Goal: Task Accomplishment & Management: Manage account settings

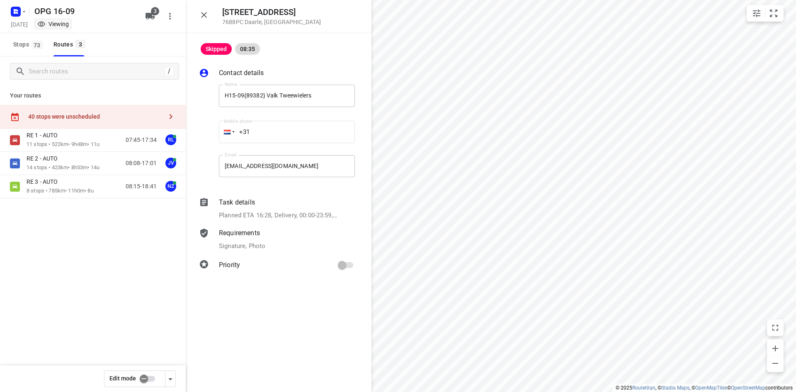
click at [207, 15] on icon "button" at bounding box center [204, 15] width 10 height 10
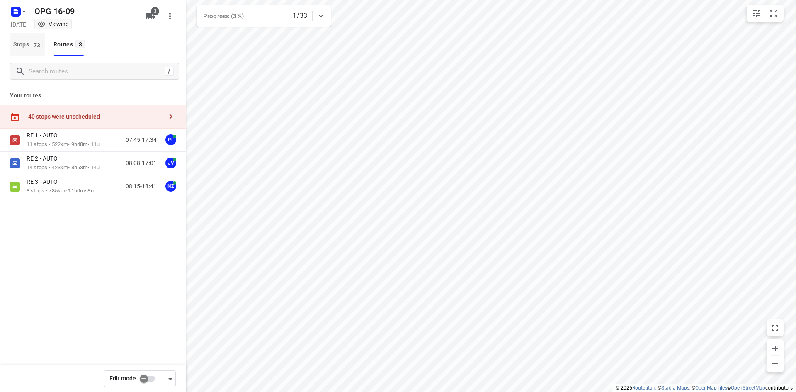
click at [33, 41] on span "73" at bounding box center [37, 45] width 11 height 8
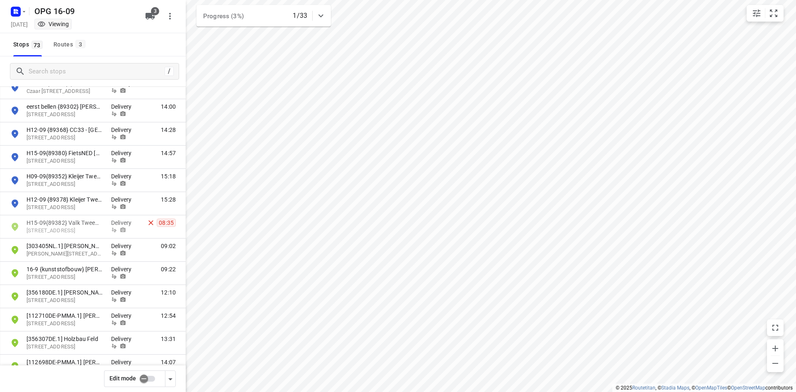
scroll to position [1463, 0]
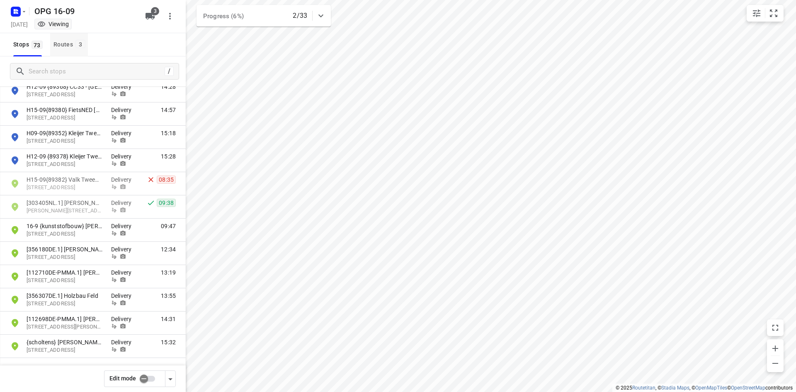
click at [54, 41] on div "Routes 3" at bounding box center [71, 44] width 34 height 10
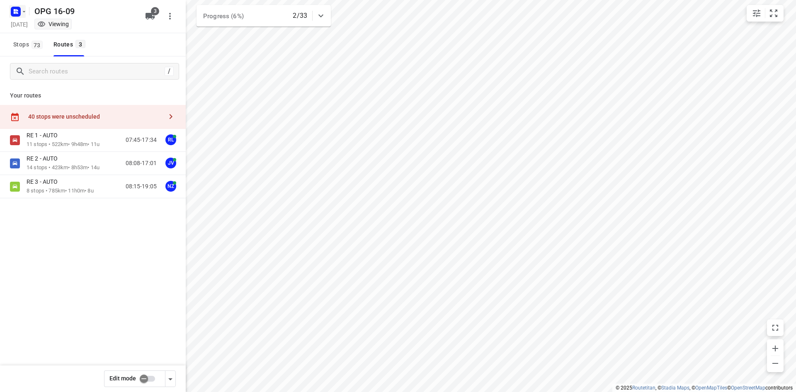
click at [22, 15] on button "button" at bounding box center [17, 11] width 17 height 13
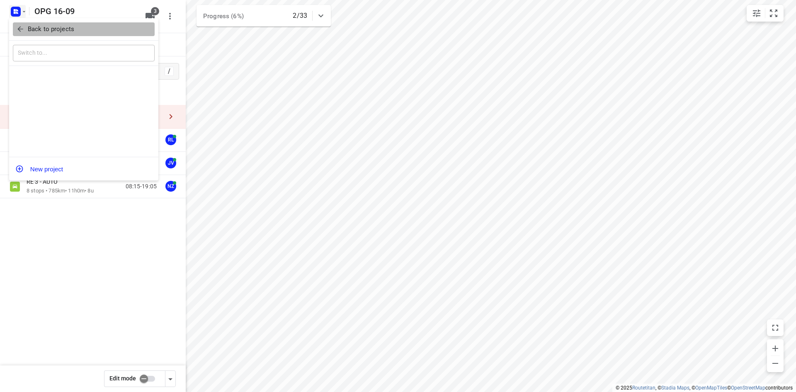
click at [30, 31] on p "Back to projects" at bounding box center [51, 29] width 46 height 10
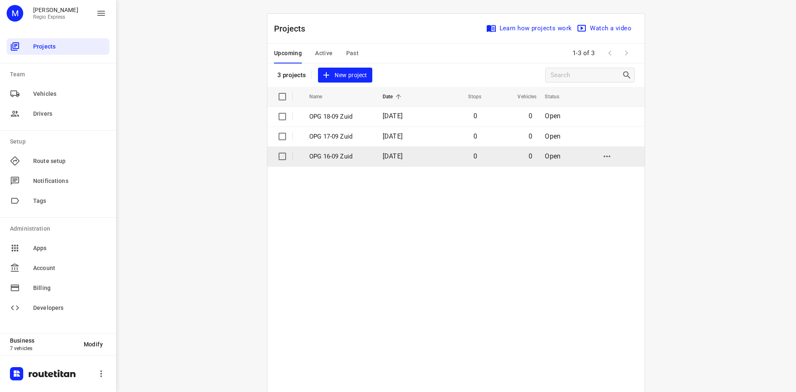
click at [277, 155] on input "checkbox" at bounding box center [282, 156] width 17 height 17
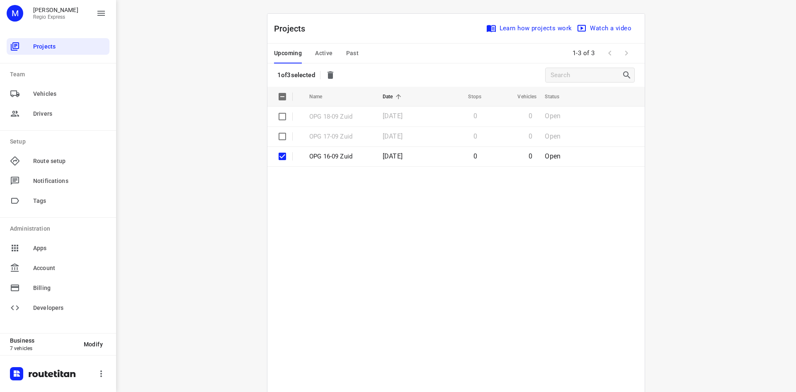
click at [329, 77] on icon "button" at bounding box center [331, 74] width 6 height 7
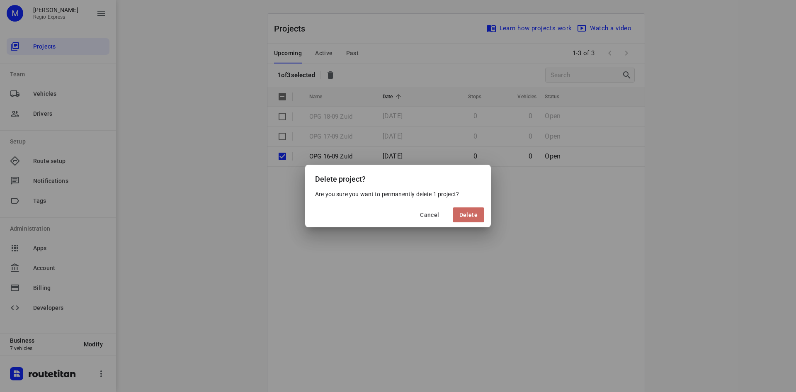
click at [467, 216] on span "Delete" at bounding box center [469, 215] width 18 height 7
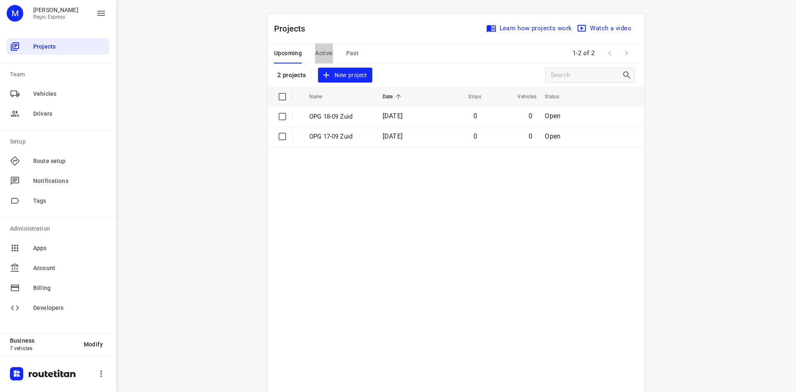
click at [321, 50] on span "Active" at bounding box center [323, 53] width 17 height 10
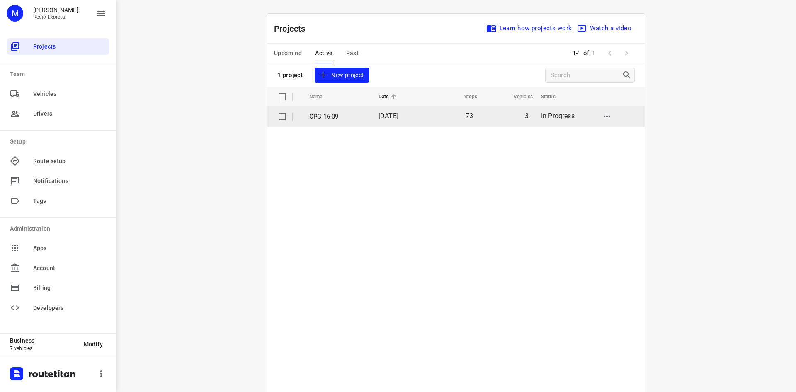
click at [328, 117] on p "OPG 16-09" at bounding box center [337, 117] width 57 height 10
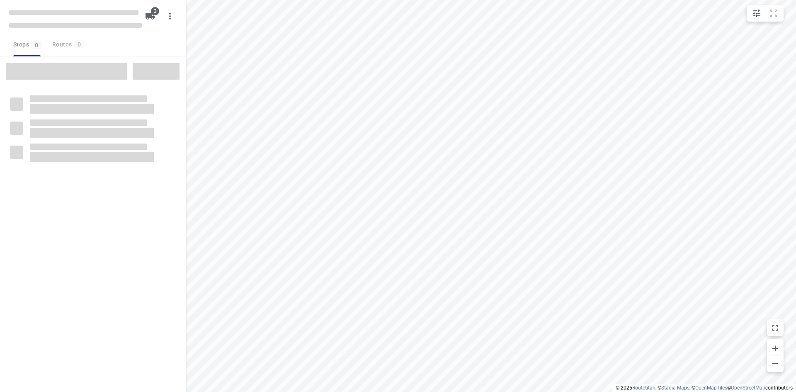
type input "distance"
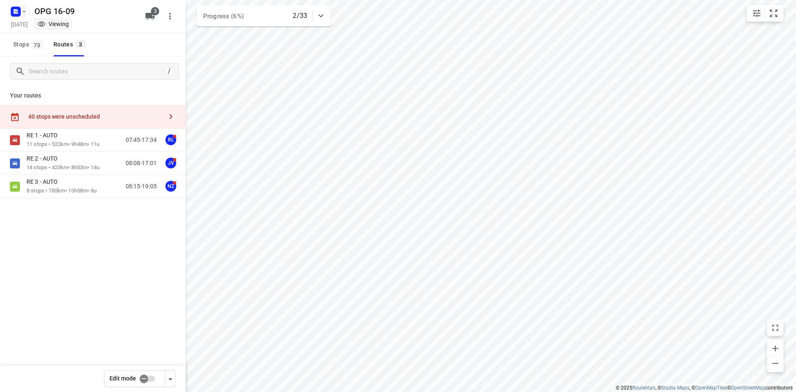
click at [17, 13] on icon "button" at bounding box center [17, 13] width 2 height 2
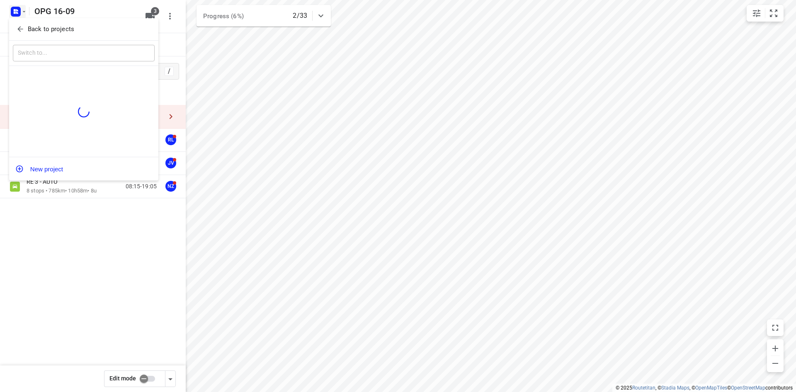
click at [130, 268] on div at bounding box center [398, 196] width 796 height 392
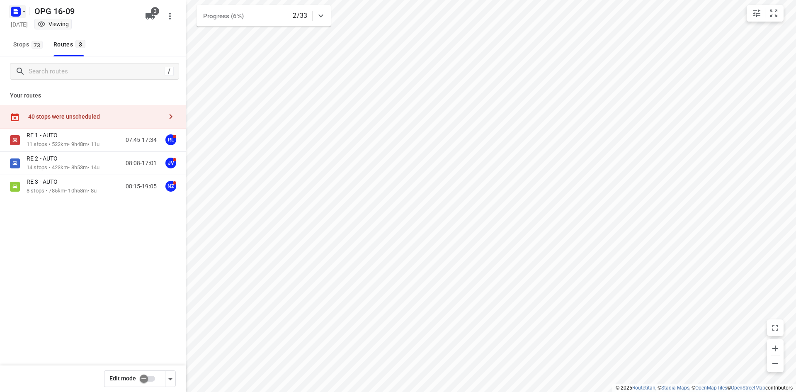
click at [23, 10] on icon "button" at bounding box center [24, 11] width 7 height 7
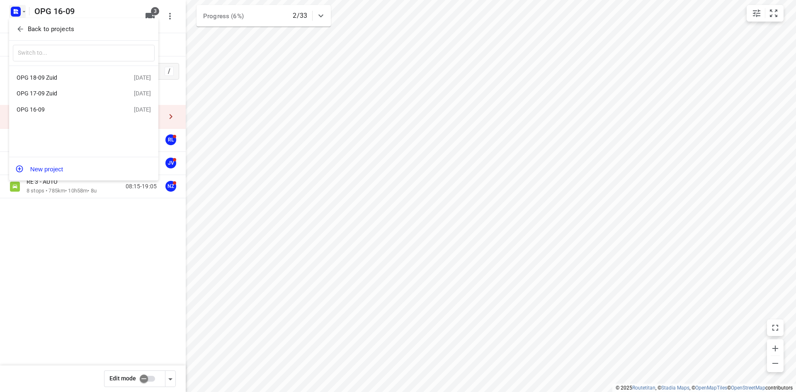
click at [41, 41] on div "​" at bounding box center [83, 54] width 149 height 26
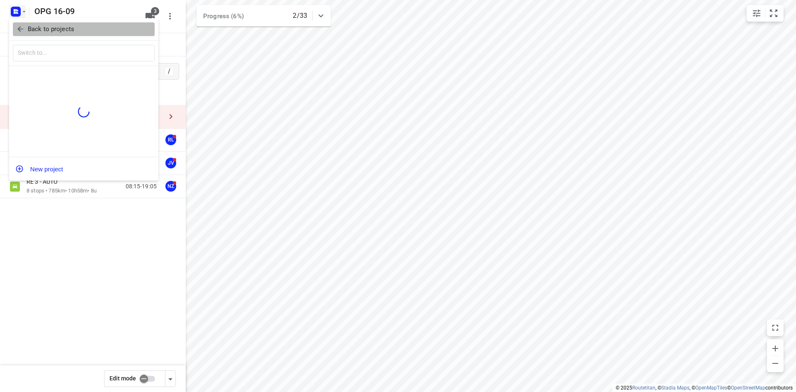
click at [41, 31] on p "Back to projects" at bounding box center [51, 29] width 46 height 10
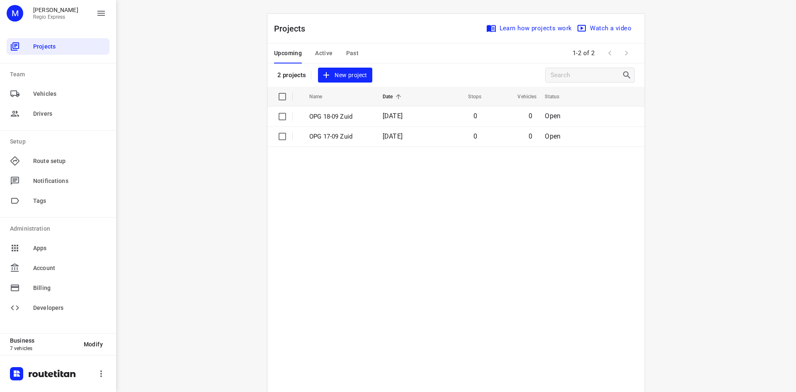
click at [322, 53] on span "Active" at bounding box center [323, 53] width 17 height 10
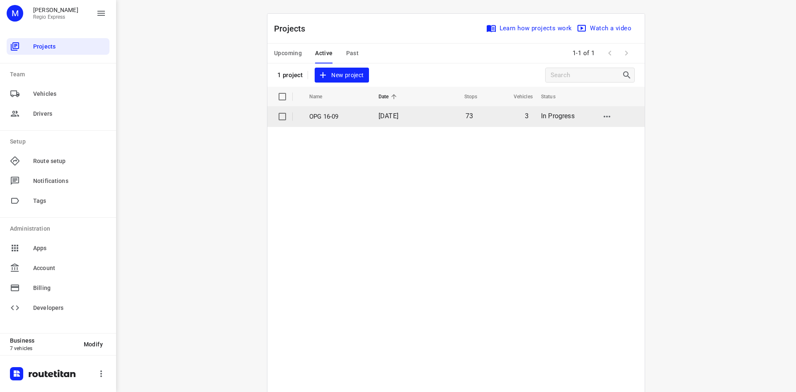
click at [399, 114] on span "[DATE]" at bounding box center [389, 116] width 20 height 8
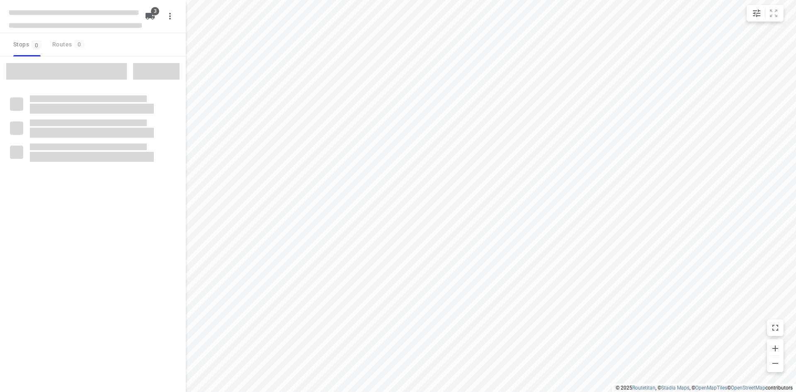
type input "distance"
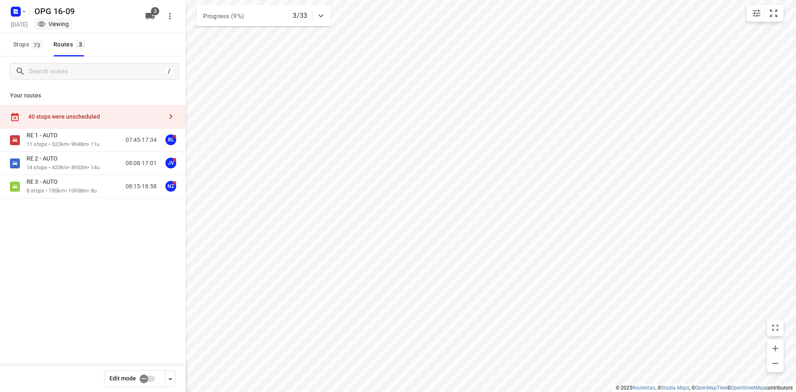
click at [158, 383] on input "checkbox" at bounding box center [143, 379] width 47 height 16
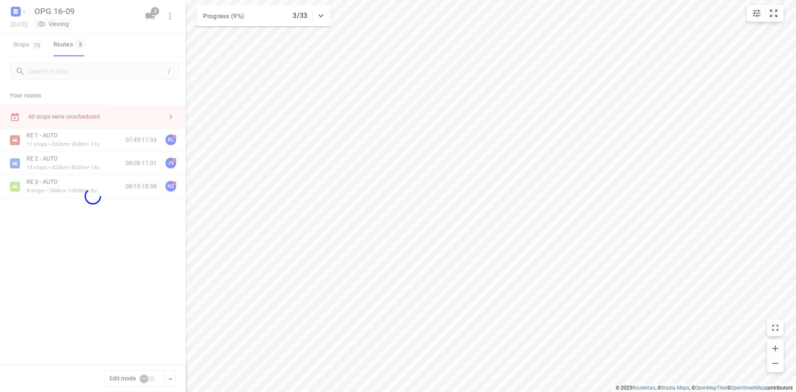
checkbox input "true"
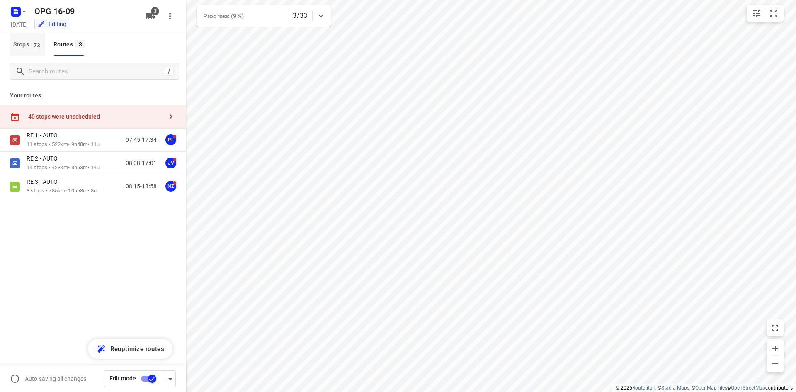
click at [26, 43] on span "Stops 73" at bounding box center [29, 44] width 32 height 10
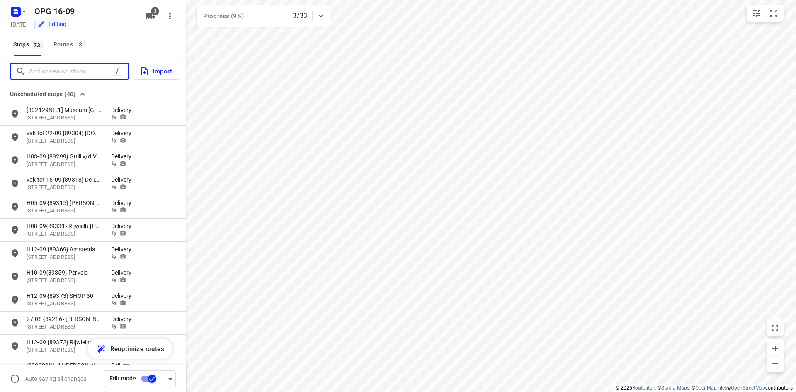
click at [60, 74] on input "Add or search stops" at bounding box center [70, 71] width 83 height 13
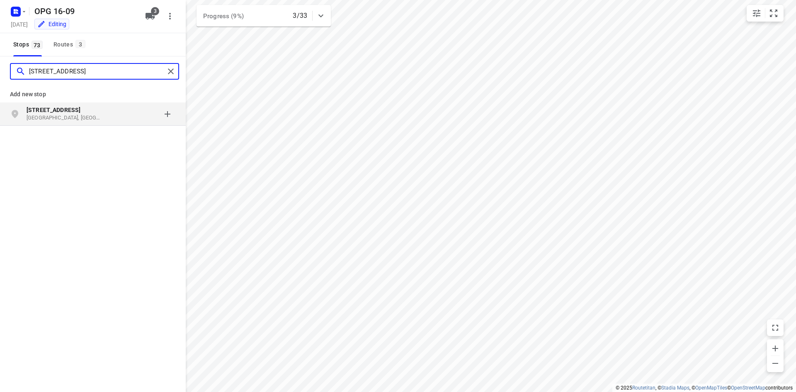
type input "[STREET_ADDRESS]"
click at [46, 111] on b "[STREET_ADDRESS]" at bounding box center [54, 110] width 54 height 7
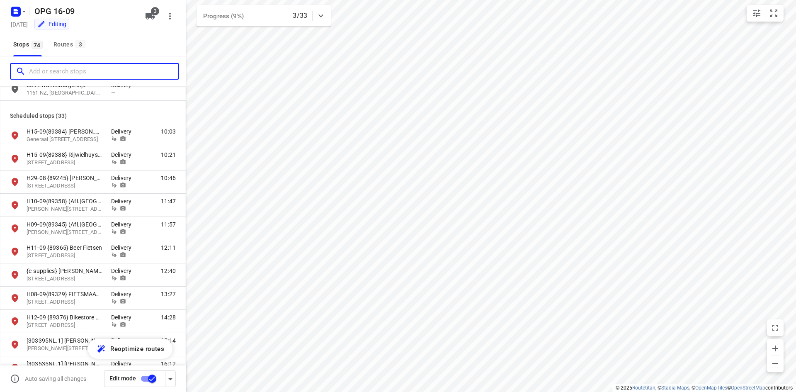
scroll to position [912, 0]
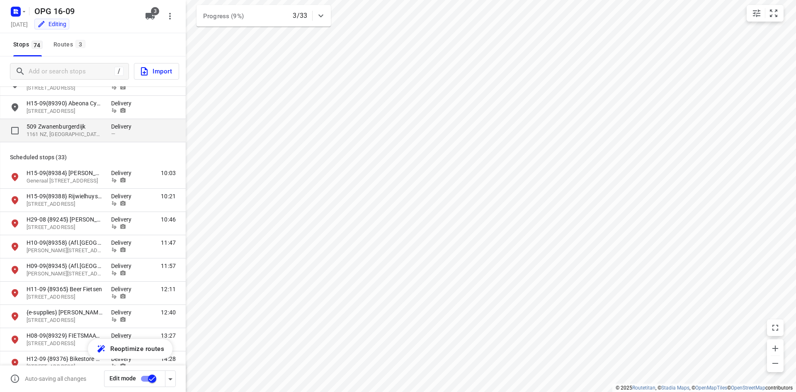
click at [90, 126] on p "509 Zwanenburgerdijk" at bounding box center [65, 126] width 76 height 8
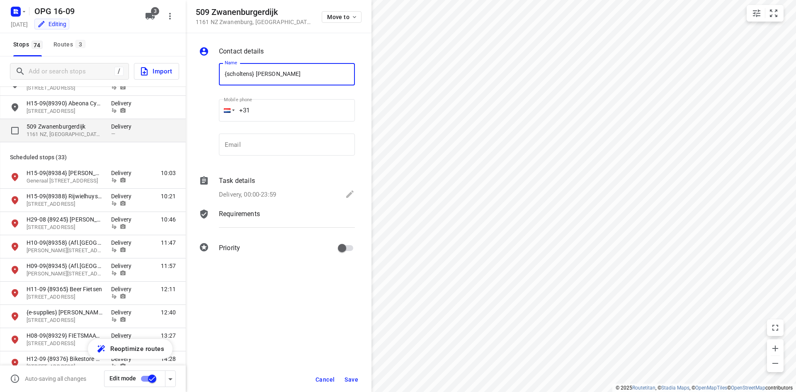
type input "{scholtens} [PERSON_NAME]"
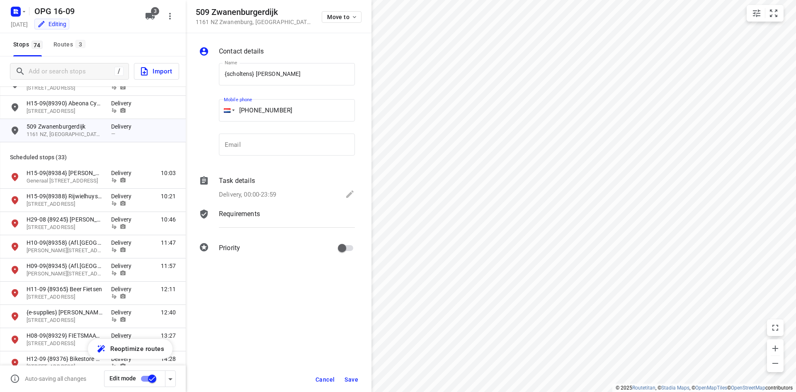
type input "[PHONE_NUMBER]"
click at [235, 187] on div "Task details Delivery, 00:00-23:59" at bounding box center [286, 188] width 139 height 28
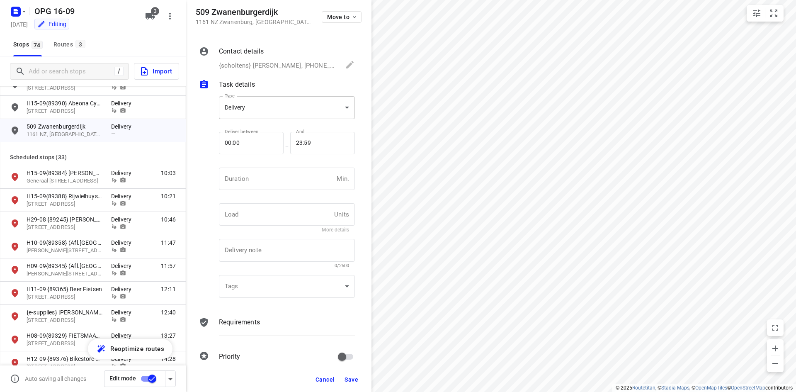
click at [260, 111] on body "i © 2025 Routetitan , © Stadia Maps , © OpenMapTiles © OpenStreetMap contributo…" at bounding box center [398, 196] width 796 height 392
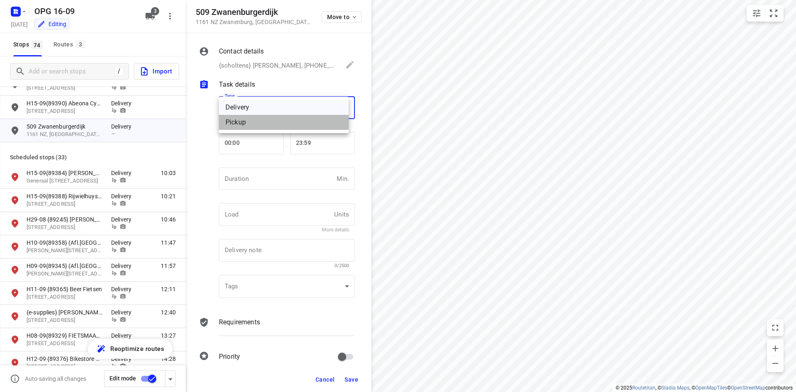
click at [263, 127] on li "Pickup" at bounding box center [284, 122] width 130 height 15
type input "pickup"
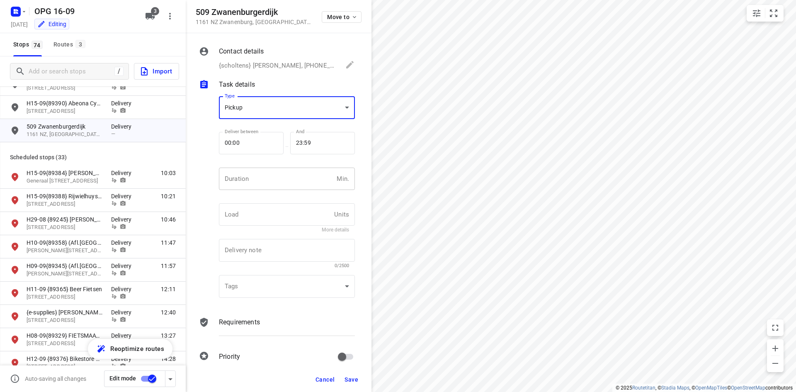
click at [263, 182] on input "number" at bounding box center [276, 179] width 114 height 22
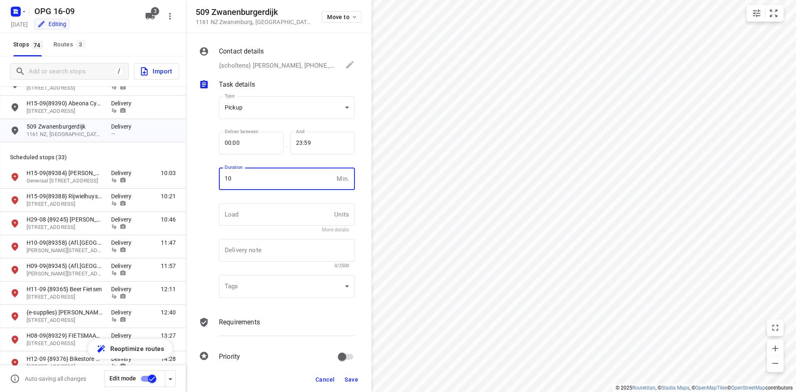
type input "10"
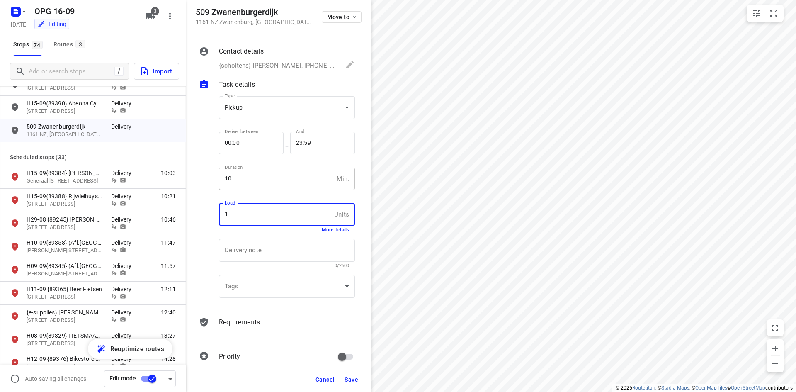
type input "1"
click at [258, 319] on p "Requirements" at bounding box center [239, 322] width 41 height 10
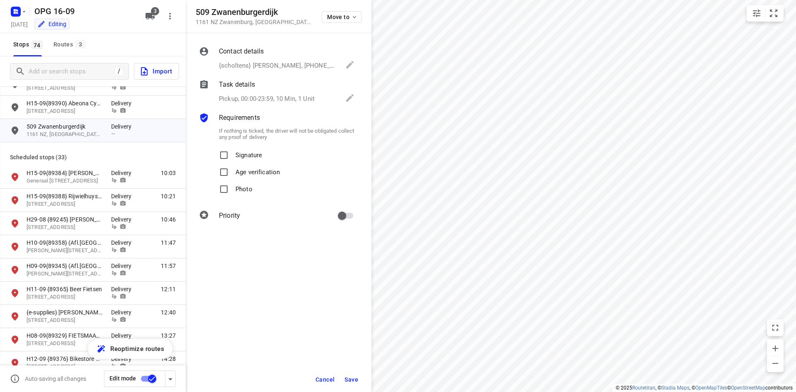
click at [243, 153] on p "Signature" at bounding box center [249, 153] width 27 height 12
click at [232, 153] on input "Signature" at bounding box center [224, 155] width 17 height 17
checkbox input "true"
click at [230, 192] on input "Photo" at bounding box center [224, 189] width 17 height 17
checkbox input "true"
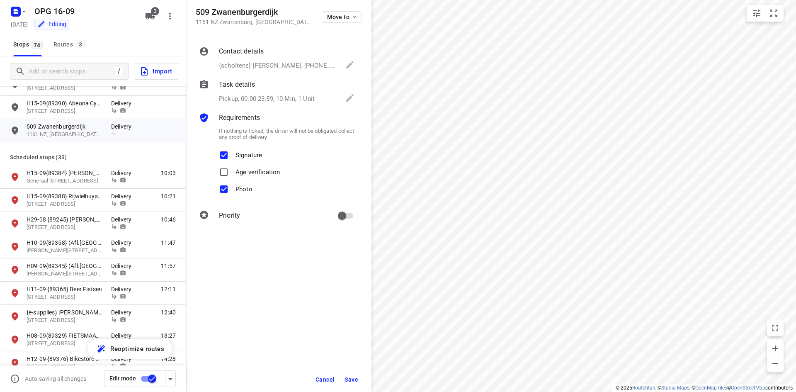
click at [261, 67] on p "{scholtens} [PERSON_NAME], [PHONE_NUMBER]" at bounding box center [278, 66] width 118 height 10
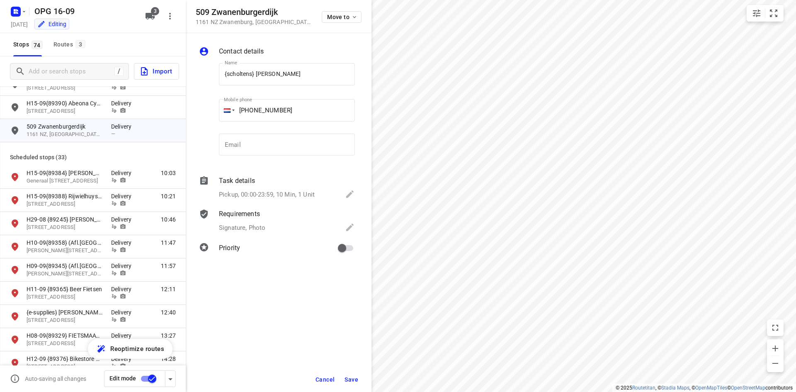
click at [218, 74] on div "Name {scholtens} [PERSON_NAME] Name" at bounding box center [287, 76] width 143 height 42
click at [222, 74] on input "{scholtens} [PERSON_NAME]" at bounding box center [287, 74] width 136 height 22
click at [222, 77] on input "{scholtens} [PERSON_NAME]" at bounding box center [287, 74] width 136 height 22
type input "voor 20-9 {scholtens} [PERSON_NAME]"
click at [350, 386] on button "Save" at bounding box center [351, 379] width 20 height 15
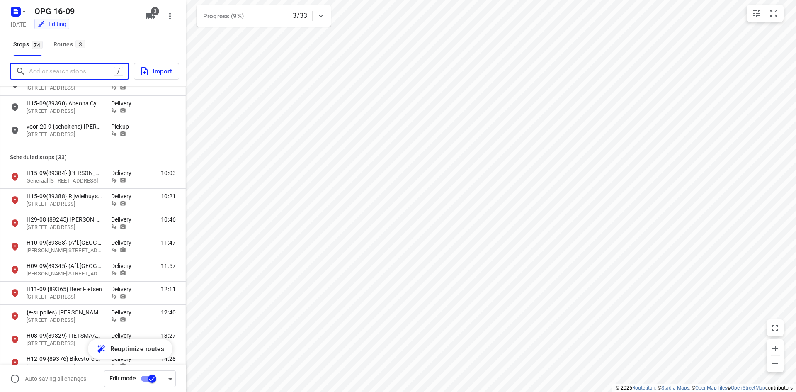
click at [71, 65] on input "Add or search stops" at bounding box center [71, 71] width 85 height 13
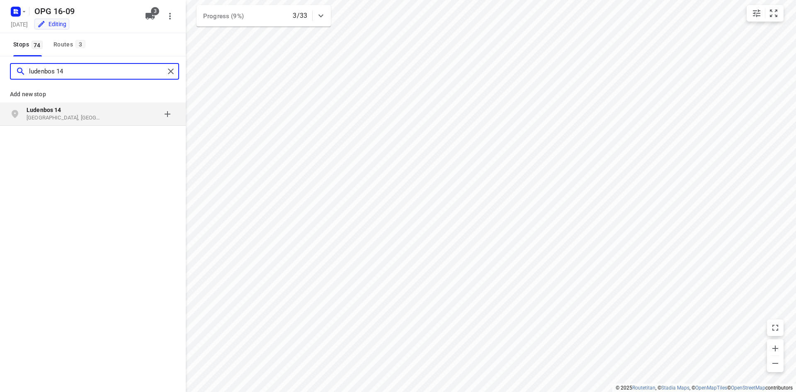
type input "ludenbos 14"
click at [81, 119] on p "[GEOGRAPHIC_DATA], [GEOGRAPHIC_DATA]" at bounding box center [65, 118] width 76 height 8
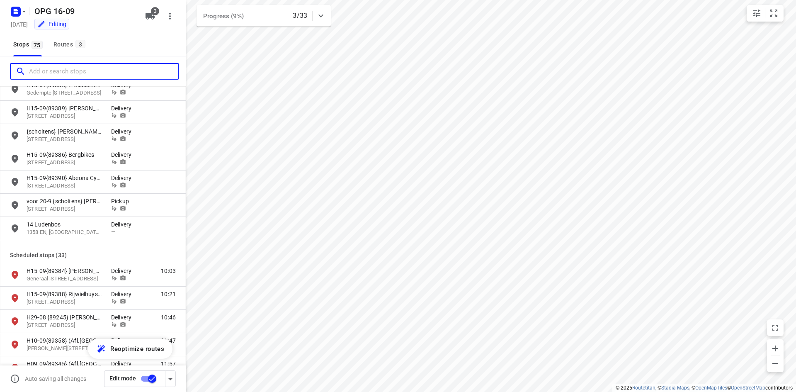
scroll to position [829, 0]
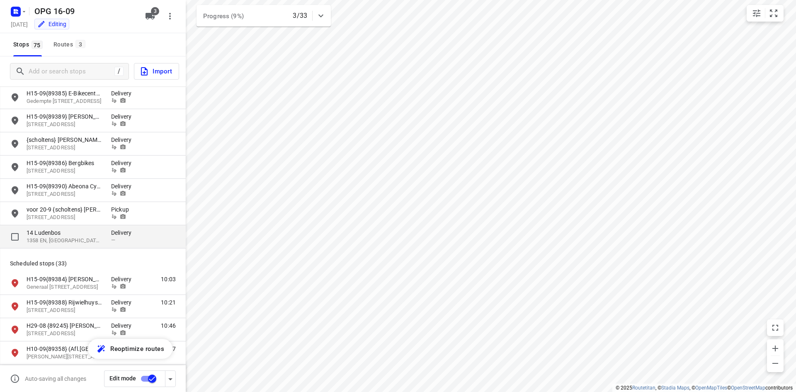
click at [106, 226] on div "14 Ludenbos 1358 EN, [GEOGRAPHIC_DATA], [GEOGRAPHIC_DATA] Delivery —" at bounding box center [93, 236] width 186 height 23
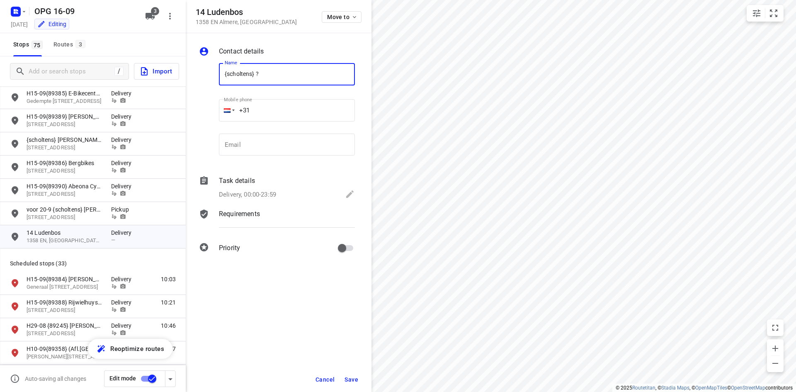
type input "{scholtens} ?"
click at [287, 112] on input "+31" at bounding box center [287, 110] width 136 height 22
type input "[PHONE_NUMBER]"
click at [293, 191] on div "Delivery, 00:00-23:59" at bounding box center [287, 195] width 136 height 12
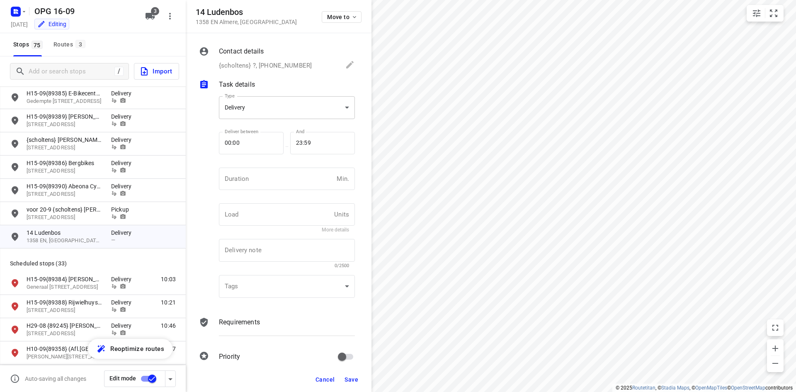
click at [288, 112] on body "i © 2025 Routetitan , © Stadia Maps , © OpenMapTiles © OpenStreetMap contributo…" at bounding box center [398, 196] width 796 height 392
click at [270, 127] on li "Pickup" at bounding box center [284, 122] width 130 height 15
type input "pickup"
click at [266, 175] on input "number" at bounding box center [276, 179] width 114 height 22
type input "10"
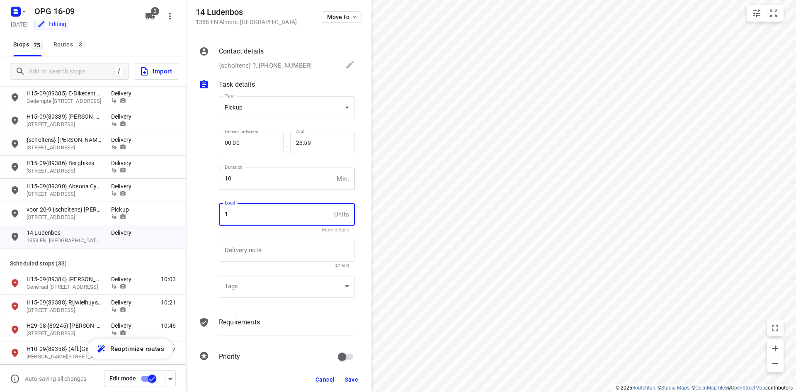
type input "1"
click at [284, 317] on div "Requirements" at bounding box center [287, 322] width 136 height 10
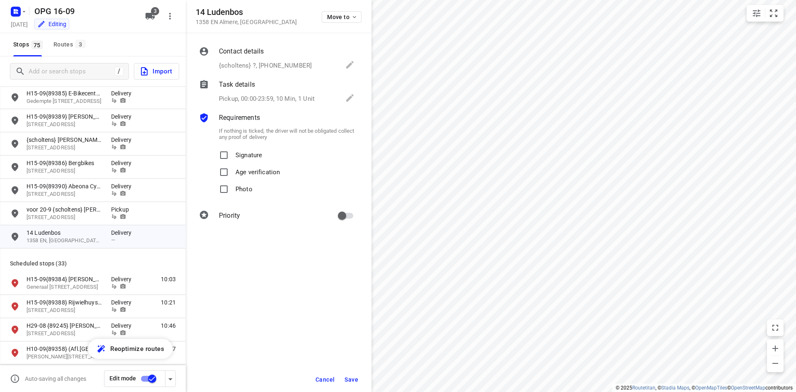
click at [271, 162] on div "Signature" at bounding box center [287, 155] width 136 height 17
drag, startPoint x: 245, startPoint y: 154, endPoint x: 240, endPoint y: 186, distance: 31.9
click at [245, 157] on p "Signature" at bounding box center [249, 153] width 27 height 12
click at [232, 157] on input "Signature" at bounding box center [224, 155] width 17 height 17
checkbox input "true"
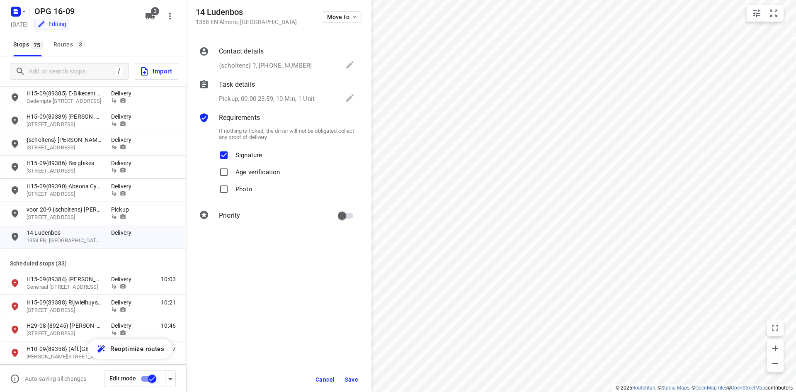
click at [240, 189] on p "Photo" at bounding box center [244, 187] width 17 height 12
click at [232, 189] on input "Photo" at bounding box center [224, 189] width 17 height 17
checkbox input "true"
click at [229, 58] on div "Contact details {scholtens} ?, [PHONE_NUMBER]" at bounding box center [286, 59] width 139 height 28
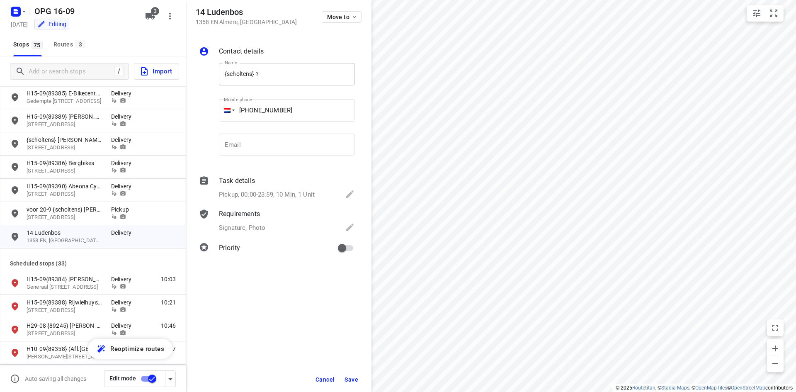
click at [221, 70] on input "{scholtens} ?" at bounding box center [287, 74] width 136 height 22
type input "17-9 einde middag {scholtens} ?"
click at [353, 377] on span "Save" at bounding box center [352, 379] width 14 height 7
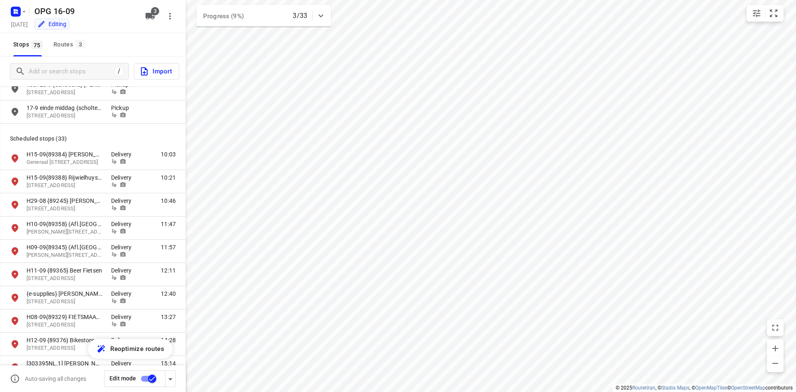
scroll to position [954, 0]
click at [74, 46] on div "Routes 3" at bounding box center [71, 44] width 34 height 10
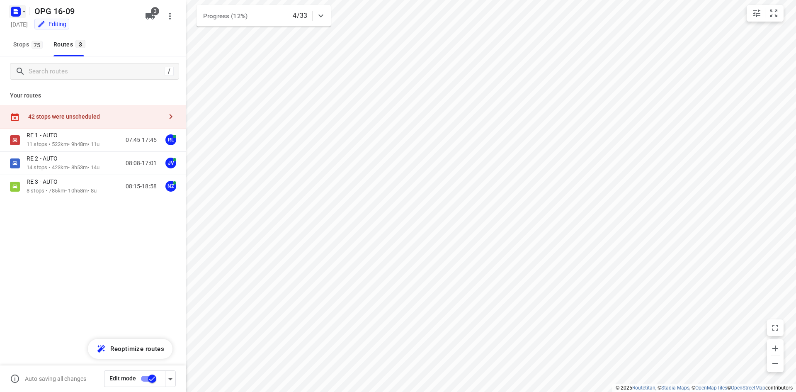
click at [23, 12] on icon "button" at bounding box center [24, 11] width 7 height 7
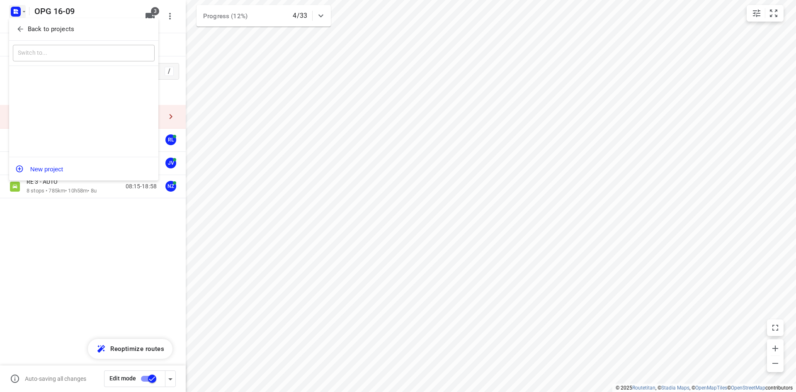
click at [27, 29] on span "Back to projects" at bounding box center [83, 29] width 135 height 10
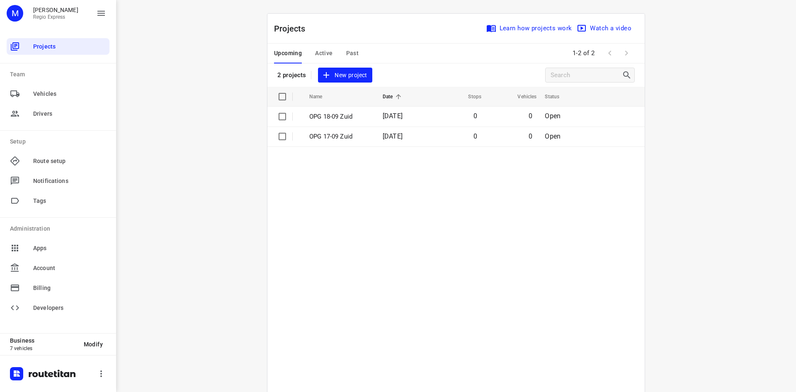
click at [360, 63] on div "Upcoming Active Past" at bounding box center [323, 54] width 98 height 20
click at [353, 52] on span "Past" at bounding box center [352, 53] width 13 height 10
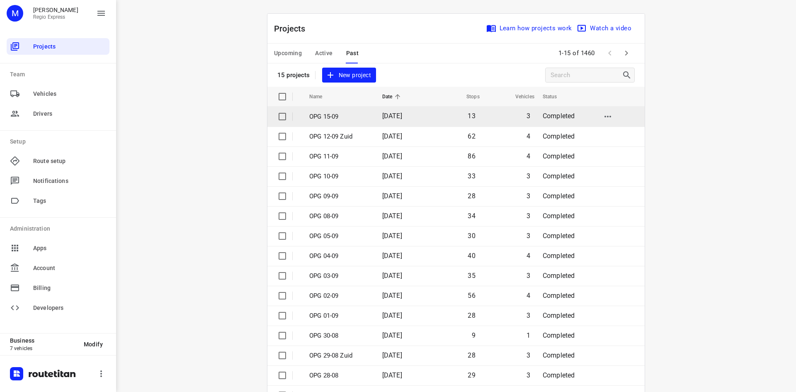
click at [394, 111] on td "[DATE]" at bounding box center [402, 117] width 53 height 20
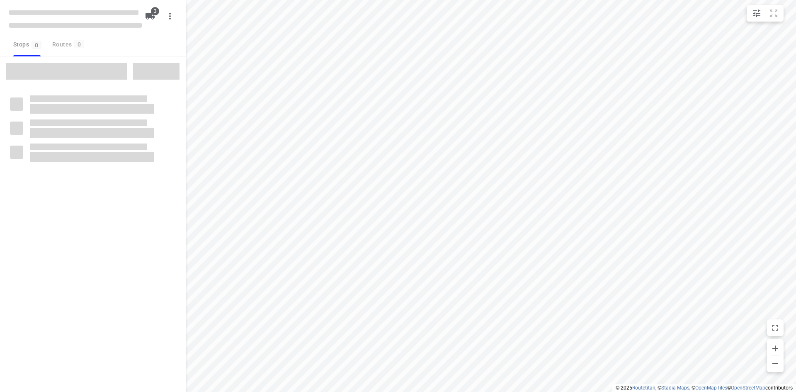
type input "distance"
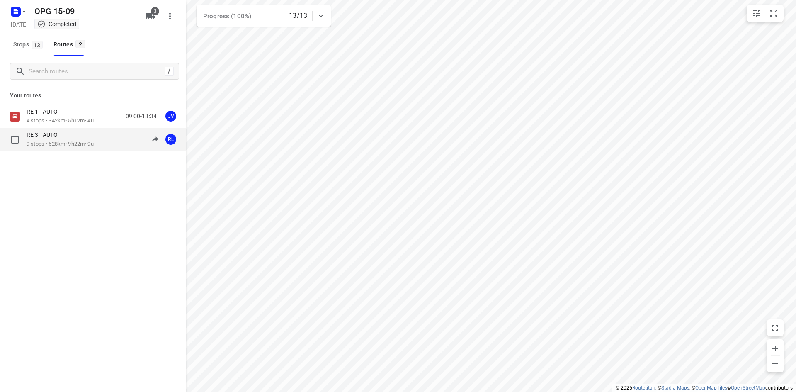
click at [92, 144] on p "9 stops • 528km • 9h22m • 9u" at bounding box center [60, 144] width 67 height 8
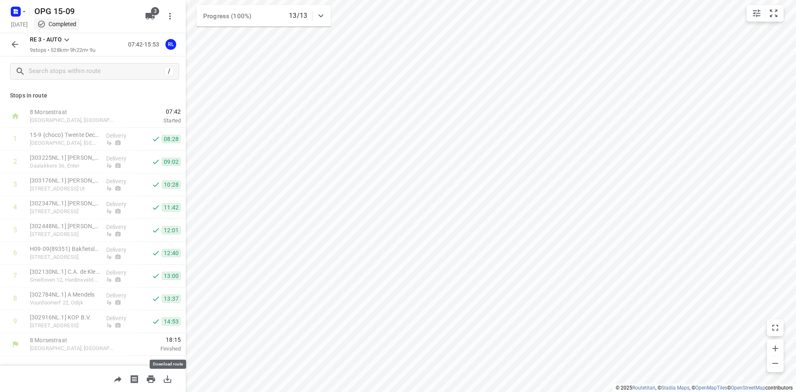
click at [161, 378] on button "button" at bounding box center [167, 379] width 17 height 17
click at [12, 7] on icon "button" at bounding box center [15, 11] width 13 height 13
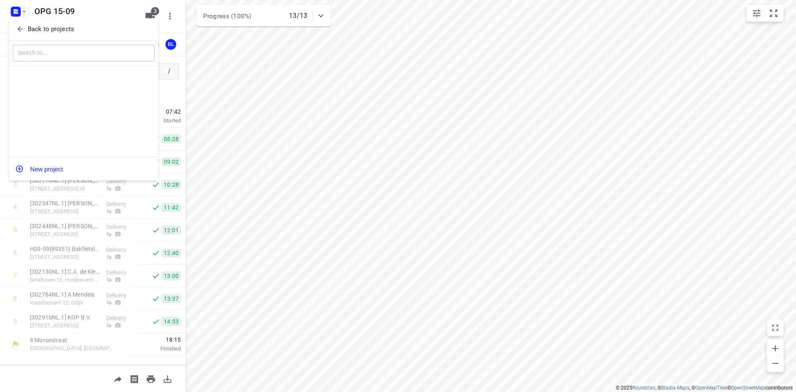
click at [18, 25] on icon "button" at bounding box center [20, 29] width 8 height 8
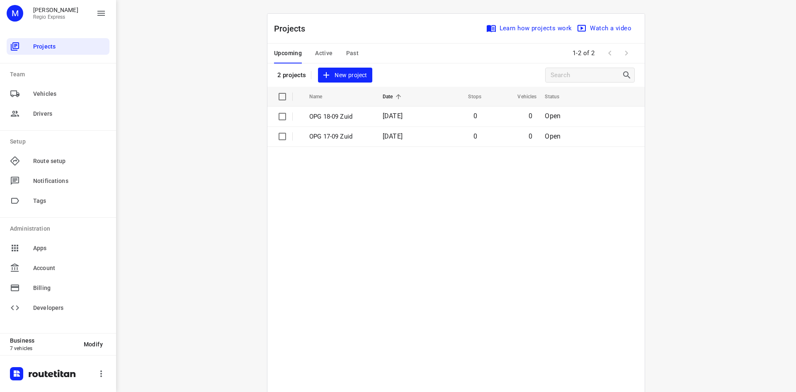
click at [348, 53] on span "Past" at bounding box center [352, 53] width 13 height 10
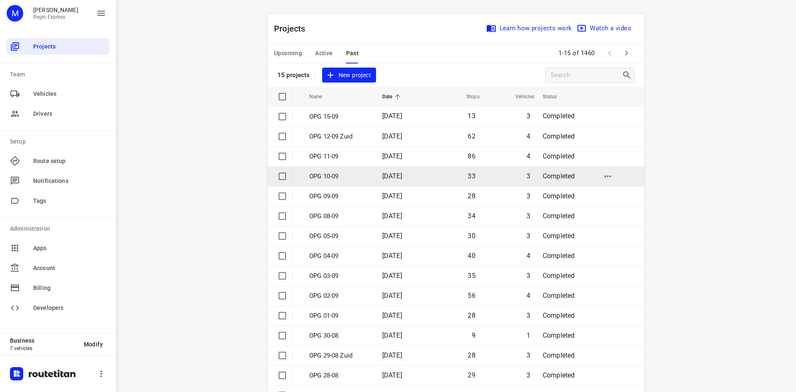
click at [402, 178] on span "[DATE]" at bounding box center [392, 176] width 20 height 8
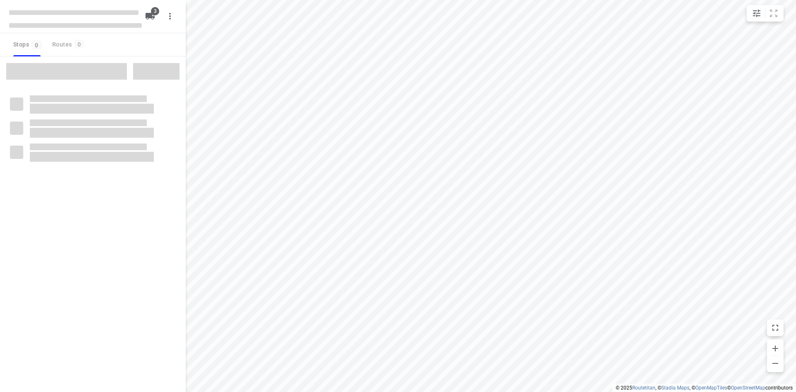
type input "distance"
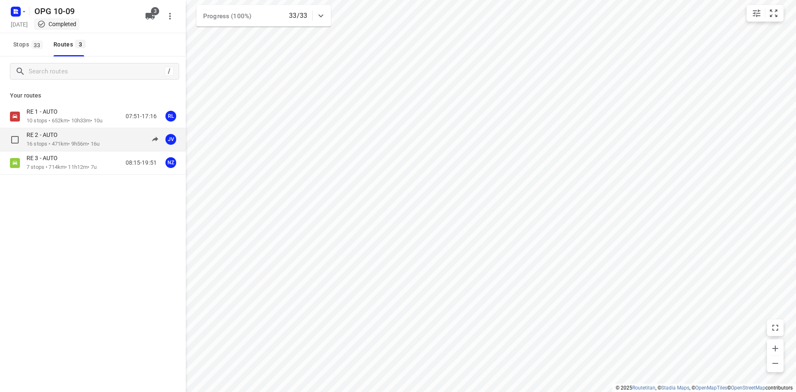
click at [86, 139] on div "RE 2 - AUTO" at bounding box center [63, 135] width 73 height 9
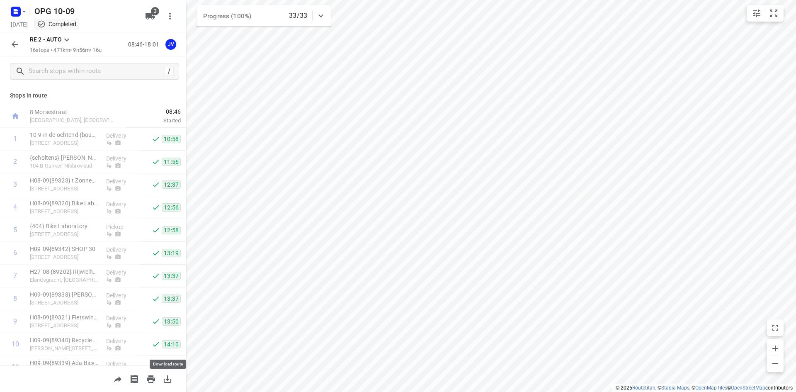
click at [172, 379] on icon "button" at bounding box center [168, 379] width 10 height 10
click at [15, 12] on icon "button" at bounding box center [15, 13] width 2 height 2
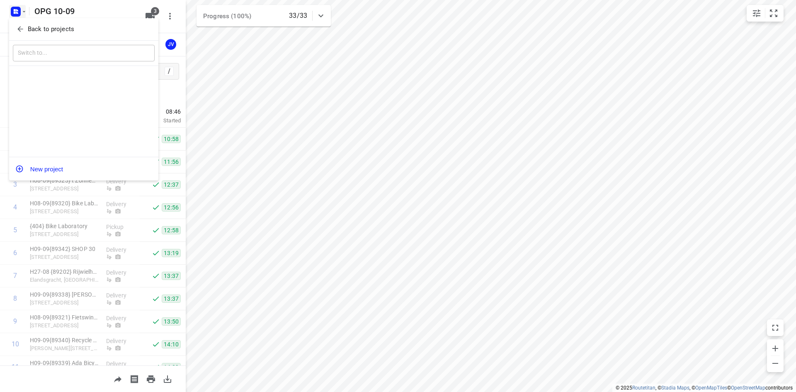
click at [20, 28] on icon "button" at bounding box center [20, 29] width 8 height 8
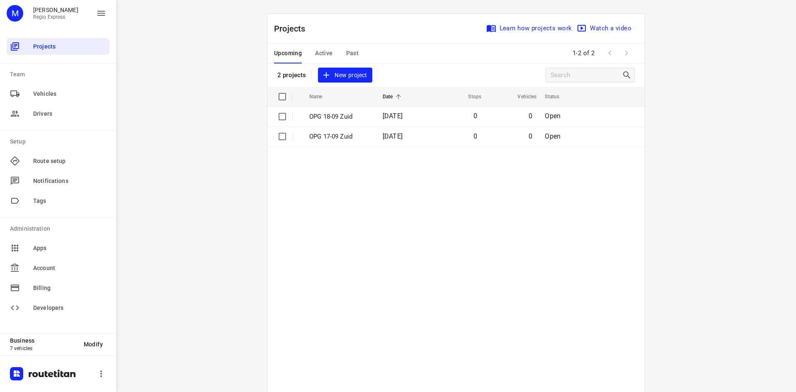
click at [346, 47] on button "Past" at bounding box center [352, 54] width 13 height 20
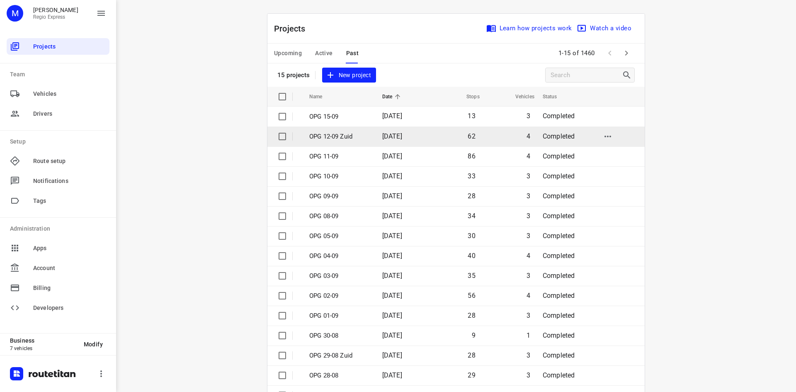
click at [463, 139] on td "62" at bounding box center [454, 136] width 53 height 20
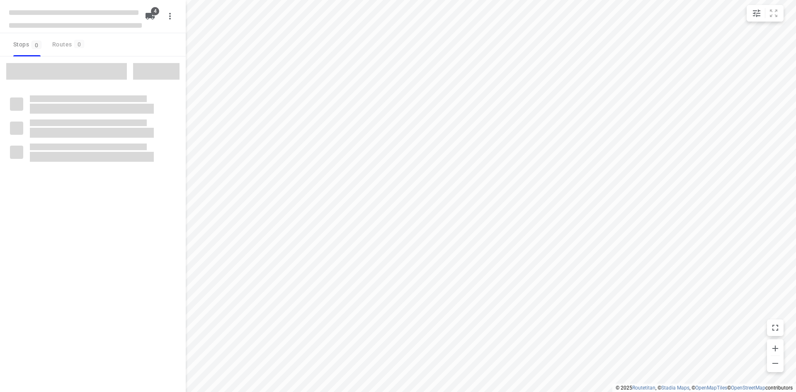
type input "distance"
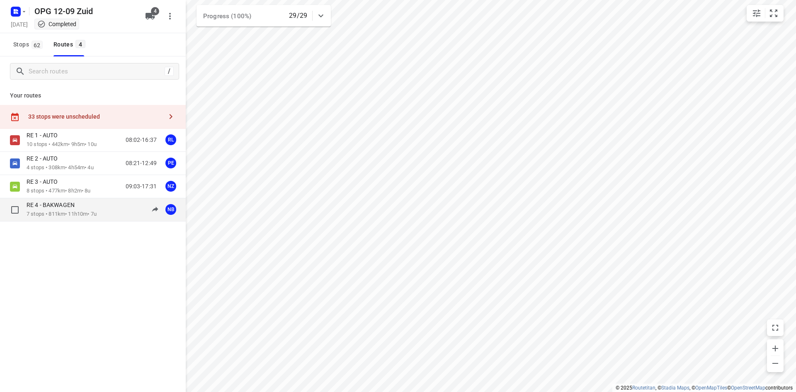
click at [41, 212] on p "7 stops • 811km • 11h10m • 7u" at bounding box center [62, 214] width 70 height 8
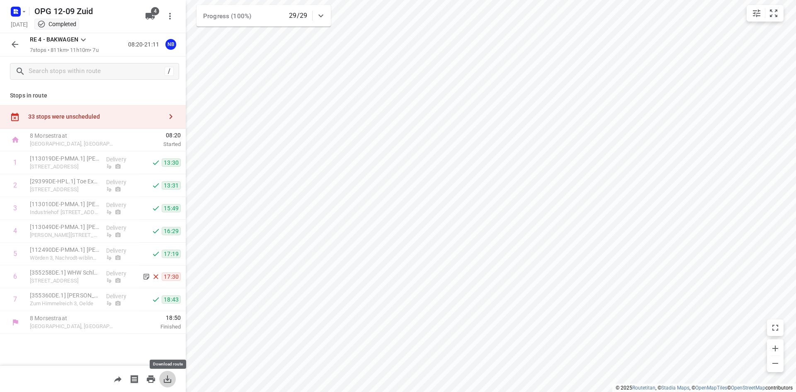
click at [175, 379] on button "button" at bounding box center [167, 379] width 17 height 17
click at [19, 46] on icon "button" at bounding box center [15, 44] width 10 height 10
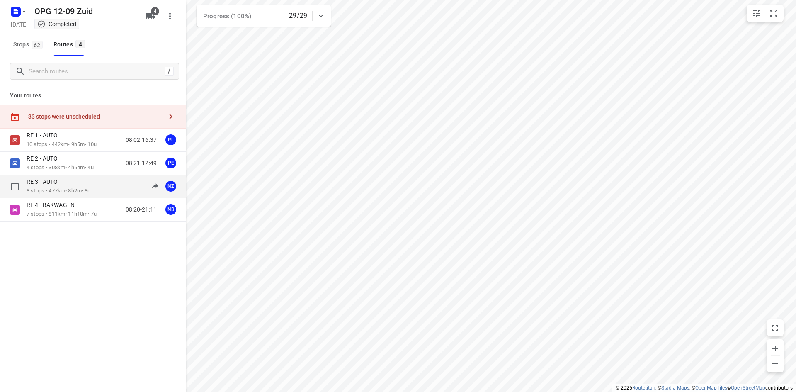
click at [60, 187] on p "8 stops • 477km • 8h2m • 8u" at bounding box center [59, 191] width 64 height 8
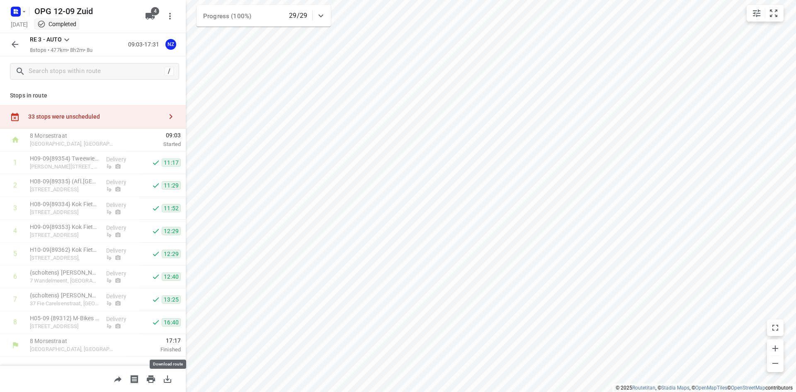
click at [169, 379] on icon "button" at bounding box center [167, 378] width 7 height 7
click at [13, 40] on icon "button" at bounding box center [15, 44] width 10 height 10
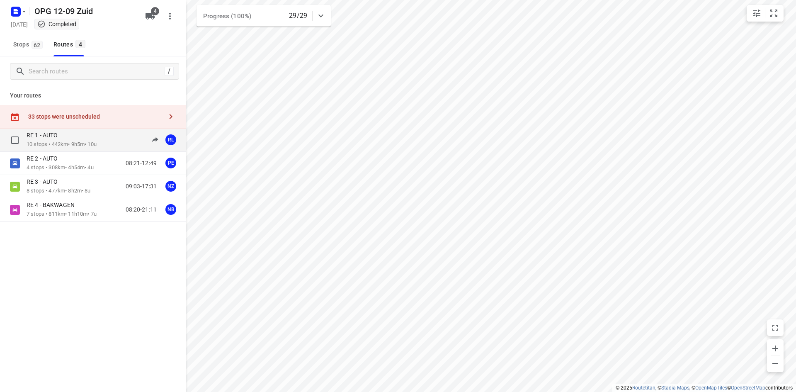
click at [57, 134] on p "RE 1 - AUTO" at bounding box center [45, 134] width 36 height 7
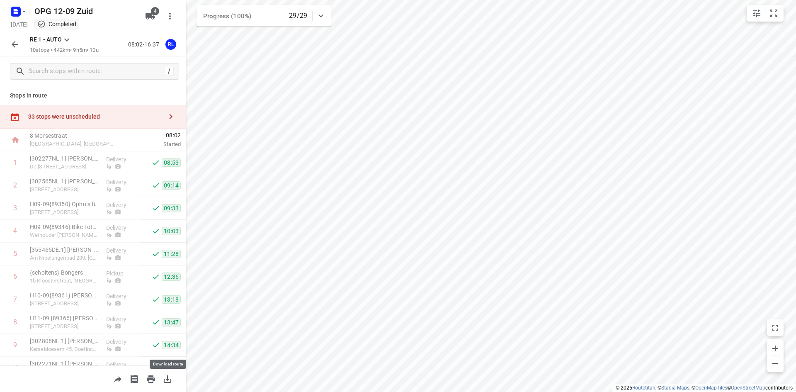
click at [168, 381] on icon "button" at bounding box center [168, 379] width 10 height 10
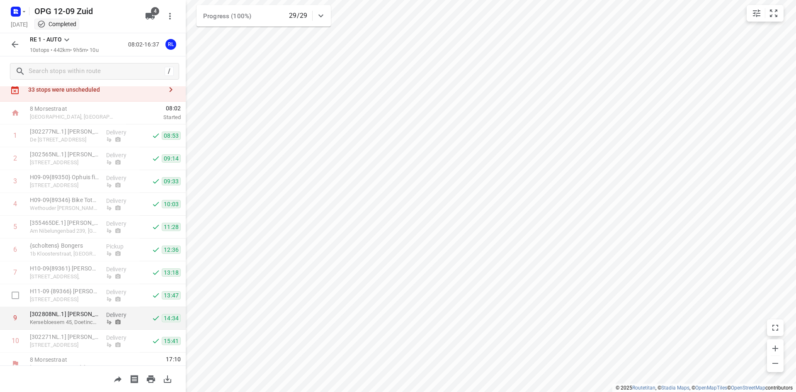
scroll to position [37, 0]
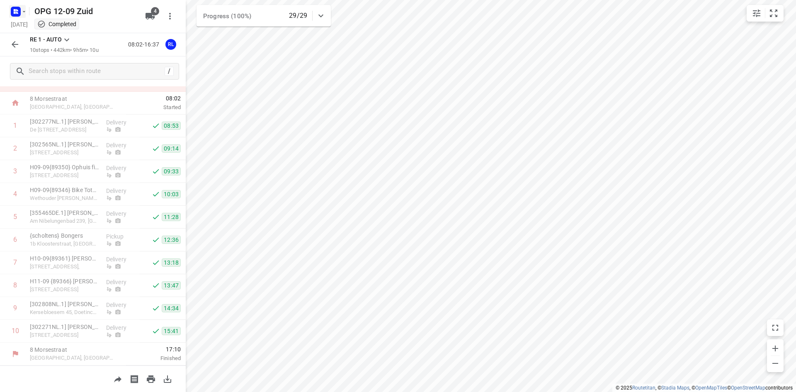
click at [24, 14] on icon "button" at bounding box center [24, 11] width 7 height 7
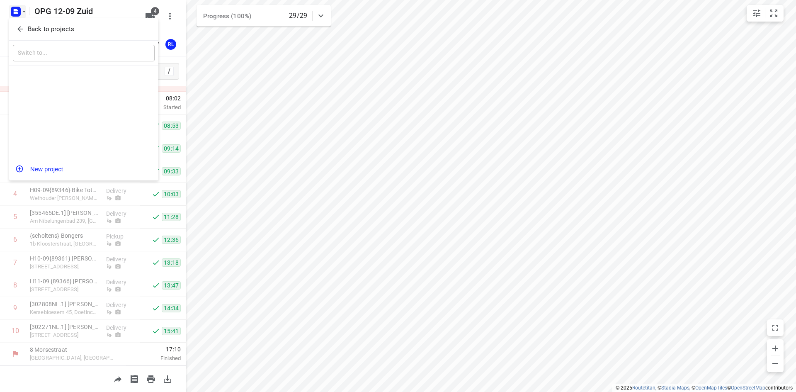
click at [24, 26] on span "Back to projects" at bounding box center [83, 29] width 135 height 10
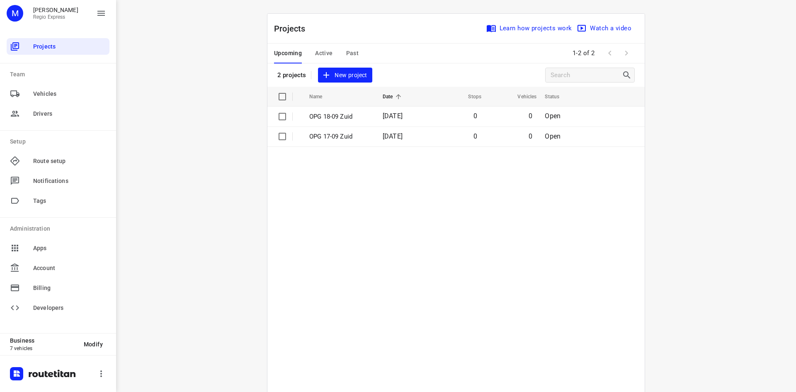
click at [355, 51] on div "Upcoming Active Past" at bounding box center [323, 54] width 98 height 20
click at [354, 52] on span "Past" at bounding box center [352, 53] width 13 height 10
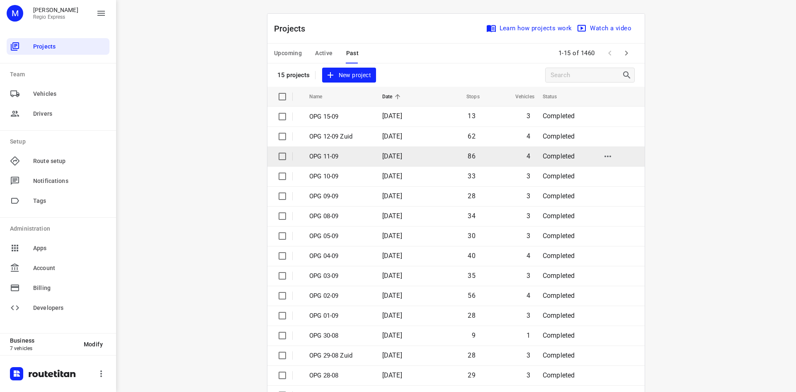
click at [324, 156] on p "OPG 11-09" at bounding box center [339, 157] width 61 height 10
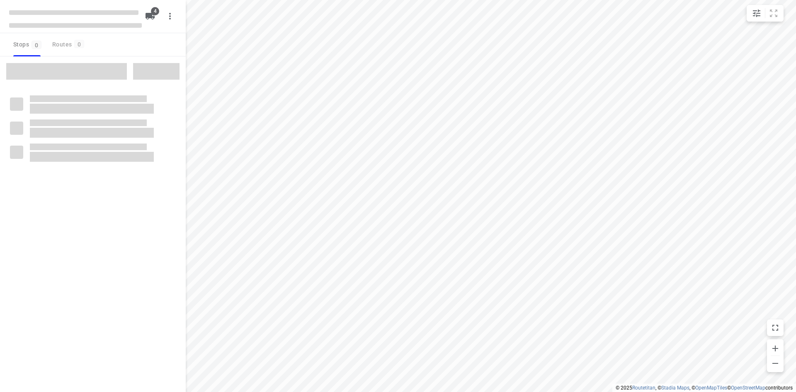
type input "distance"
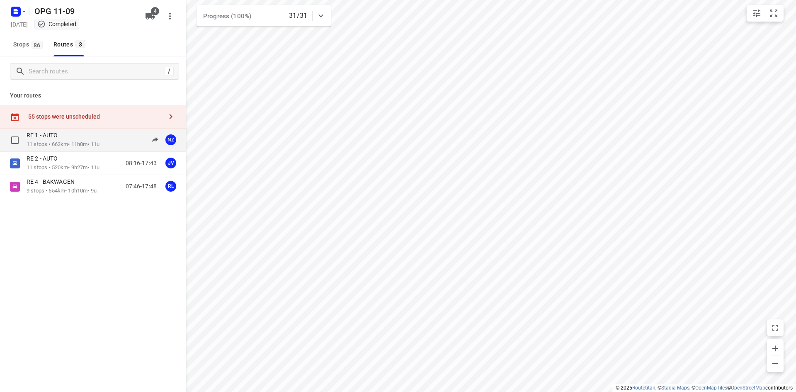
click at [95, 141] on p "11 stops • 663km • 11h0m • 11u" at bounding box center [63, 145] width 73 height 8
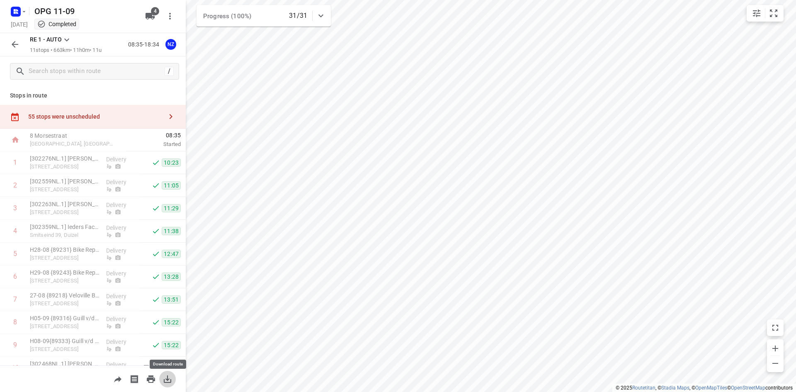
click at [166, 378] on icon "button" at bounding box center [167, 378] width 7 height 7
click at [17, 47] on icon "button" at bounding box center [15, 44] width 10 height 10
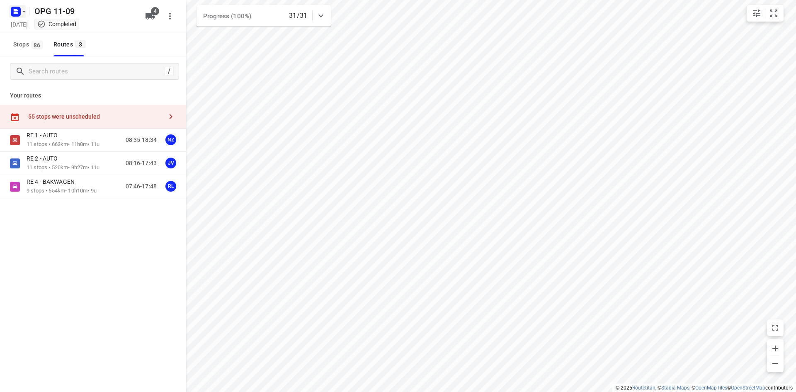
click at [19, 8] on rect "button" at bounding box center [16, 12] width 10 height 10
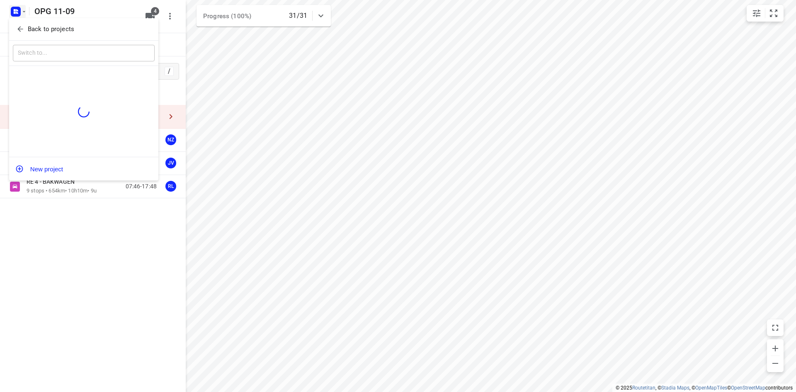
click at [26, 27] on span "Back to projects" at bounding box center [83, 29] width 135 height 10
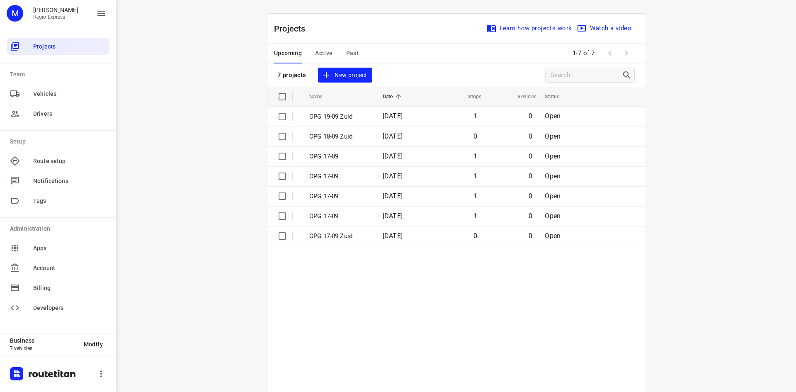
click at [346, 53] on span "Past" at bounding box center [352, 53] width 13 height 10
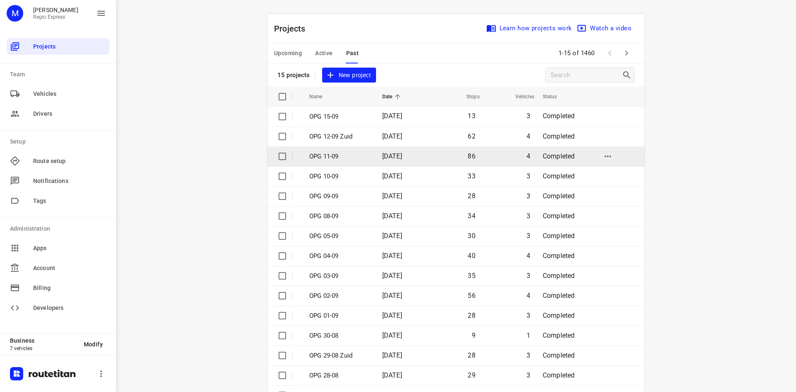
click at [378, 153] on td "[DATE]" at bounding box center [402, 156] width 53 height 20
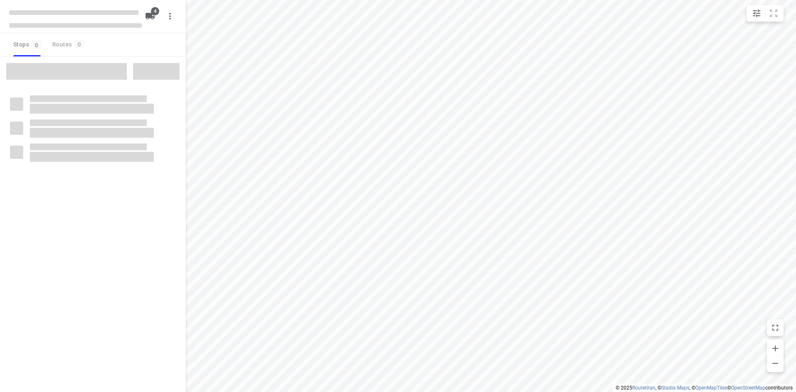
type input "distance"
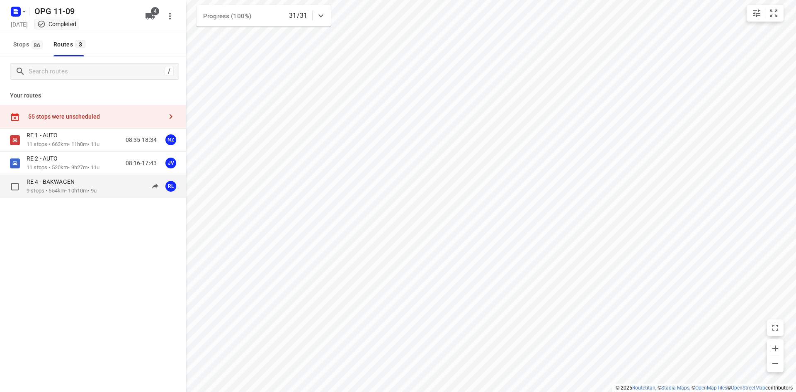
click at [38, 181] on p "RE 4 - BAKWAGEN" at bounding box center [53, 181] width 53 height 7
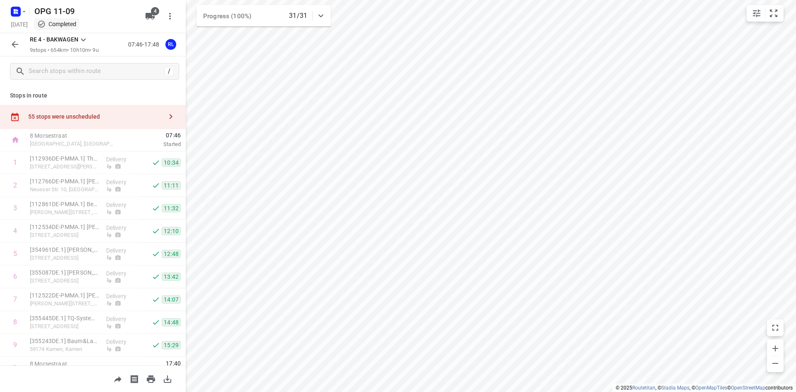
click at [166, 376] on icon "button" at bounding box center [168, 379] width 10 height 10
drag, startPoint x: 21, startPoint y: 47, endPoint x: 19, endPoint y: 7, distance: 40.3
click at [21, 47] on button "button" at bounding box center [15, 44] width 17 height 17
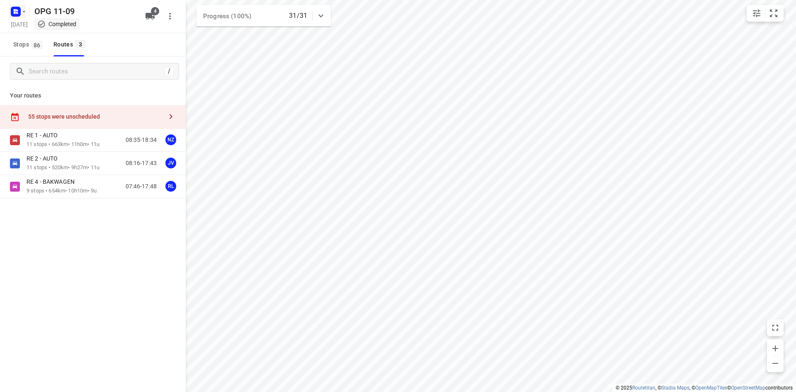
click at [19, 8] on rect "button" at bounding box center [16, 12] width 10 height 10
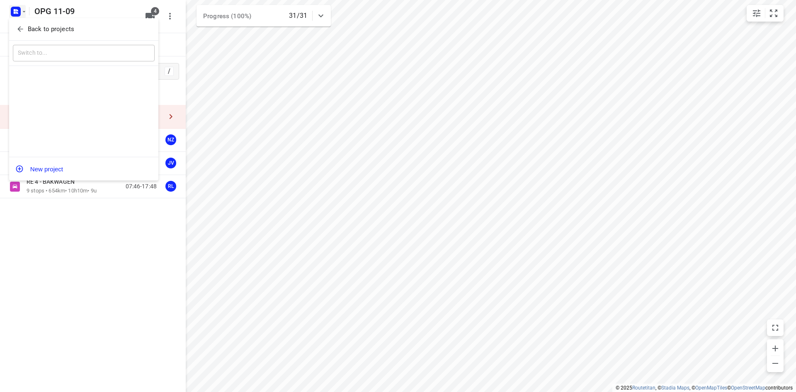
click at [20, 25] on icon "button" at bounding box center [20, 29] width 8 height 8
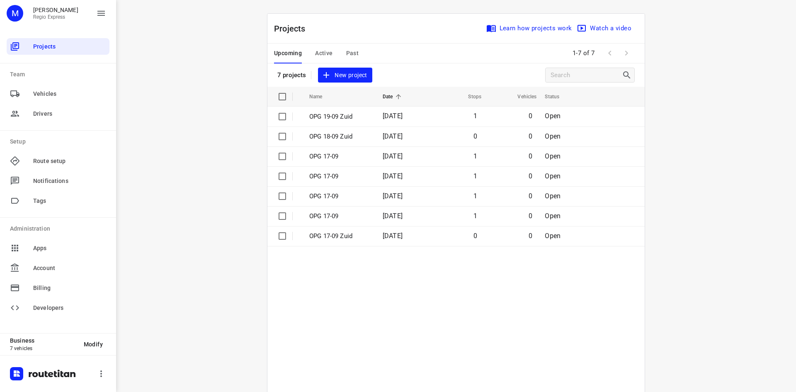
click at [348, 58] on button "Past" at bounding box center [352, 54] width 13 height 20
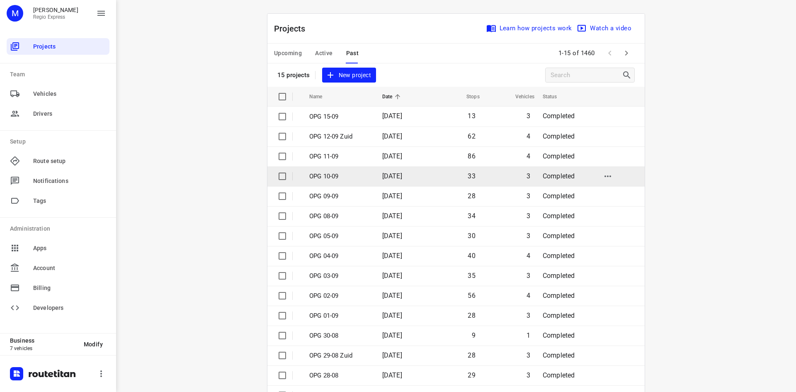
click at [370, 170] on td "OPG 10-09" at bounding box center [338, 176] width 75 height 20
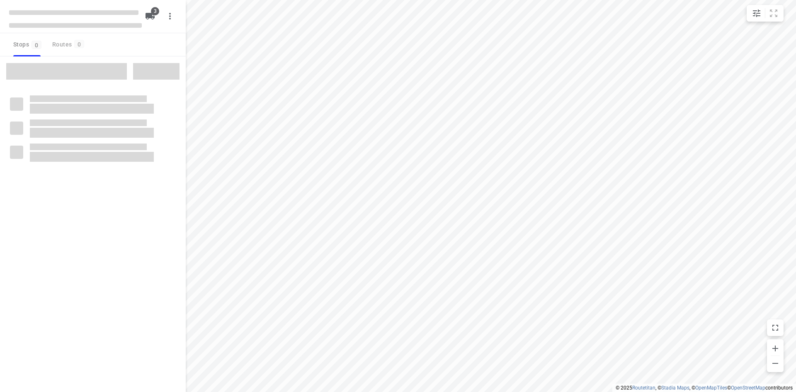
type input "distance"
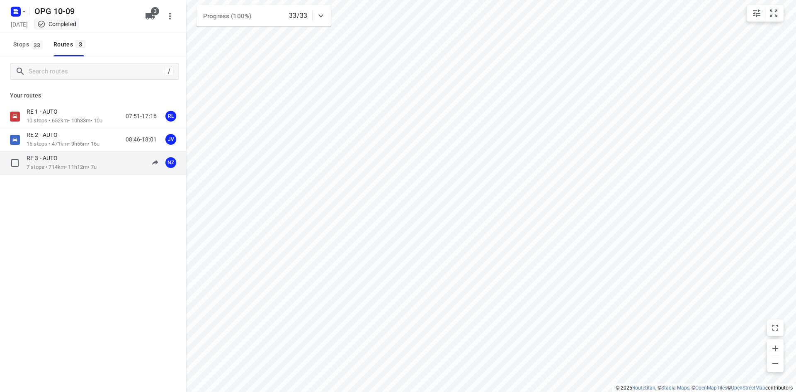
click at [45, 168] on p "7 stops • 714km • 11h12m • 7u" at bounding box center [62, 167] width 70 height 8
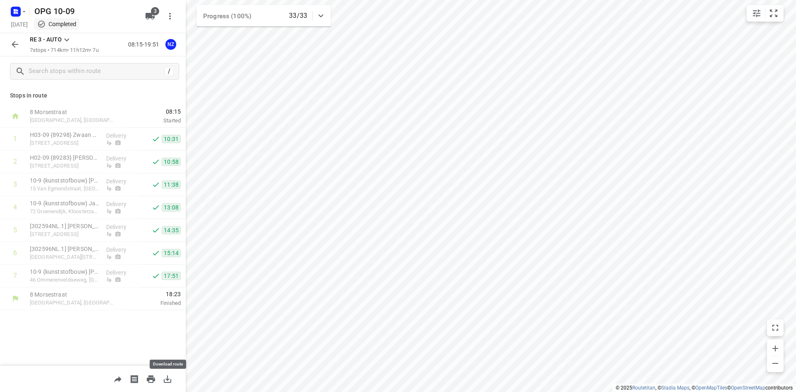
click at [169, 378] on icon "button" at bounding box center [168, 379] width 10 height 10
click at [15, 48] on icon "button" at bounding box center [15, 44] width 10 height 10
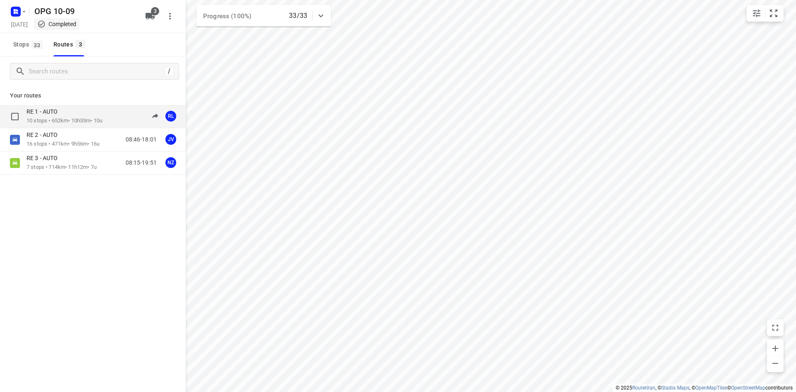
click at [84, 115] on div "RE 1 - AUTO" at bounding box center [65, 112] width 76 height 9
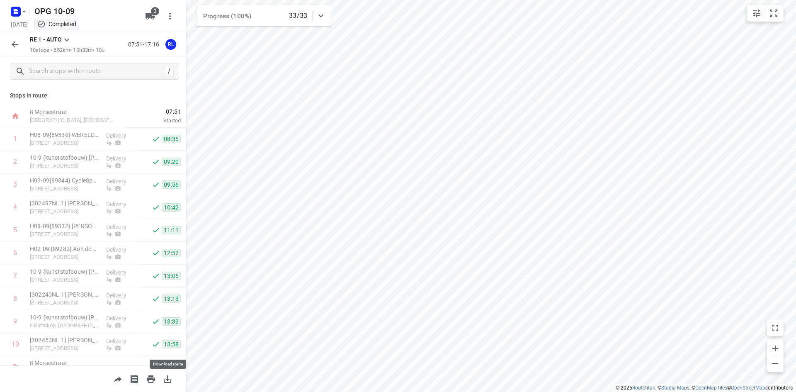
click at [171, 378] on icon "button" at bounding box center [168, 379] width 10 height 10
click at [15, 46] on icon "button" at bounding box center [15, 44] width 10 height 10
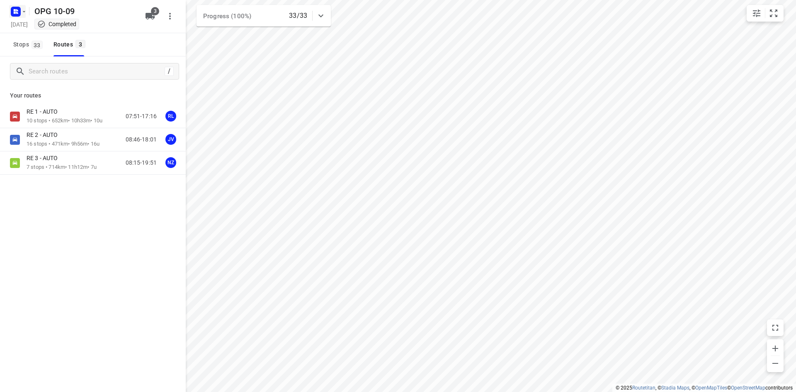
click at [15, 18] on icon "button" at bounding box center [15, 11] width 13 height 13
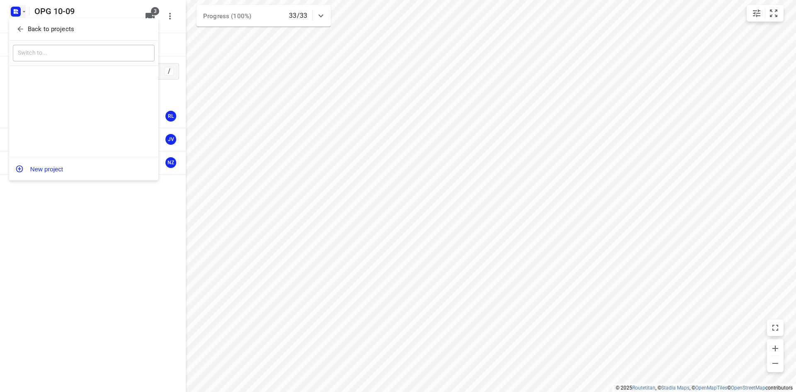
click at [21, 32] on icon "button" at bounding box center [20, 29] width 8 height 8
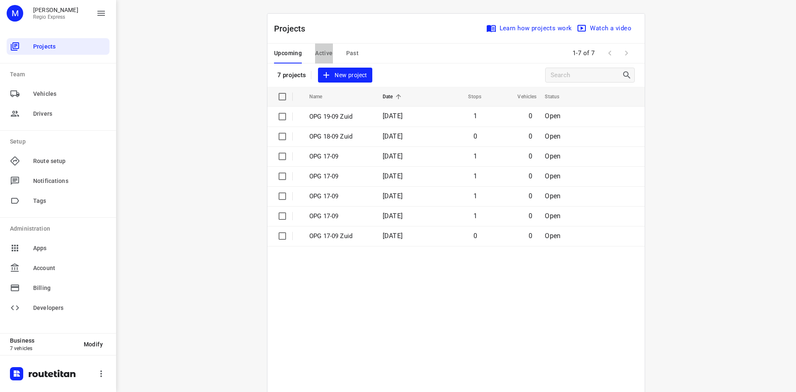
click at [315, 44] on button "Active" at bounding box center [323, 54] width 17 height 20
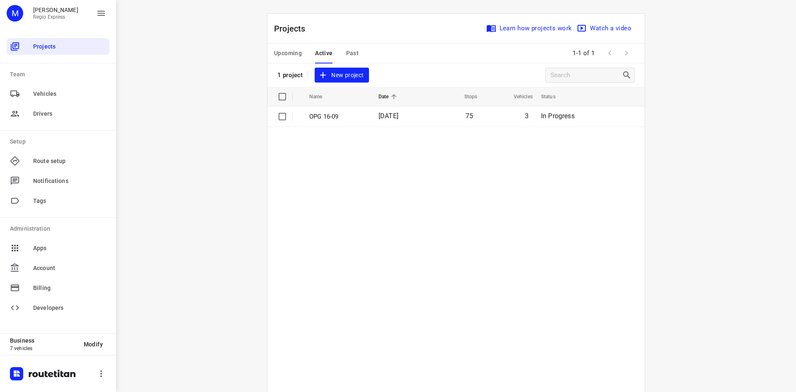
click at [350, 119] on p "OPG 16-09" at bounding box center [337, 117] width 57 height 10
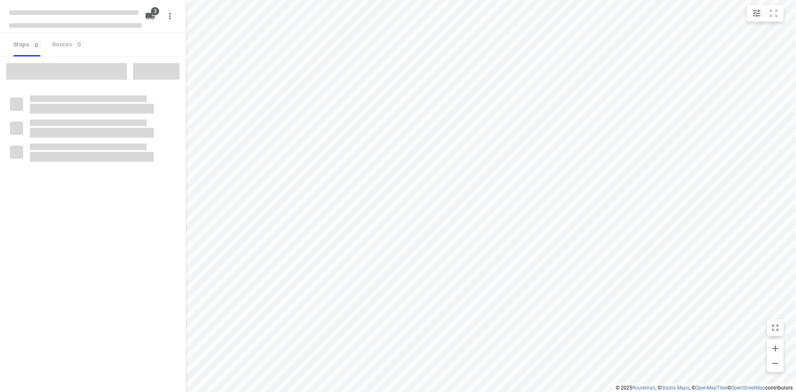
type input "distance"
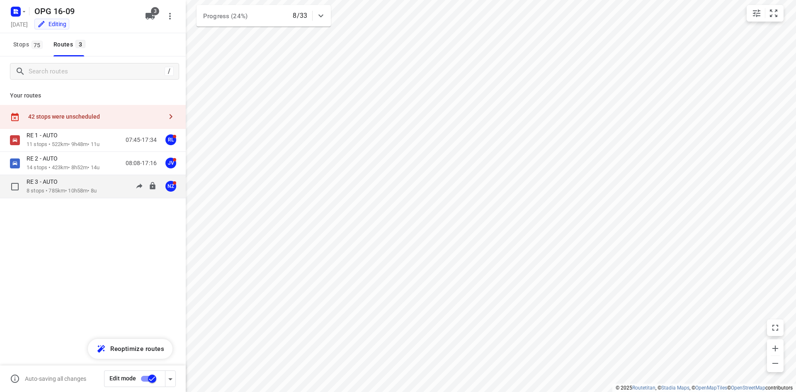
click at [55, 185] on p "RE 3 - AUTO" at bounding box center [45, 181] width 36 height 7
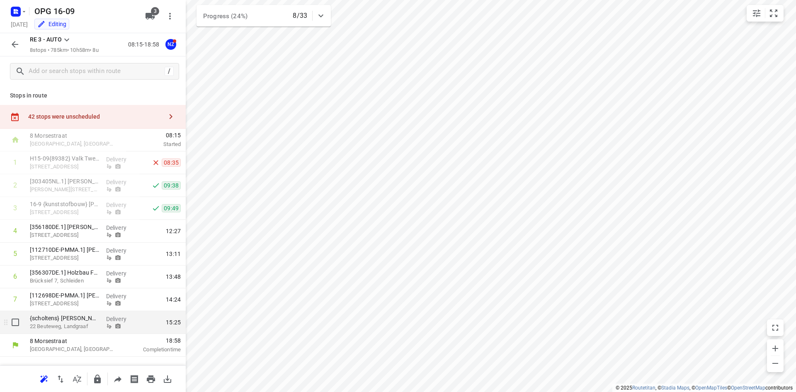
click at [90, 330] on p "22 Beuteweg, Landgraaf" at bounding box center [65, 326] width 70 height 8
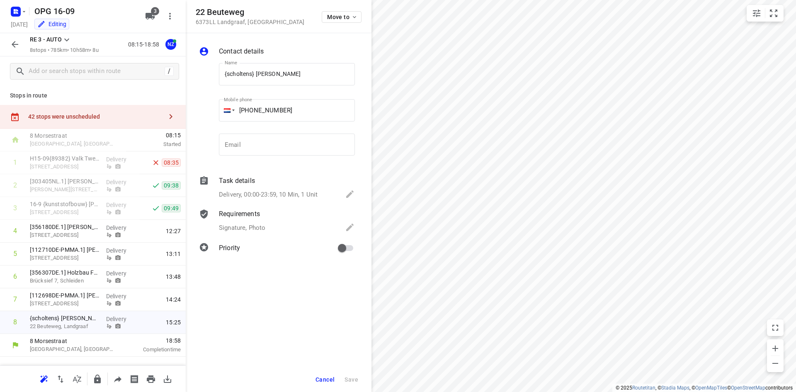
click at [18, 35] on div "RE 3 - AUTO 8 stops • 785km • 10h58m • 8u 08:15-18:58 NZ" at bounding box center [93, 44] width 186 height 23
click at [18, 38] on button "button" at bounding box center [15, 44] width 17 height 17
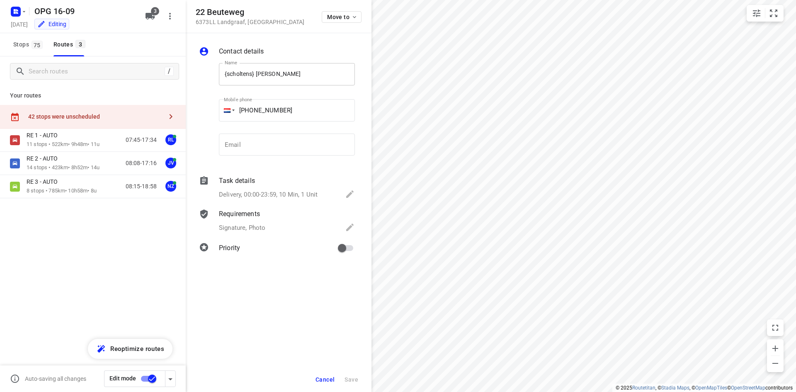
click at [224, 76] on input "{scholtens} [PERSON_NAME]" at bounding box center [287, 74] width 136 height 22
type input "17-9 {scholtens} [PERSON_NAME]"
click at [353, 377] on span "Save" at bounding box center [352, 379] width 14 height 7
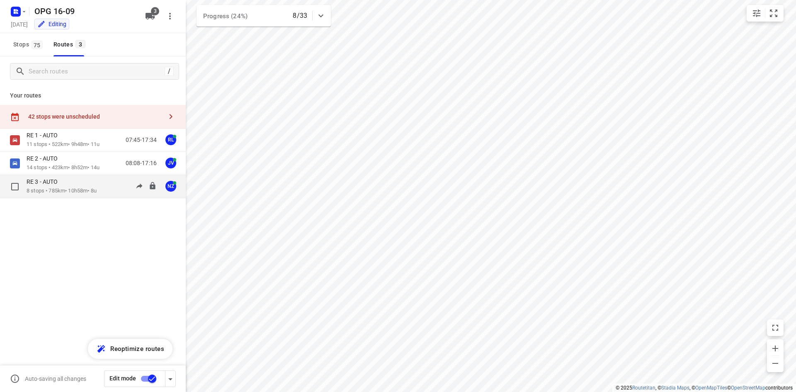
click at [76, 198] on div "RE 3 - AUTO 8 stops • 785km • 10h58m • 8u 08:15-18:58 NZ" at bounding box center [93, 186] width 186 height 23
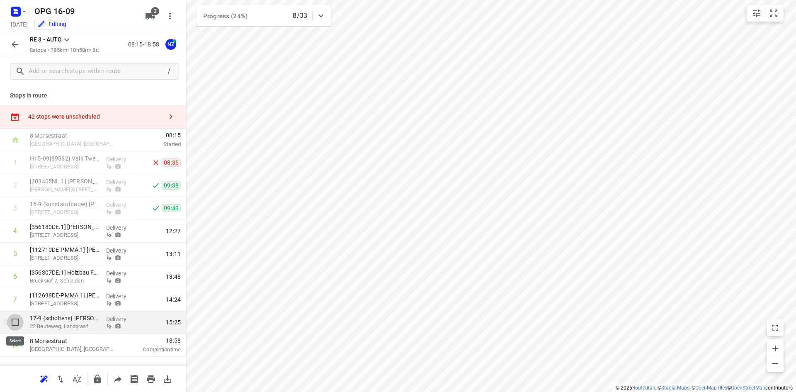
click at [15, 328] on input "checkbox" at bounding box center [15, 322] width 17 height 17
checkbox input "true"
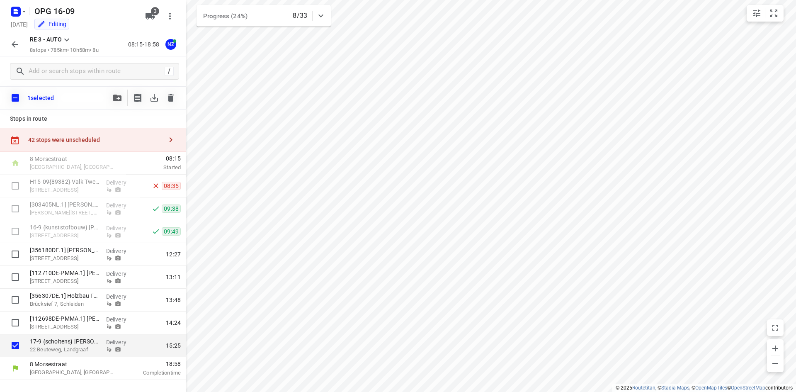
click at [109, 103] on div at bounding box center [117, 98] width 17 height 17
click at [115, 101] on button "button" at bounding box center [117, 98] width 17 height 17
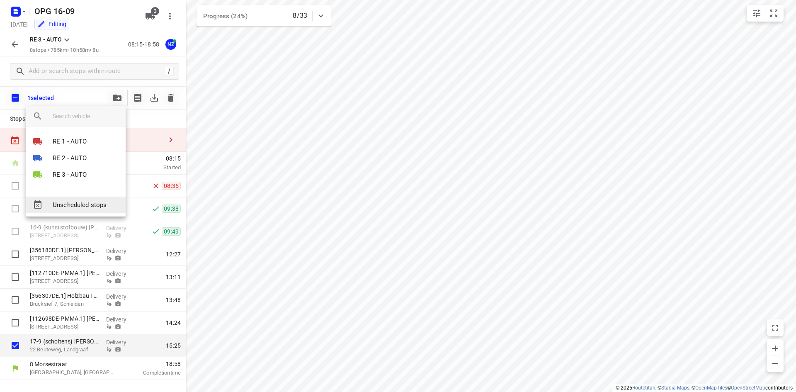
click at [82, 202] on span "Unscheduled stops" at bounding box center [86, 205] width 66 height 10
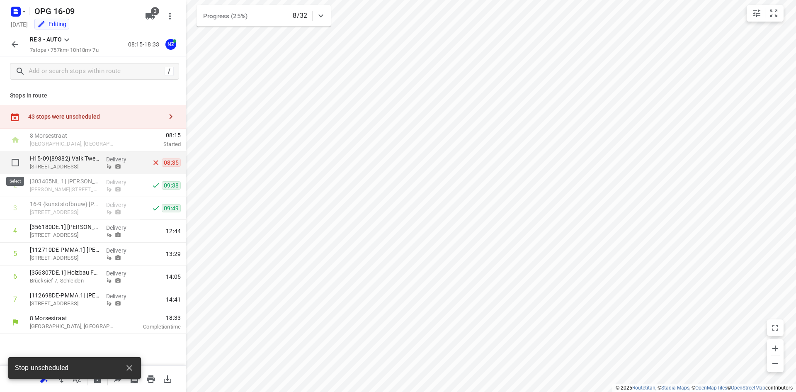
click at [13, 159] on input "checkbox" at bounding box center [15, 162] width 17 height 17
checkbox input "true"
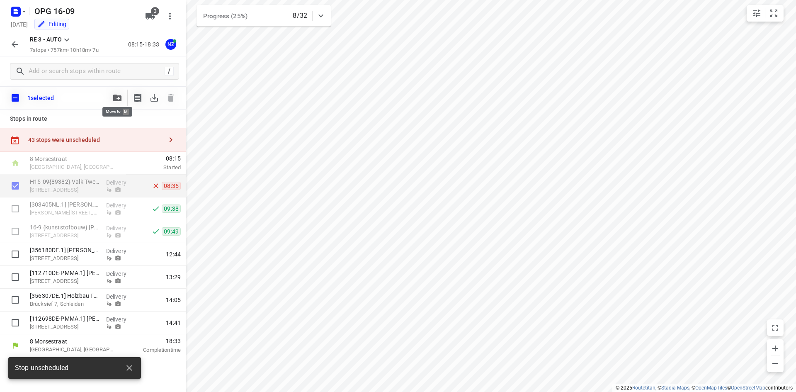
click at [117, 97] on icon "button" at bounding box center [117, 98] width 8 height 7
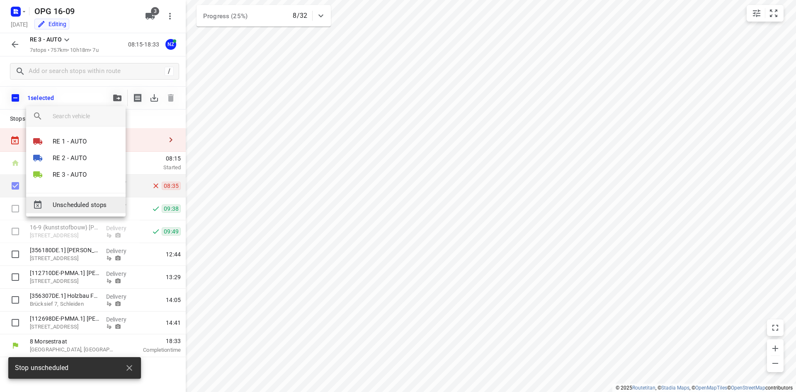
click at [80, 205] on span "Unscheduled stops" at bounding box center [86, 205] width 66 height 10
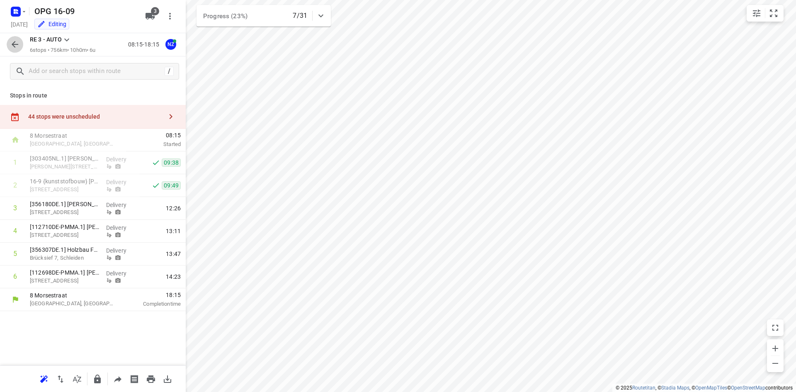
click at [15, 50] on button "button" at bounding box center [15, 44] width 17 height 17
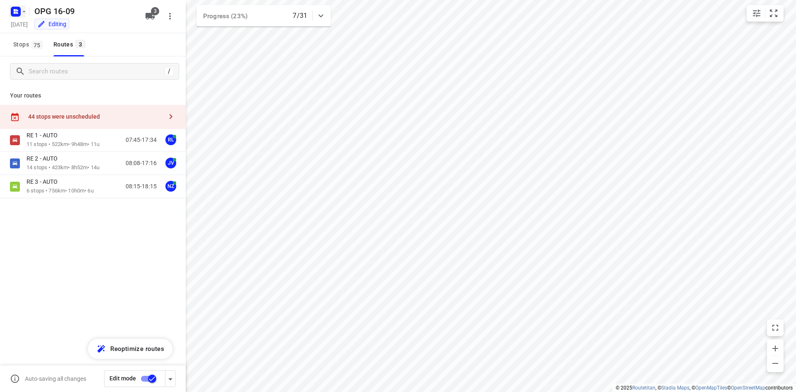
click at [20, 10] on rect "button" at bounding box center [16, 12] width 10 height 10
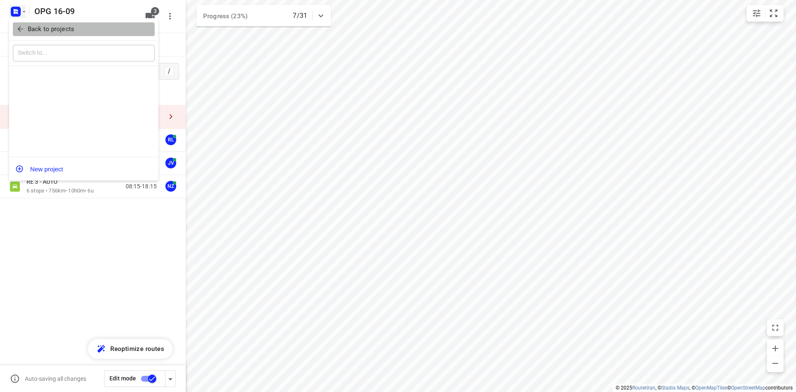
click at [19, 25] on icon "button" at bounding box center [20, 29] width 8 height 8
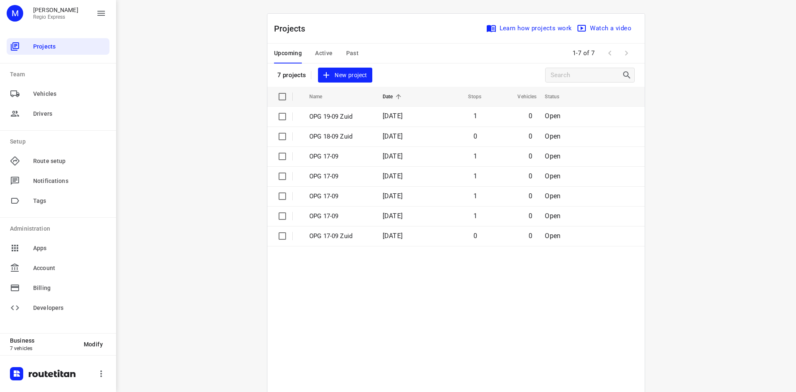
click at [346, 55] on span "Past" at bounding box center [352, 53] width 13 height 10
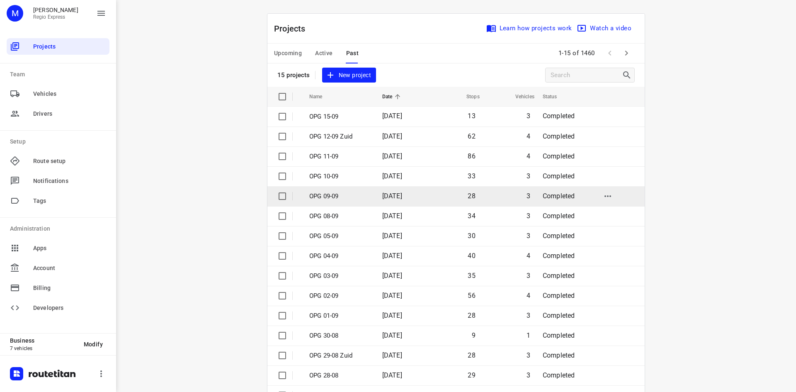
click at [342, 198] on p "OPG 09-09" at bounding box center [339, 197] width 61 height 10
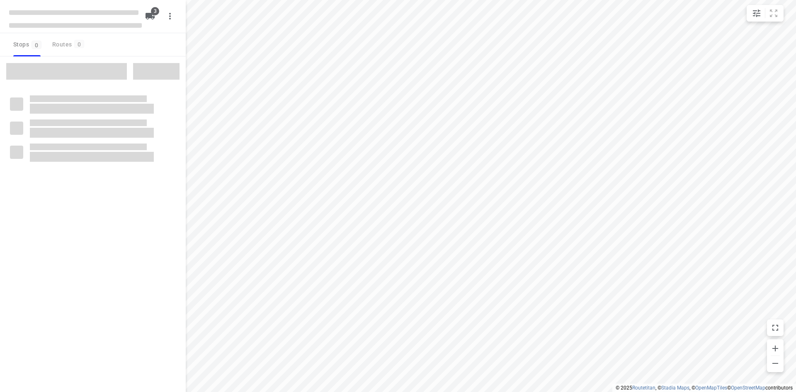
type input "distance"
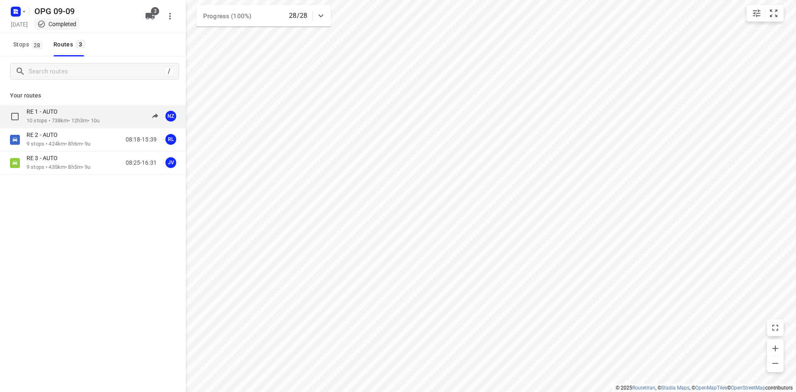
click at [57, 114] on p "RE 1 - AUTO" at bounding box center [45, 111] width 36 height 7
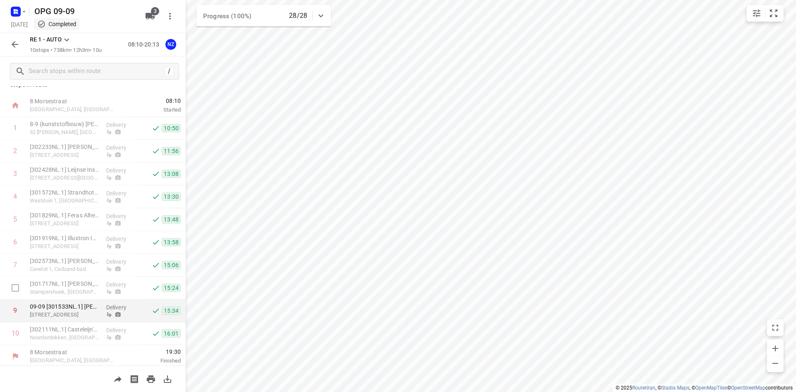
scroll to position [13, 0]
click at [169, 375] on icon "button" at bounding box center [168, 379] width 10 height 10
click at [13, 42] on icon "button" at bounding box center [15, 44] width 10 height 10
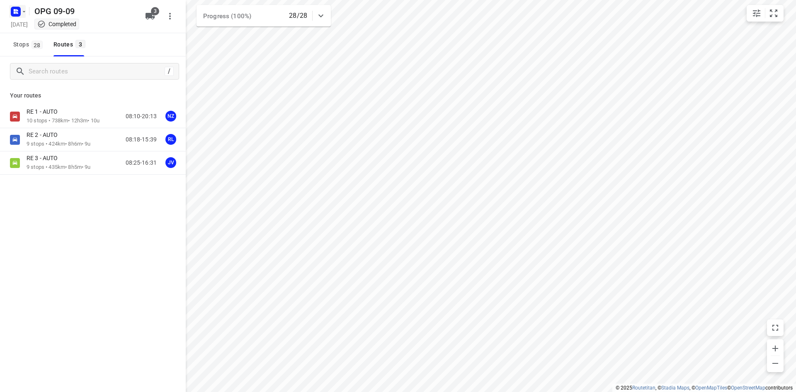
click at [10, 15] on icon "button" at bounding box center [15, 11] width 13 height 13
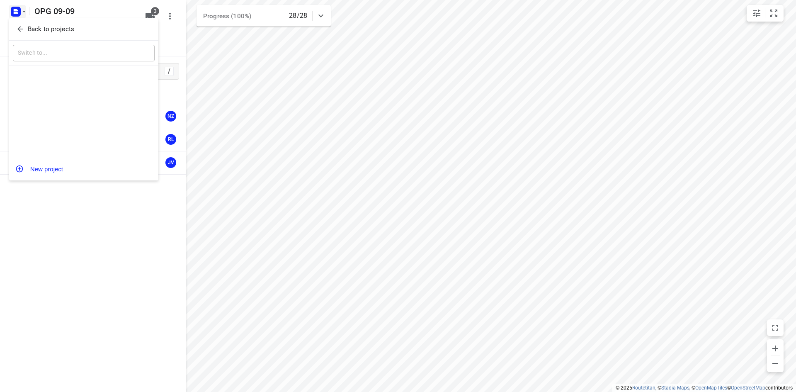
click at [15, 27] on button "Back to projects" at bounding box center [84, 29] width 142 height 14
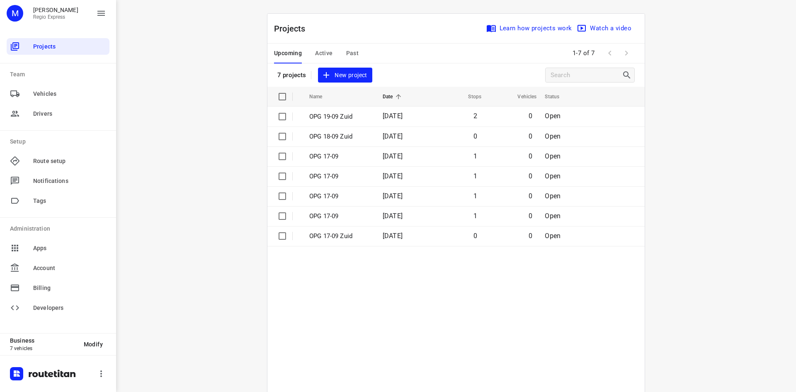
click at [348, 54] on span "Past" at bounding box center [352, 53] width 13 height 10
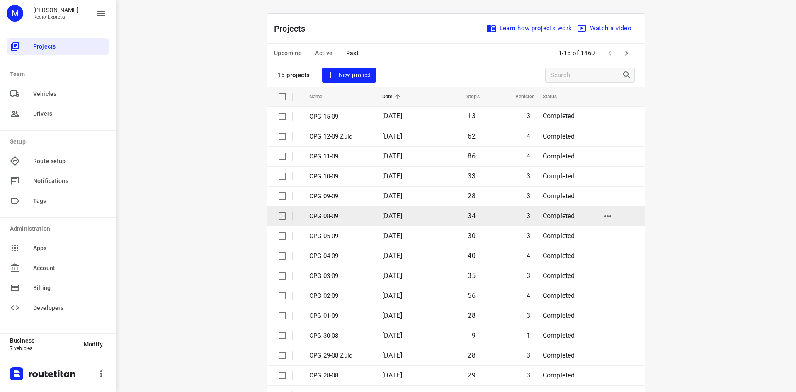
click at [330, 215] on p "OPG 08-09" at bounding box center [339, 217] width 61 height 10
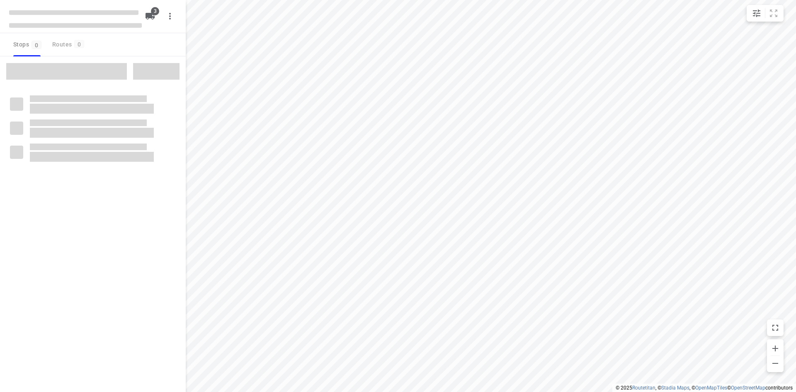
type input "distance"
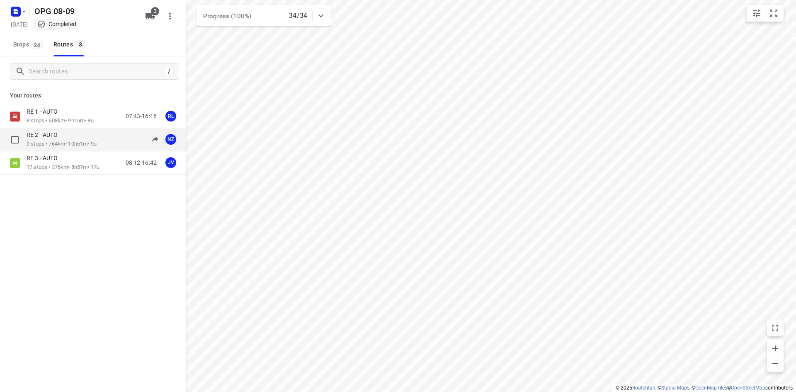
click at [41, 132] on p "RE 2 - AUTO" at bounding box center [45, 134] width 36 height 7
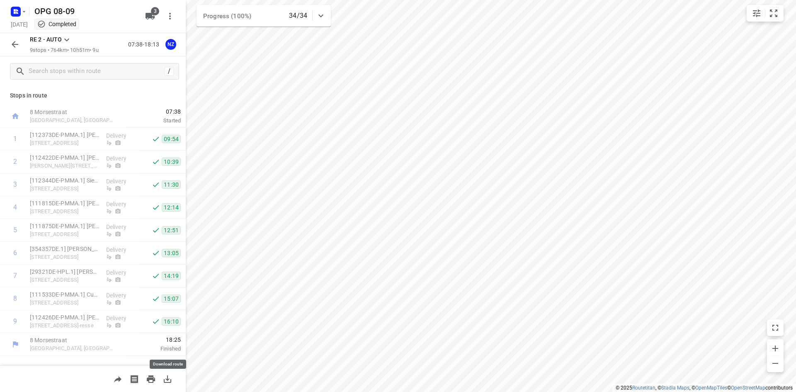
click at [168, 380] on icon "button" at bounding box center [168, 379] width 10 height 10
click at [20, 43] on button "button" at bounding box center [15, 44] width 17 height 17
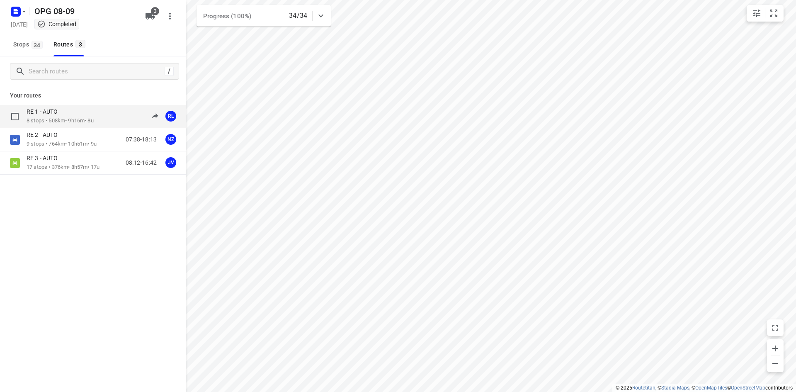
click at [78, 122] on p "8 stops • 508km • 9h16m • 8u" at bounding box center [60, 121] width 67 height 8
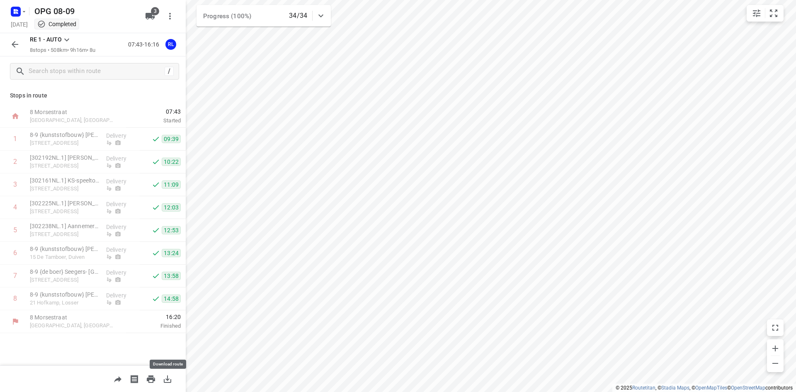
click at [169, 377] on icon "button" at bounding box center [168, 379] width 10 height 10
click at [19, 8] on rect "button" at bounding box center [16, 12] width 10 height 10
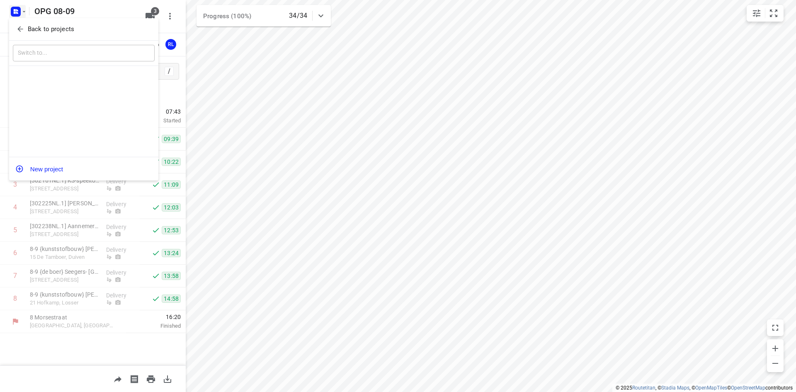
click at [16, 38] on div "Back to projects" at bounding box center [83, 29] width 149 height 22
click at [20, 29] on icon "button" at bounding box center [19, 29] width 5 height 5
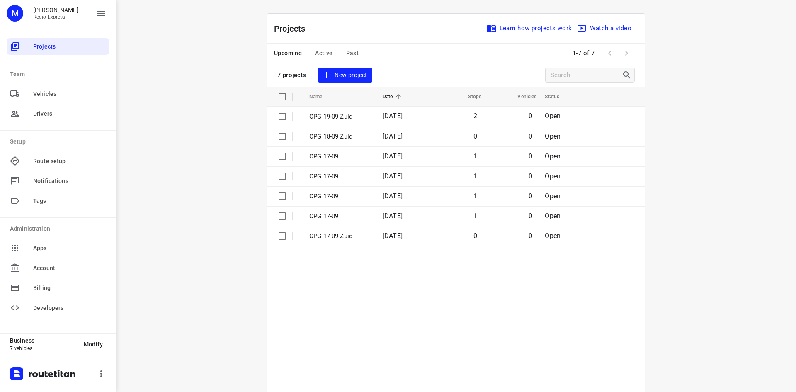
click at [320, 48] on span "Active" at bounding box center [323, 53] width 17 height 10
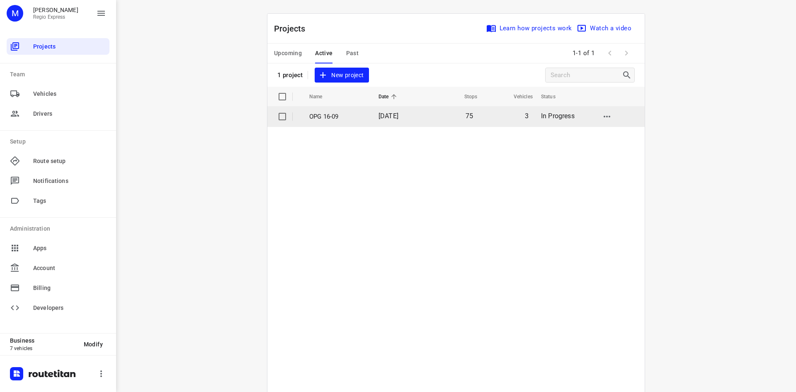
click at [422, 121] on td "[DATE]" at bounding box center [399, 117] width 54 height 20
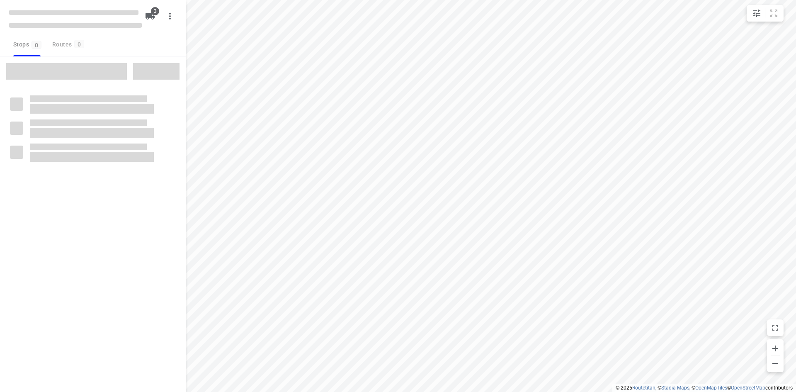
type input "distance"
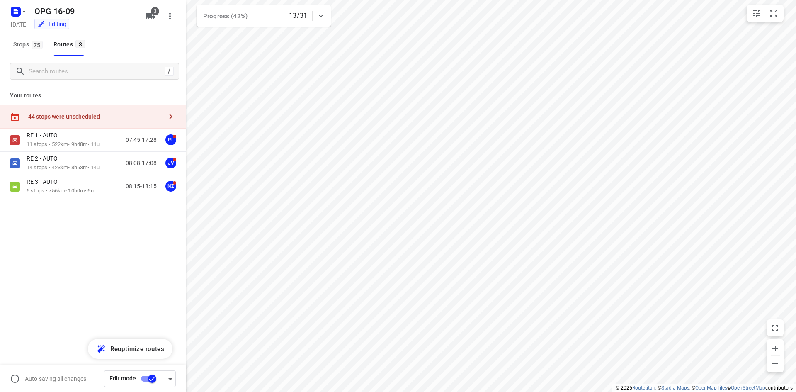
click at [7, 9] on div "OPG 16-09 [DATE] Editing 3" at bounding box center [93, 16] width 186 height 33
click at [17, 12] on icon "button" at bounding box center [17, 13] width 2 height 2
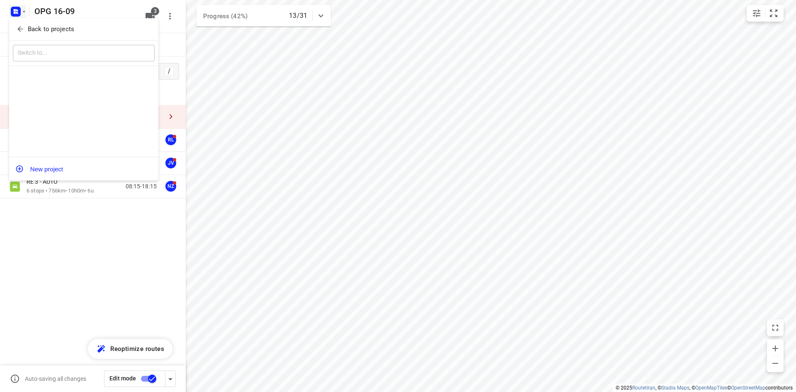
click at [22, 22] on div "Back to projects" at bounding box center [83, 29] width 149 height 22
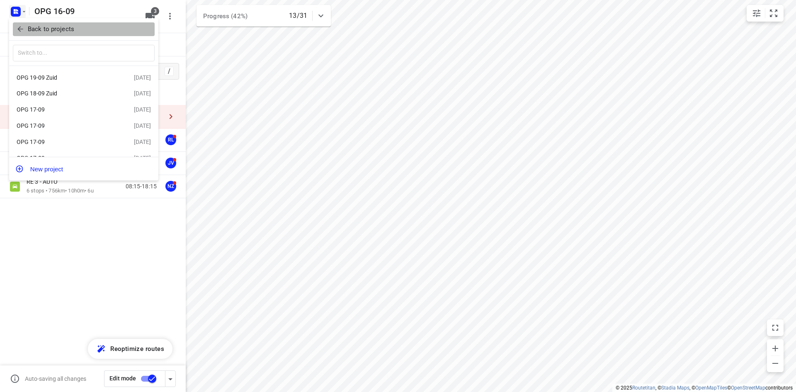
click at [49, 32] on p "Back to projects" at bounding box center [51, 29] width 46 height 10
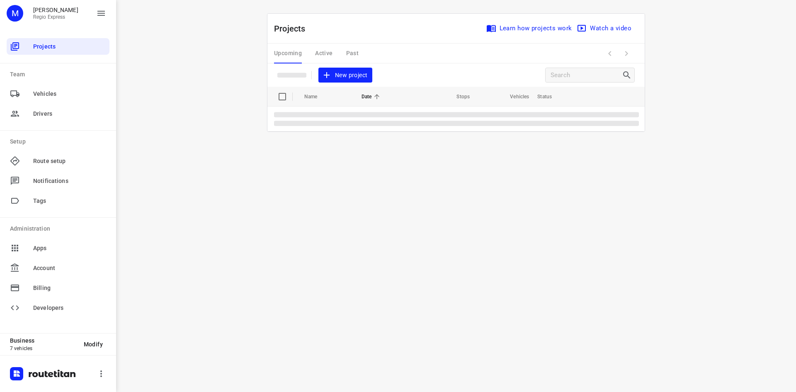
click at [348, 47] on div "Upcoming Active Past" at bounding box center [323, 54] width 98 height 20
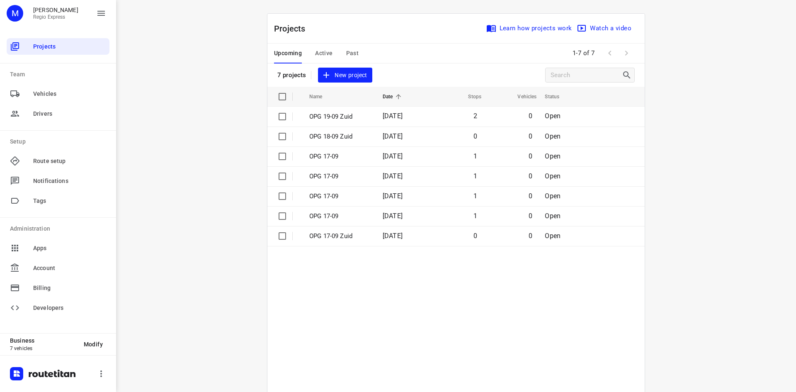
click at [352, 54] on span "Past" at bounding box center [352, 53] width 13 height 10
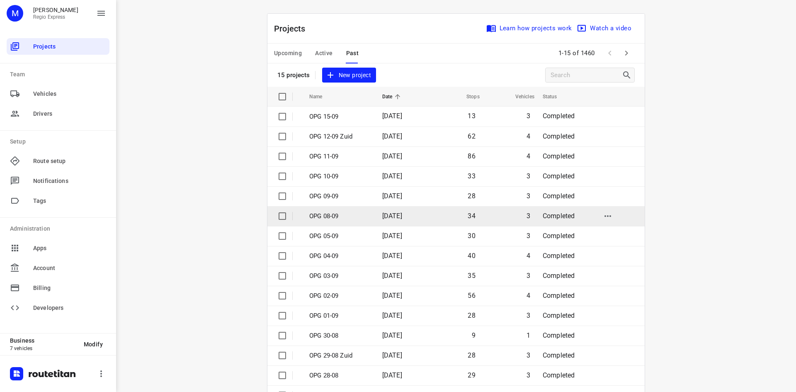
click at [353, 212] on p "OPG 08-09" at bounding box center [339, 217] width 61 height 10
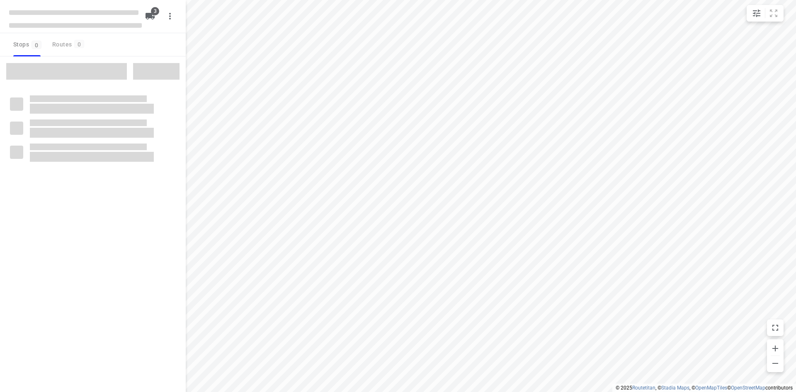
type input "distance"
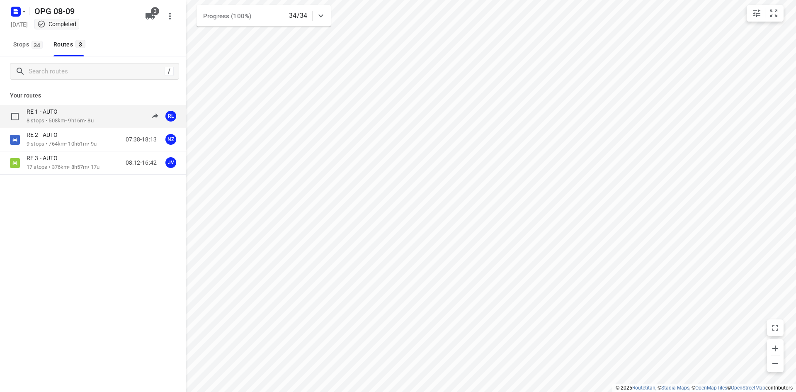
click at [102, 119] on div "RE 1 - AUTO 8 stops • 508km • 9h16m • 8u 07:43-16:16 RL" at bounding box center [106, 116] width 159 height 17
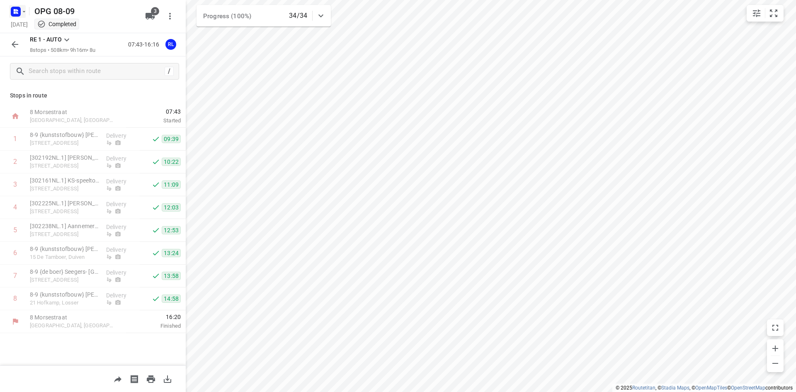
click at [20, 14] on rect "button" at bounding box center [16, 12] width 10 height 10
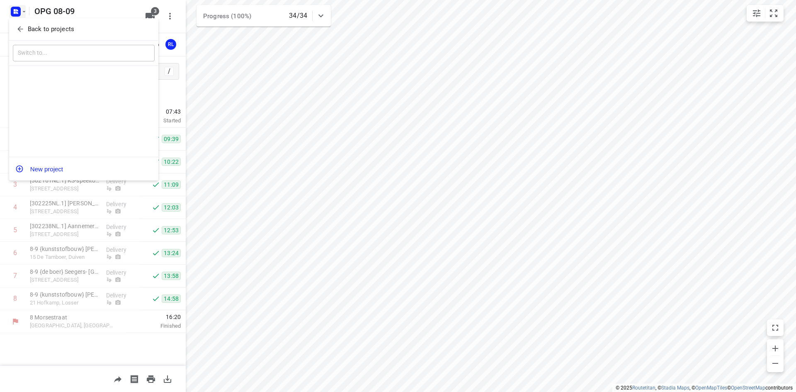
click at [24, 29] on span "Back to projects" at bounding box center [83, 29] width 135 height 10
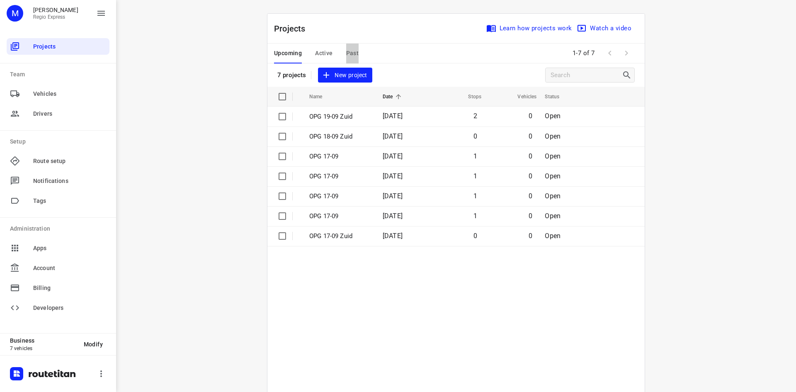
click at [346, 51] on span "Past" at bounding box center [352, 53] width 13 height 10
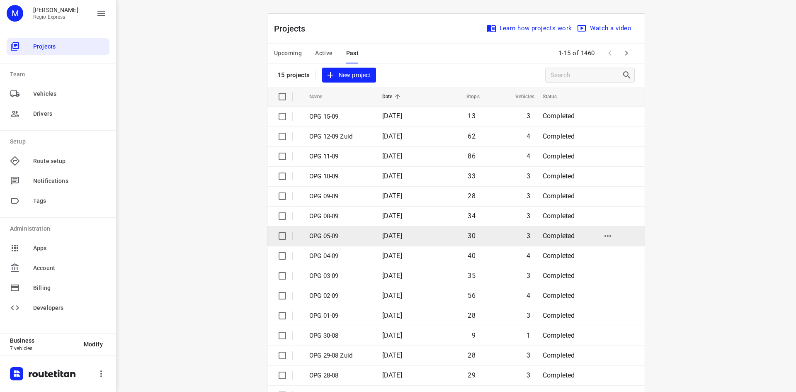
click at [382, 232] on span "[DATE]" at bounding box center [392, 236] width 20 height 8
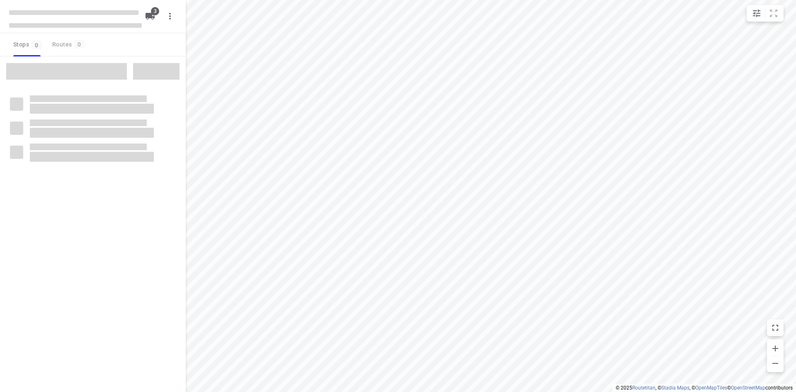
type input "distance"
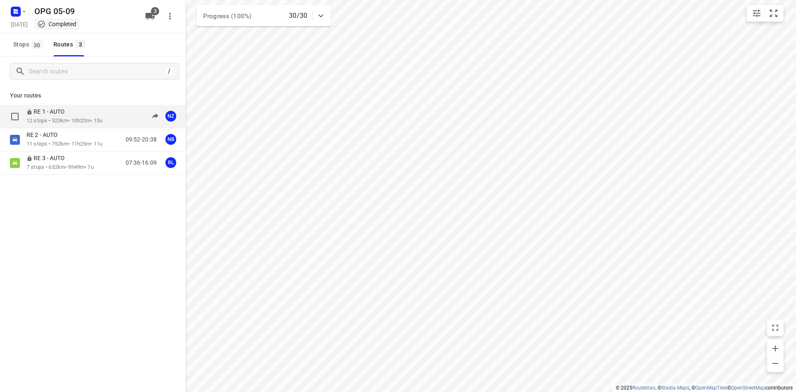
click at [92, 117] on div "RE 1 - AUTO" at bounding box center [65, 112] width 76 height 9
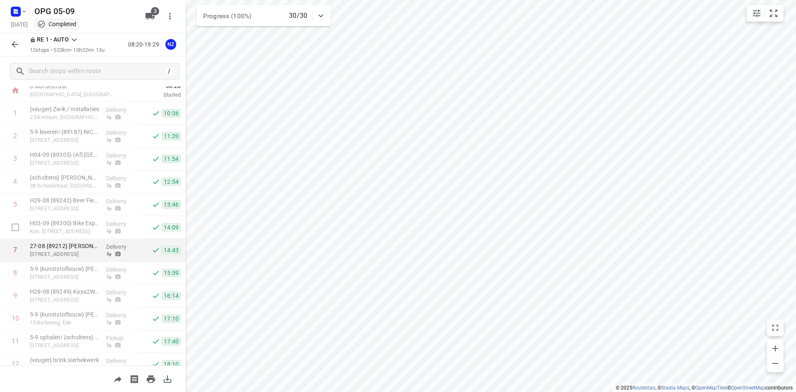
scroll to position [59, 0]
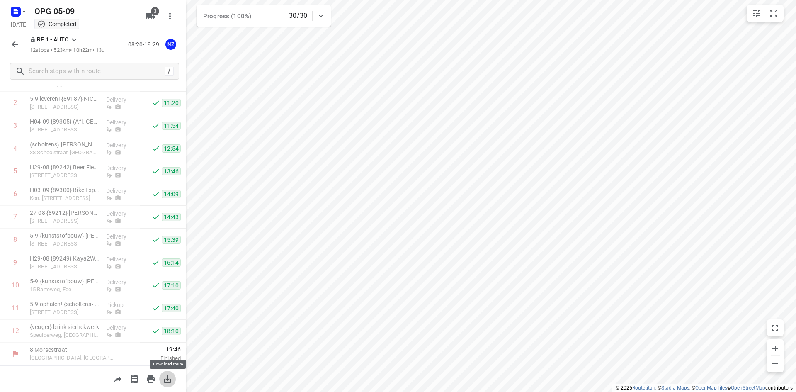
click at [166, 378] on icon "button" at bounding box center [167, 378] width 7 height 7
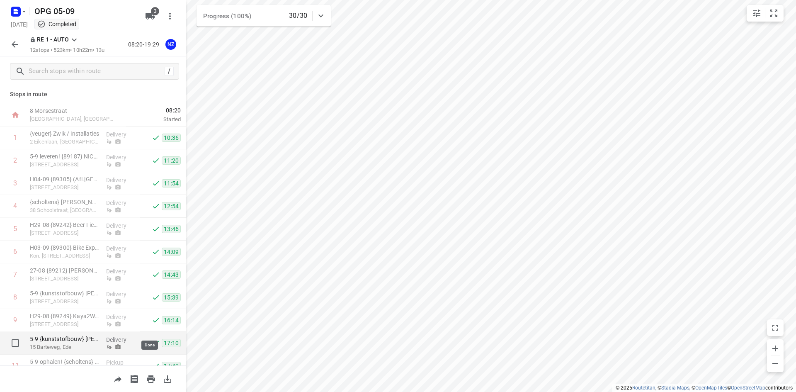
scroll to position [0, 0]
click at [15, 45] on icon "button" at bounding box center [15, 44] width 10 height 10
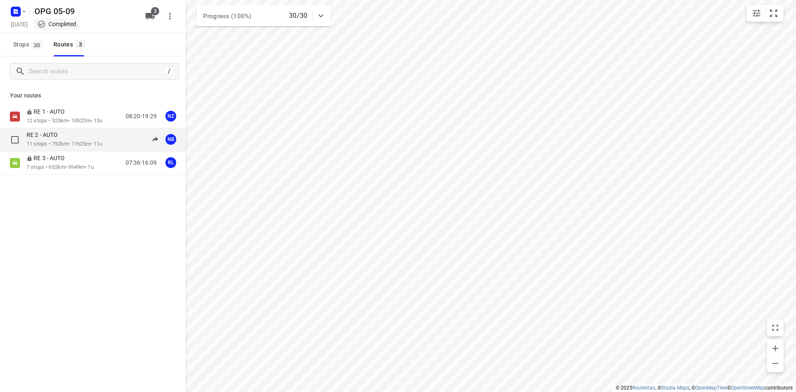
click at [76, 141] on p "11 stops • 752km • 11h25m • 11u" at bounding box center [65, 144] width 76 height 8
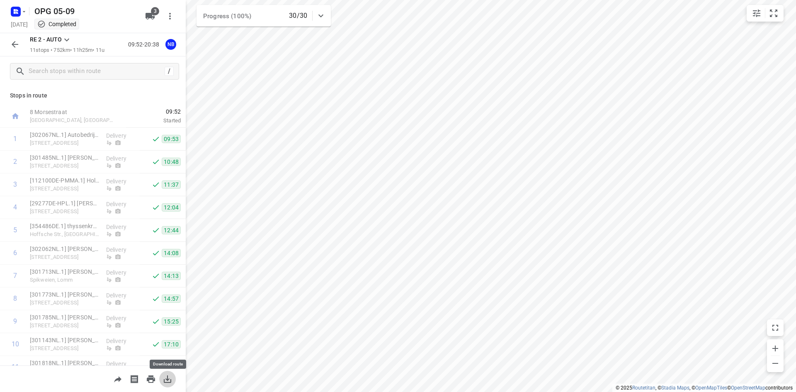
click at [165, 379] on icon "button" at bounding box center [167, 378] width 7 height 7
click at [15, 43] on icon "button" at bounding box center [15, 44] width 10 height 10
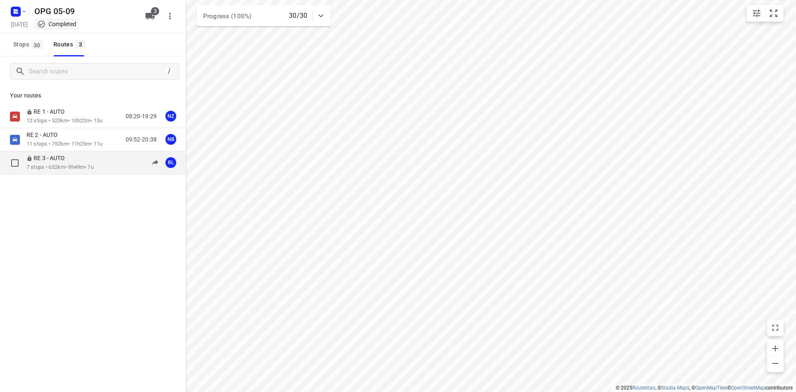
click at [78, 162] on div "RE 3 - AUTO" at bounding box center [60, 158] width 67 height 9
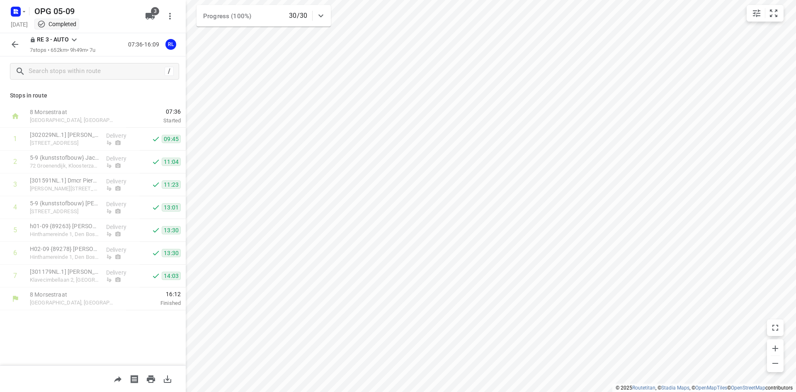
click at [165, 379] on icon "button" at bounding box center [168, 379] width 10 height 10
click at [11, 12] on rect "button" at bounding box center [16, 12] width 10 height 10
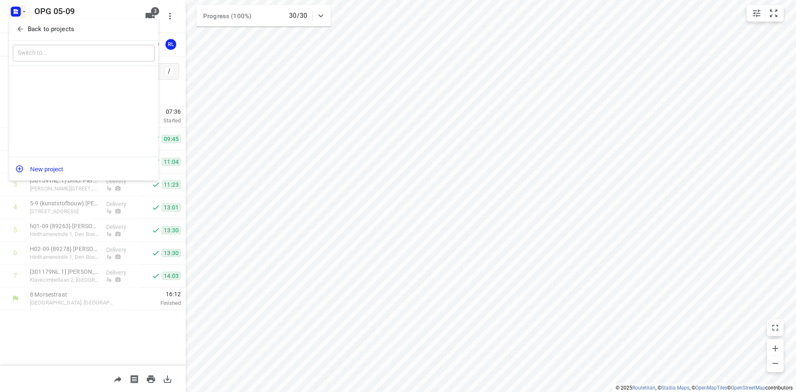
click at [15, 26] on button "Back to projects" at bounding box center [84, 29] width 142 height 14
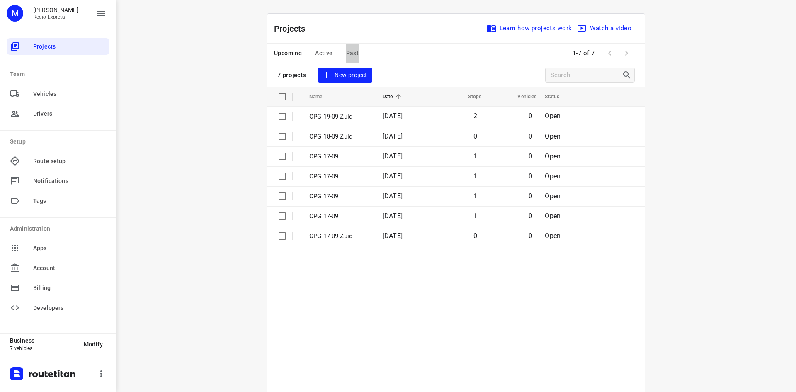
click at [350, 57] on span "Past" at bounding box center [352, 53] width 13 height 10
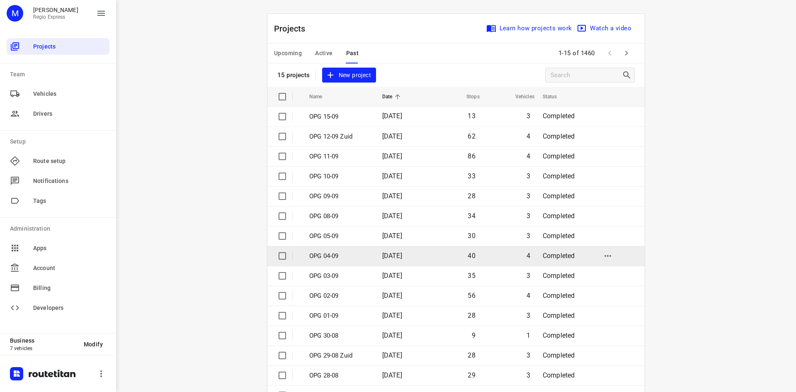
click at [365, 253] on p "OPG 04-09" at bounding box center [339, 256] width 61 height 10
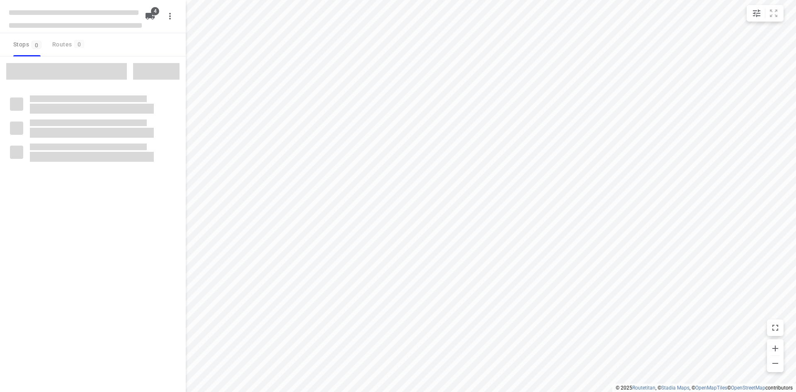
type input "distance"
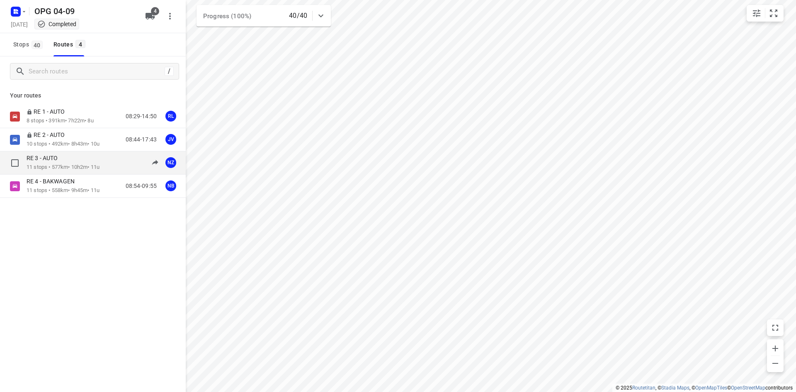
click at [78, 166] on p "11 stops • 577km • 10h2m • 11u" at bounding box center [63, 167] width 73 height 8
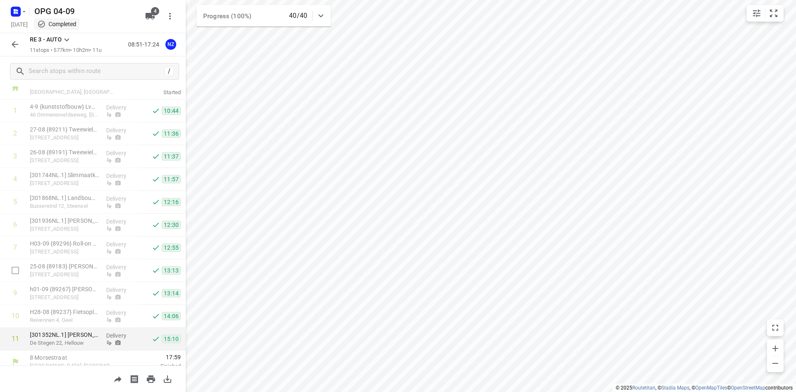
scroll to position [36, 0]
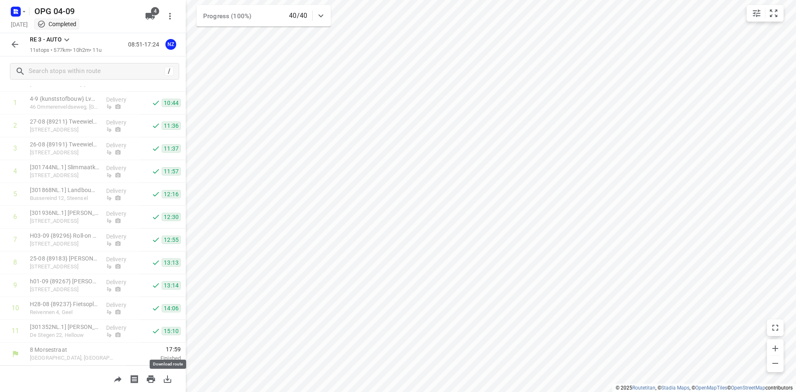
click at [168, 380] on icon "button" at bounding box center [167, 378] width 7 height 7
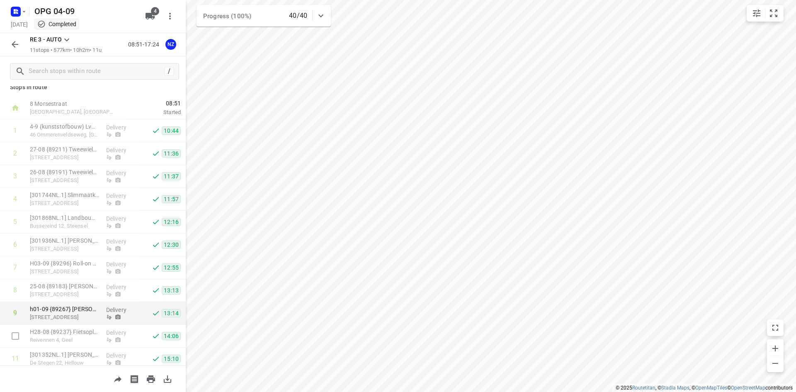
scroll to position [0, 0]
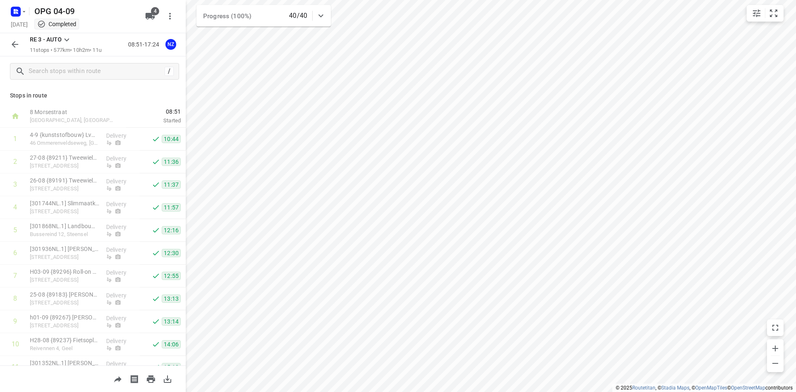
click at [8, 47] on button "button" at bounding box center [15, 44] width 17 height 17
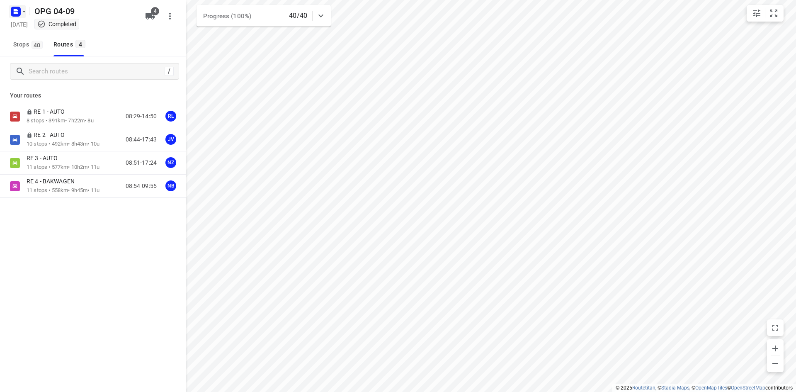
click at [21, 8] on icon "button" at bounding box center [24, 11] width 7 height 7
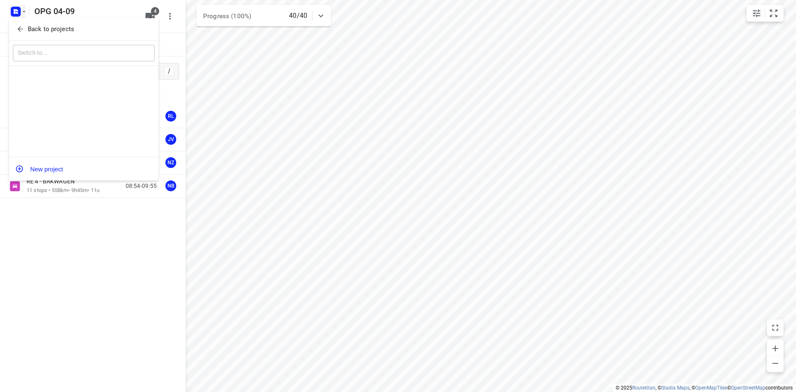
click at [22, 28] on icon "button" at bounding box center [20, 29] width 8 height 8
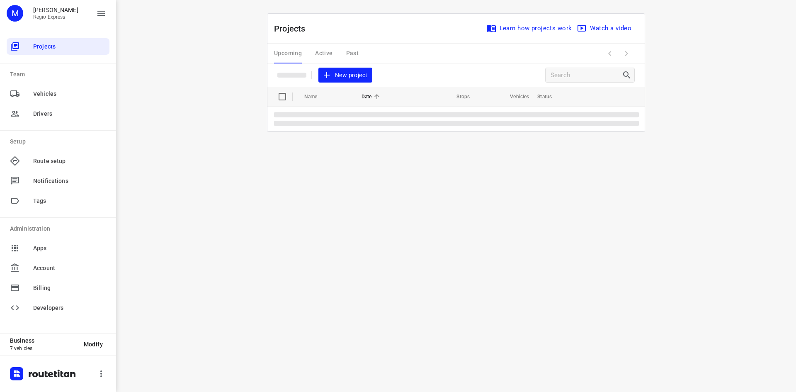
click at [348, 56] on div "Upcoming Active Past" at bounding box center [323, 54] width 98 height 20
click at [350, 51] on div "Upcoming Active Past" at bounding box center [323, 54] width 98 height 20
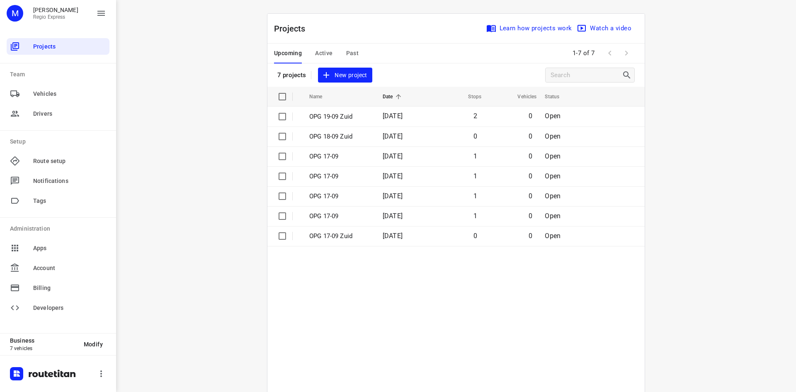
click at [350, 51] on span "Past" at bounding box center [352, 53] width 13 height 10
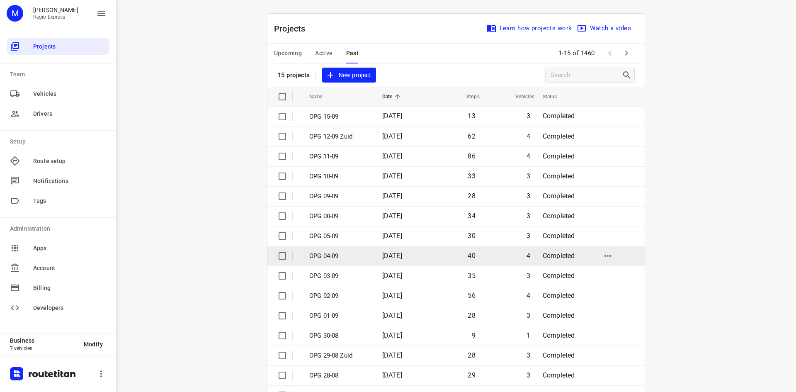
scroll to position [27, 0]
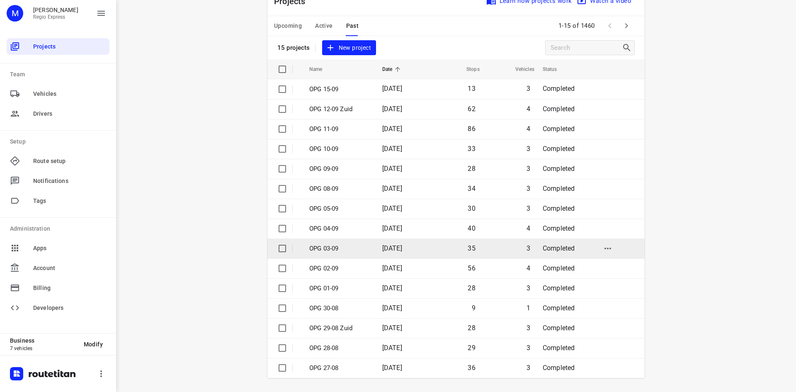
click at [335, 242] on td "OPG 03-09" at bounding box center [338, 248] width 75 height 20
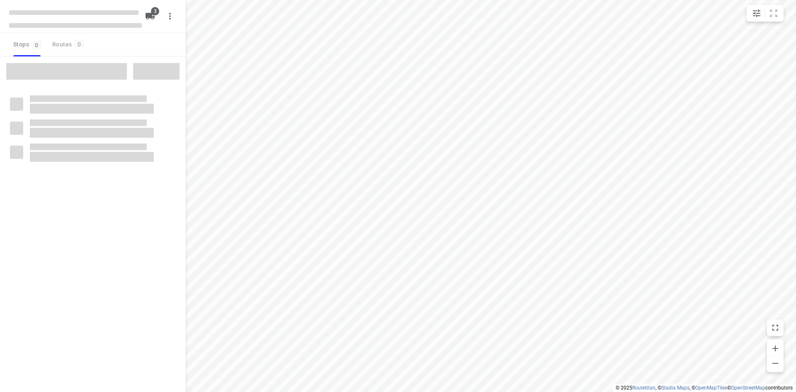
type input "distance"
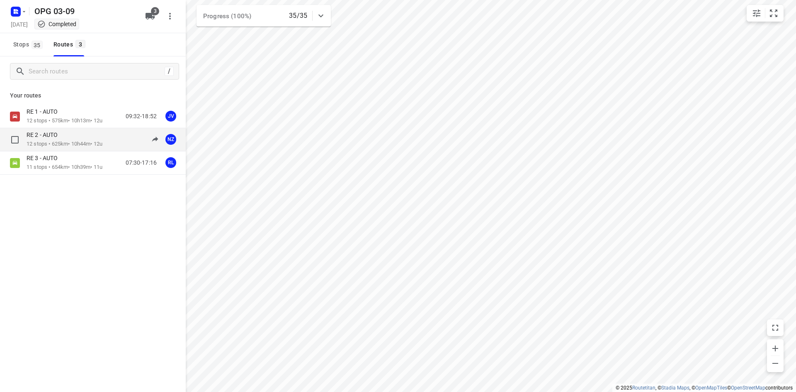
click at [81, 137] on div "RE 2 - AUTO" at bounding box center [65, 135] width 76 height 9
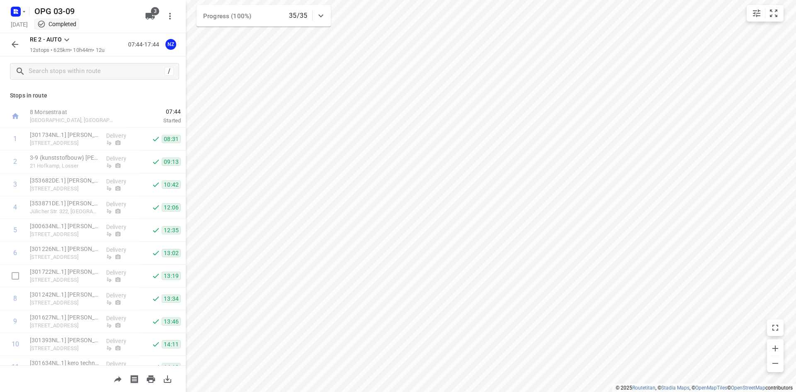
scroll to position [59, 0]
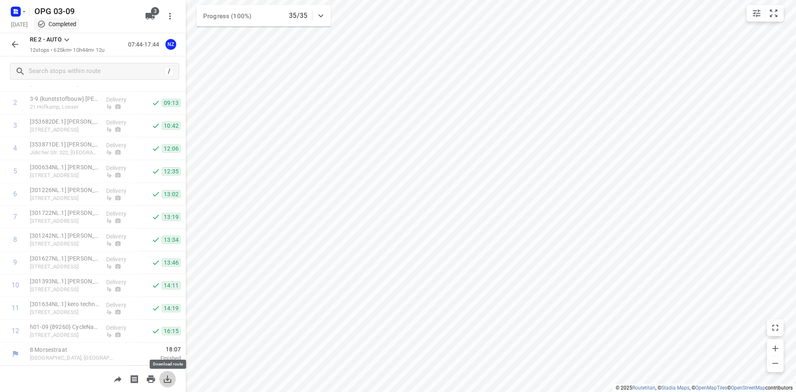
click at [169, 385] on button "button" at bounding box center [167, 379] width 17 height 17
click at [17, 44] on icon "button" at bounding box center [15, 44] width 7 height 7
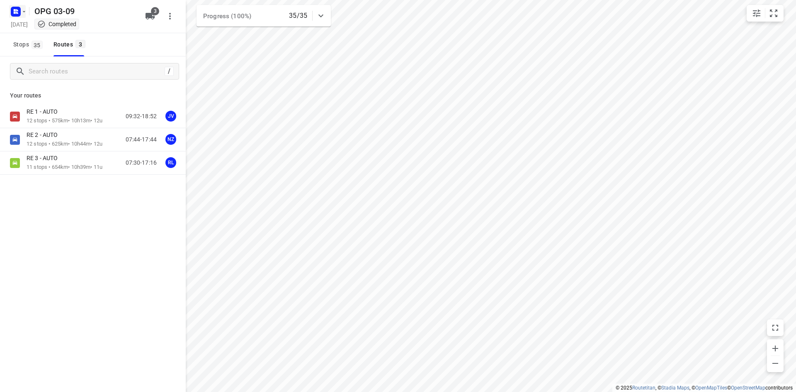
click at [24, 6] on button "button" at bounding box center [17, 11] width 17 height 13
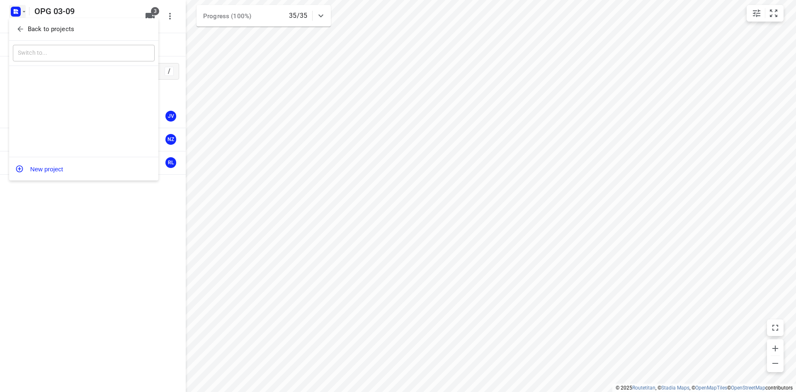
click at [28, 22] on button "Back to projects" at bounding box center [84, 29] width 142 height 14
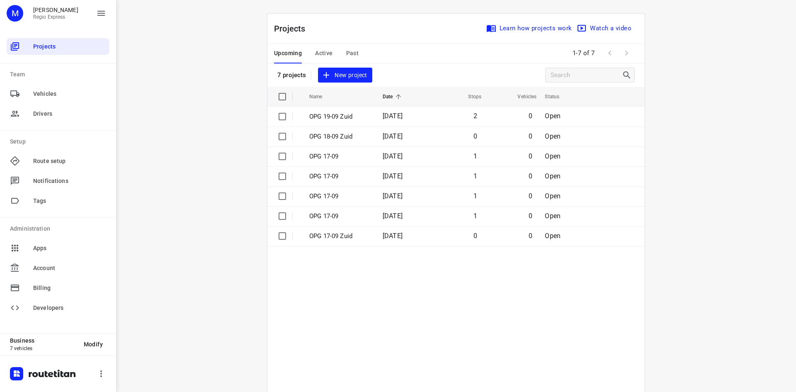
click at [346, 53] on span "Past" at bounding box center [352, 53] width 13 height 10
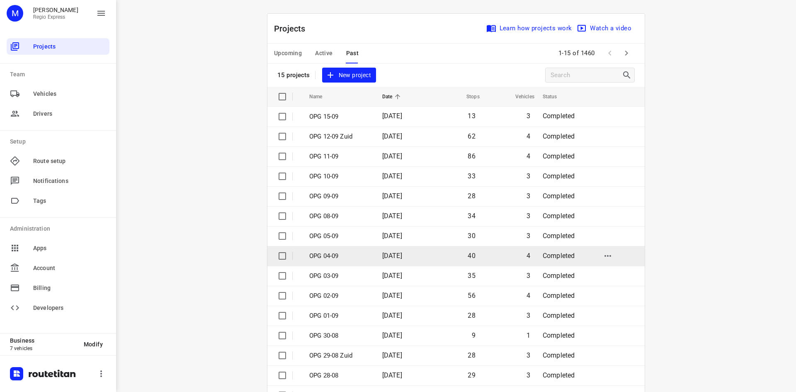
click at [335, 255] on p "OPG 04-09" at bounding box center [339, 256] width 61 height 10
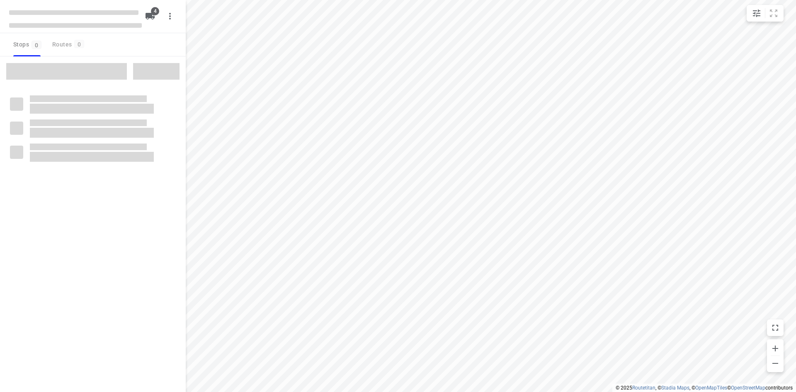
type input "distance"
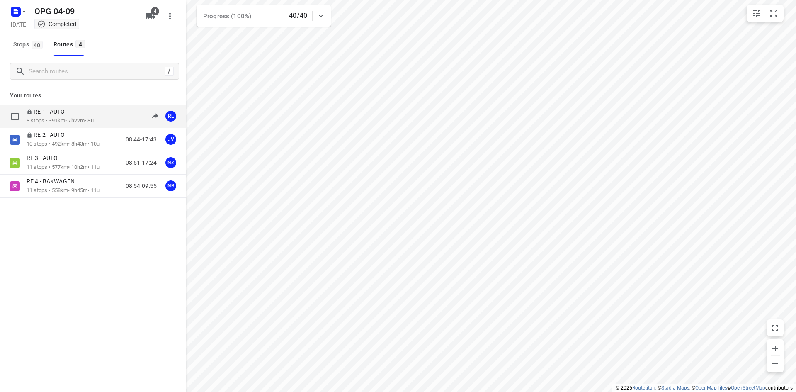
click at [108, 115] on div "RE 1 - AUTO 8 stops • 391km • 7h22m • 8u 08:29-14:50 RL" at bounding box center [106, 116] width 159 height 17
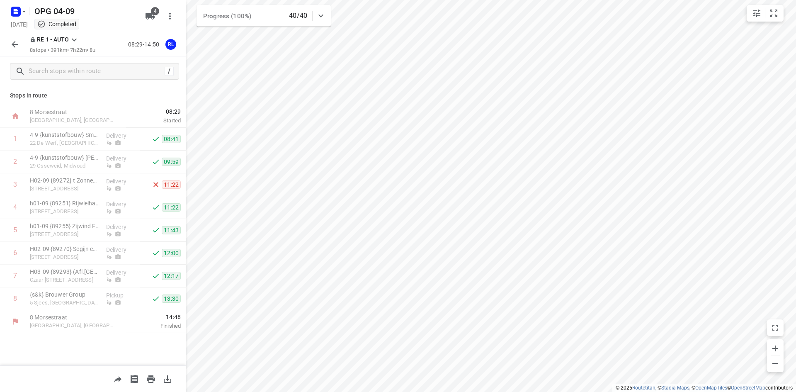
click at [164, 379] on icon "button" at bounding box center [167, 378] width 7 height 7
click at [14, 13] on icon "button" at bounding box center [15, 13] width 2 height 2
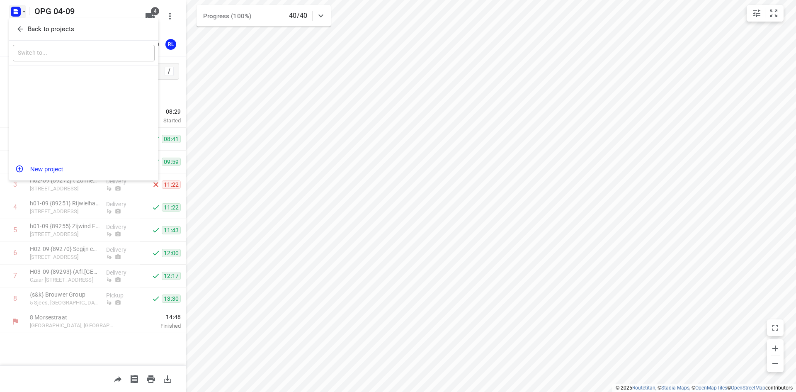
click at [20, 32] on icon "button" at bounding box center [20, 29] width 8 height 8
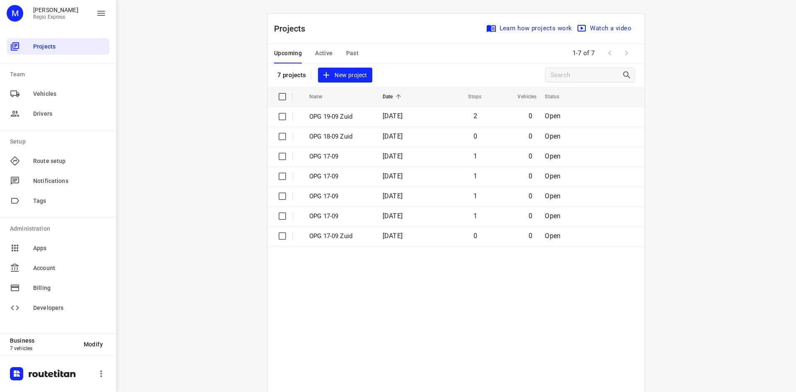
click at [340, 52] on div "Upcoming Active Past" at bounding box center [323, 54] width 98 height 20
click at [342, 60] on div "Upcoming Active Past" at bounding box center [323, 54] width 98 height 20
click at [346, 54] on span "Past" at bounding box center [352, 53] width 13 height 10
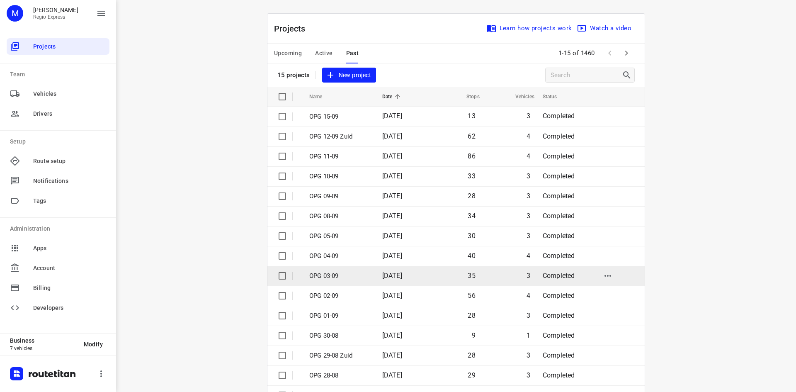
click at [371, 278] on td "OPG 03-09" at bounding box center [338, 276] width 75 height 20
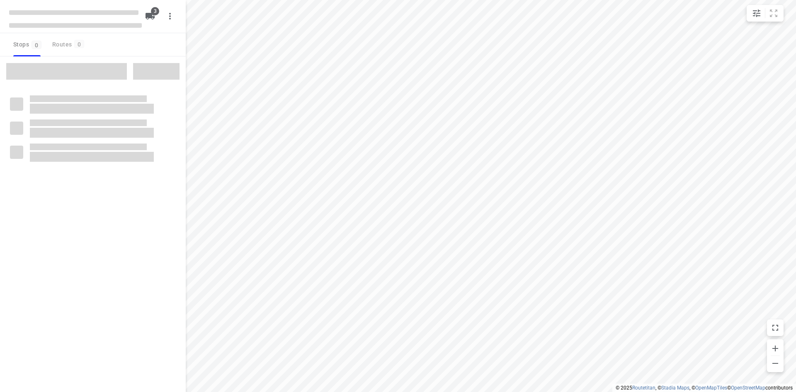
type input "distance"
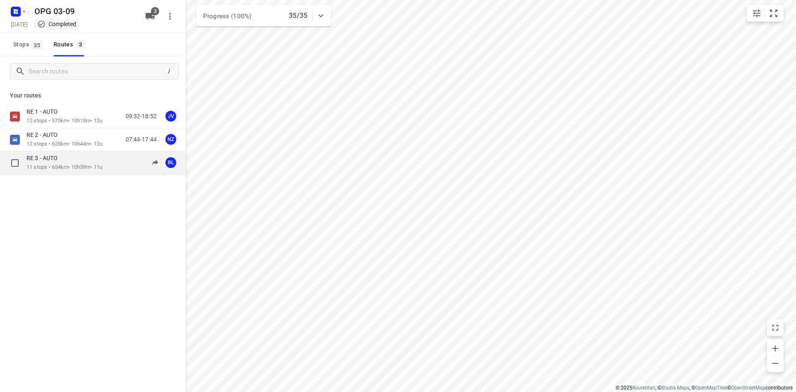
click at [76, 158] on div "RE 3 - AUTO" at bounding box center [65, 158] width 76 height 9
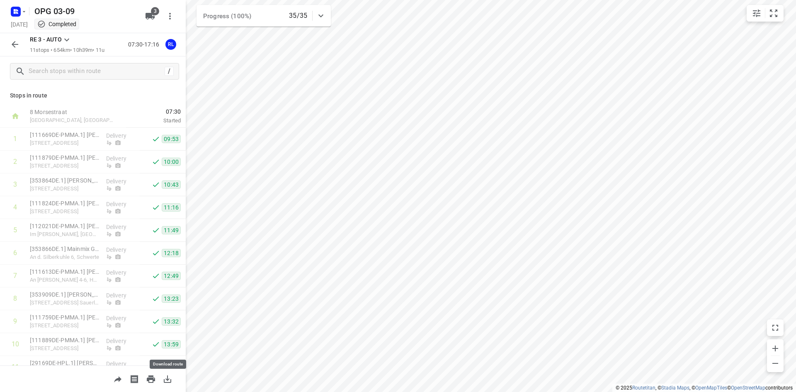
click at [164, 377] on icon "button" at bounding box center [168, 379] width 10 height 10
click at [17, 7] on rect "button" at bounding box center [16, 12] width 10 height 10
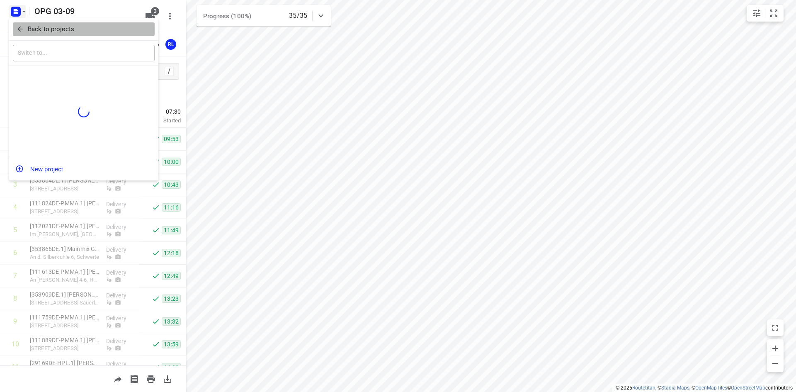
click at [51, 34] on p "Back to projects" at bounding box center [51, 29] width 46 height 10
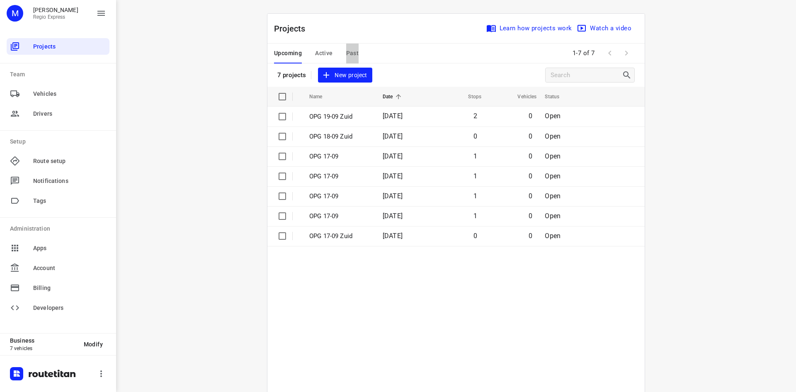
click at [349, 54] on span "Past" at bounding box center [352, 53] width 13 height 10
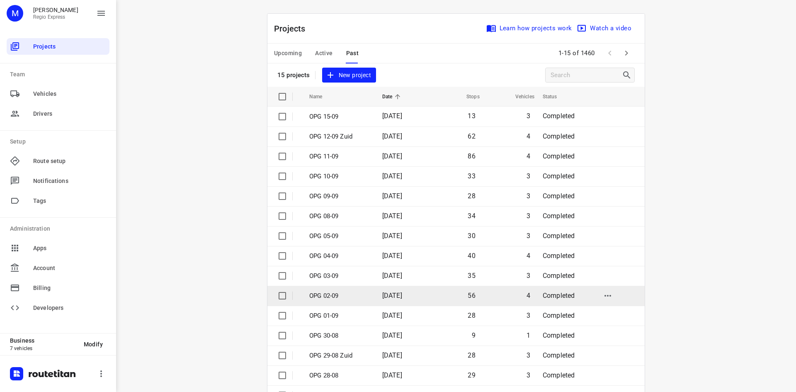
click at [346, 298] on p "OPG 02-09" at bounding box center [339, 296] width 61 height 10
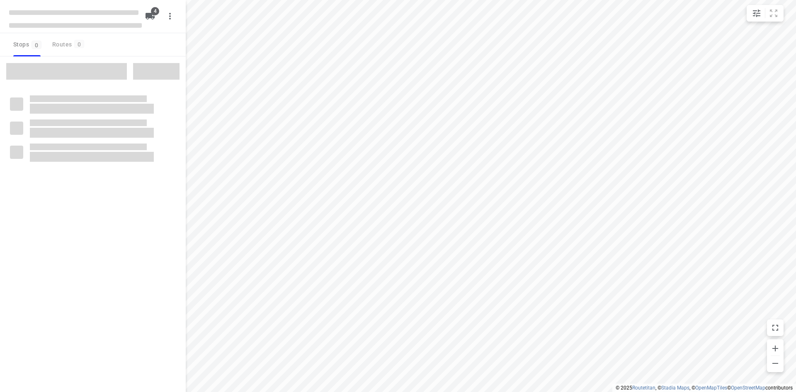
type input "distance"
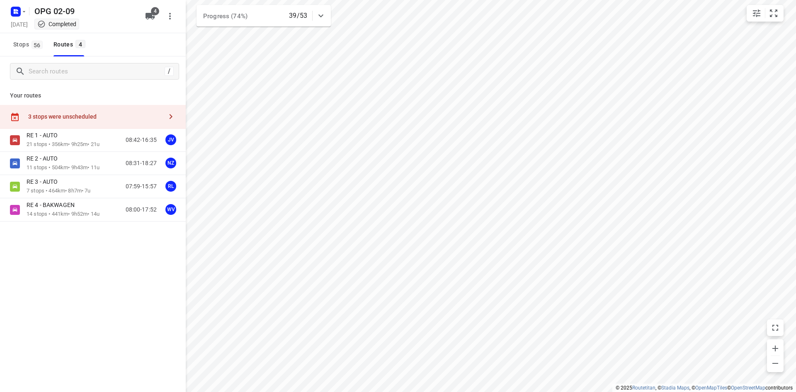
click at [56, 108] on div "3 stops were unscheduled" at bounding box center [93, 117] width 186 height 24
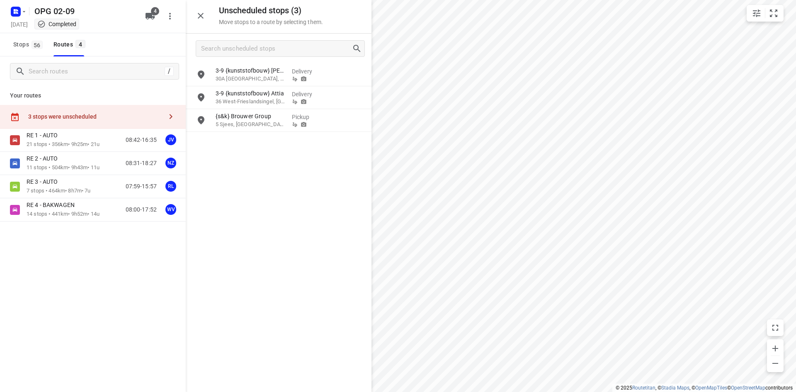
click at [197, 26] on div "Unscheduled stops ( 3 ) Move stops to a route by selecting them." at bounding box center [279, 17] width 186 height 34
click at [202, 20] on icon "button" at bounding box center [201, 16] width 10 height 10
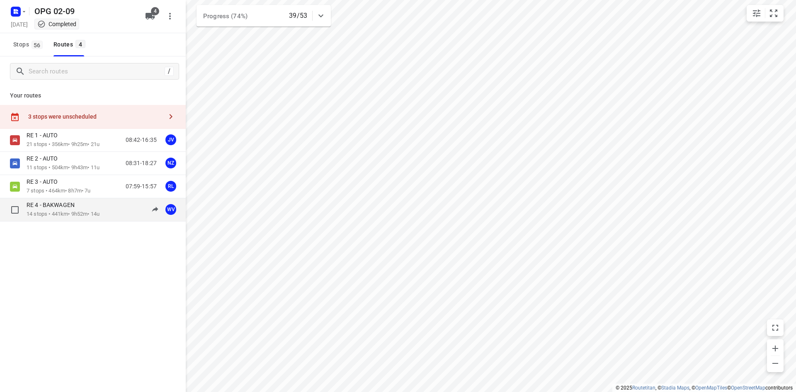
click at [75, 219] on div "RE 4 - BAKWAGEN 14 stops • 441km • 9h52m • 14u 08:00-17:52 WV" at bounding box center [93, 209] width 186 height 23
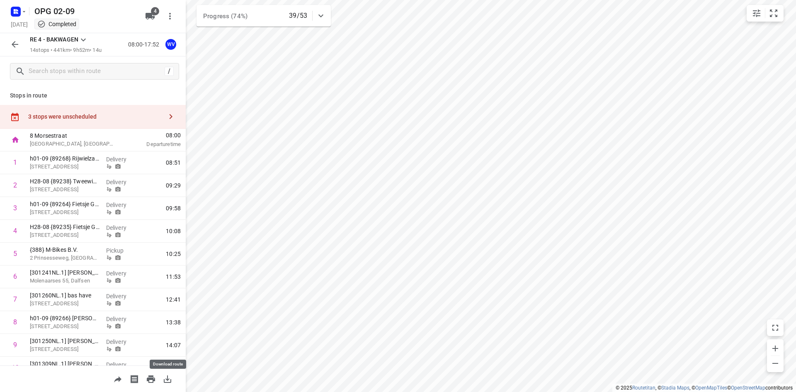
click at [166, 377] on icon "button" at bounding box center [168, 379] width 10 height 10
click at [17, 50] on button "button" at bounding box center [15, 44] width 17 height 17
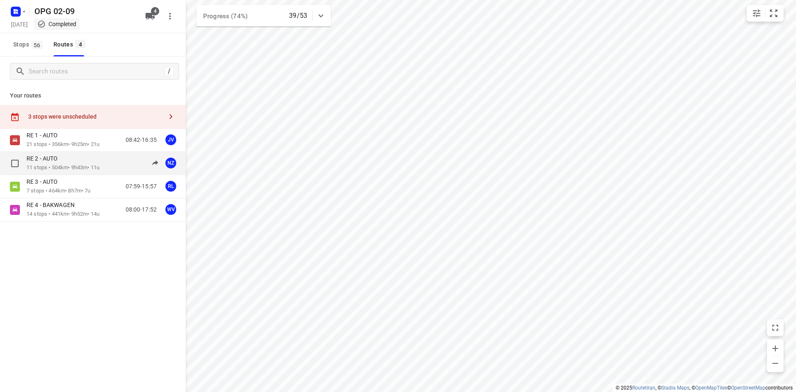
click at [92, 153] on div "RE 2 - AUTO 11 stops • 504km • 9h43m • 11u 08:31-18:27 NZ" at bounding box center [93, 163] width 186 height 23
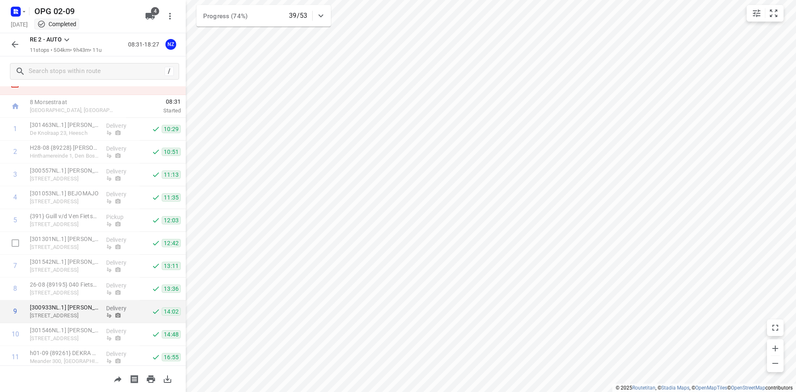
scroll to position [60, 0]
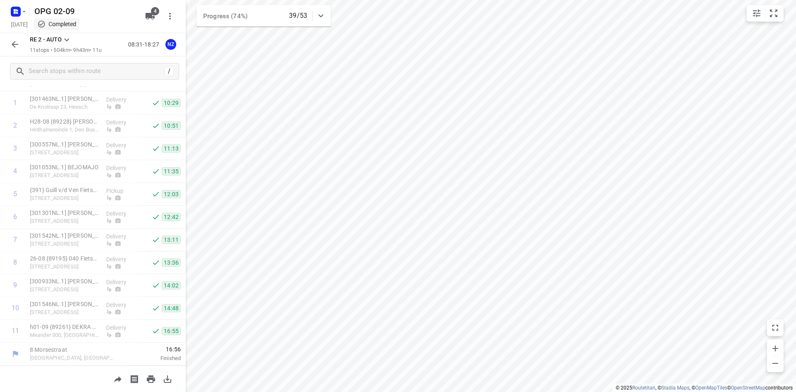
click at [169, 382] on icon "button" at bounding box center [167, 378] width 7 height 7
click at [22, 13] on icon "button" at bounding box center [24, 11] width 7 height 7
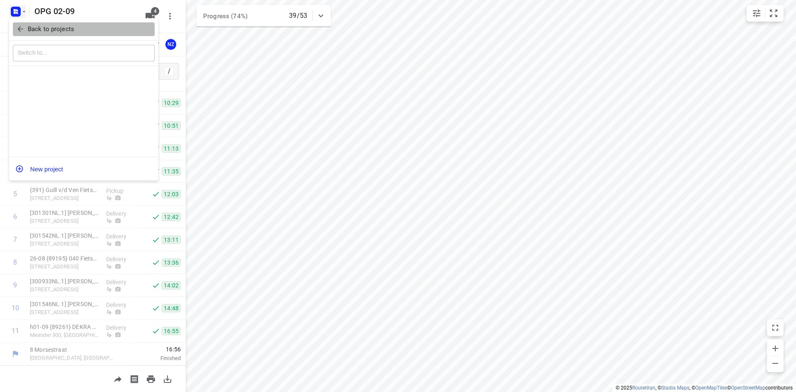
click at [23, 27] on icon "button" at bounding box center [20, 29] width 8 height 8
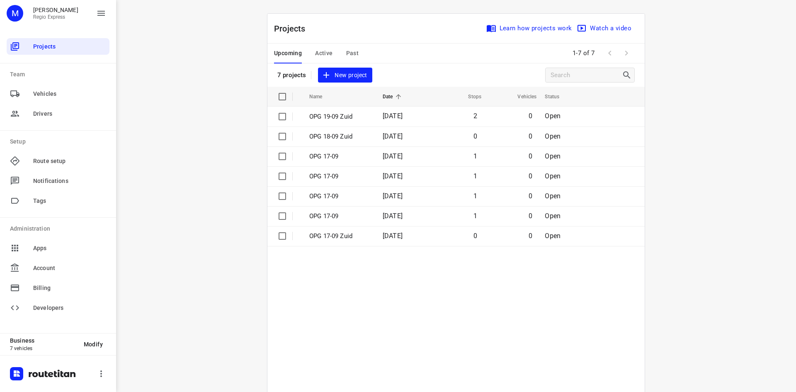
click at [348, 50] on span "Past" at bounding box center [352, 53] width 13 height 10
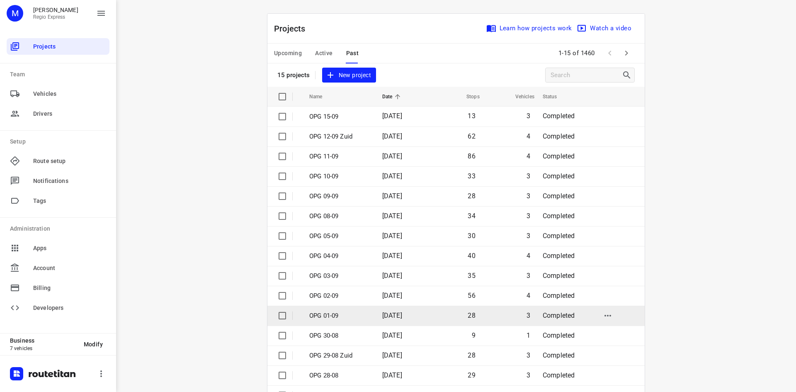
click at [352, 311] on p "OPG 01-09" at bounding box center [339, 316] width 61 height 10
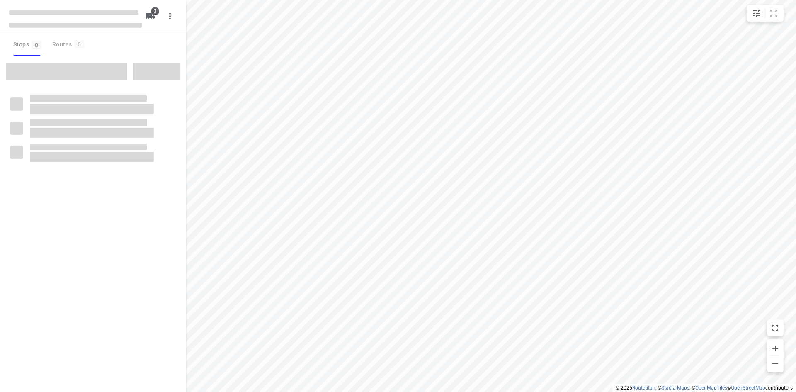
type input "distance"
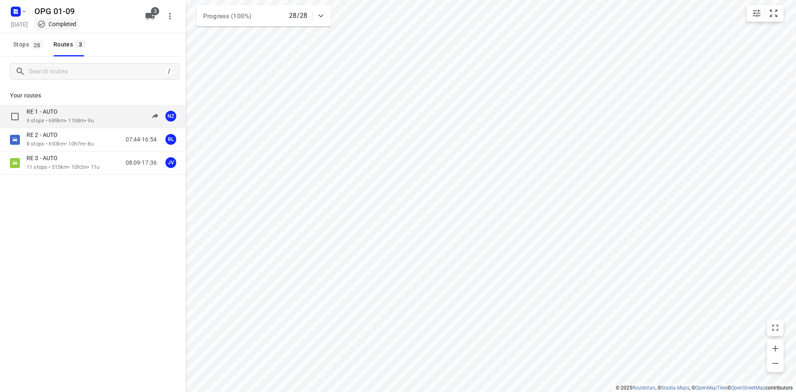
click at [84, 118] on p "9 stops • 689km • 11h8m • 9u" at bounding box center [60, 121] width 67 height 8
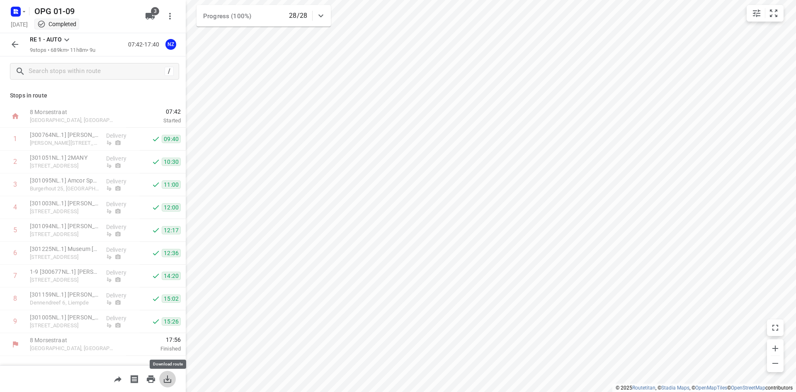
click at [161, 379] on button "button" at bounding box center [167, 379] width 17 height 17
click at [16, 44] on icon "button" at bounding box center [15, 44] width 10 height 10
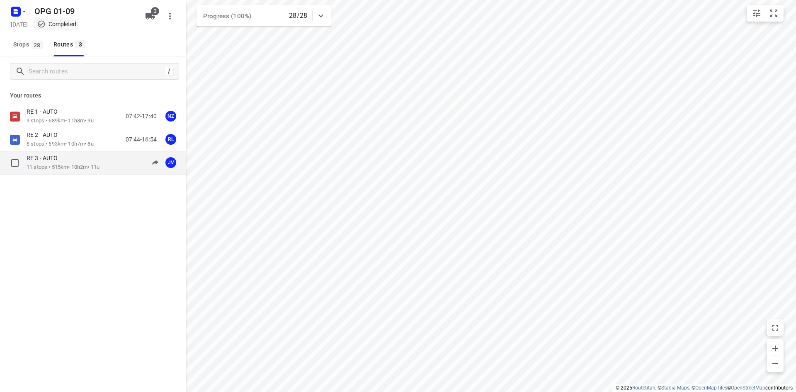
click at [61, 173] on div "RE 3 - AUTO 11 stops • 515km • 10h2m • 11u 08:09-17:36 JV" at bounding box center [93, 162] width 186 height 23
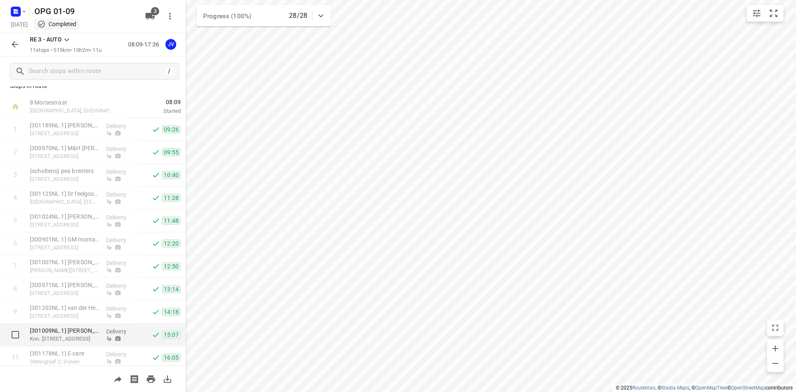
scroll to position [36, 0]
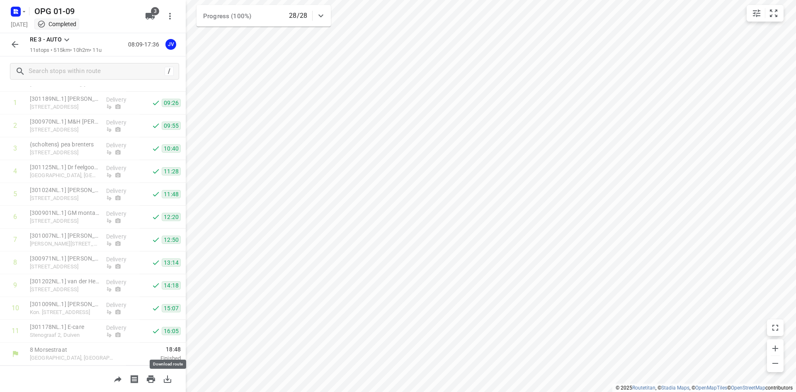
click at [166, 376] on icon "button" at bounding box center [168, 379] width 10 height 10
click at [18, 47] on icon "button" at bounding box center [15, 44] width 10 height 10
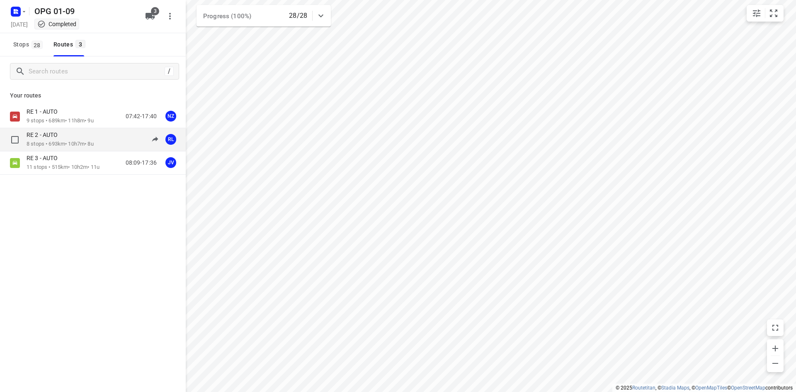
click at [118, 148] on div "RE 2 - AUTO 8 stops • 693km • 10h7m • 8u 07:44-16:54 RL" at bounding box center [93, 139] width 186 height 23
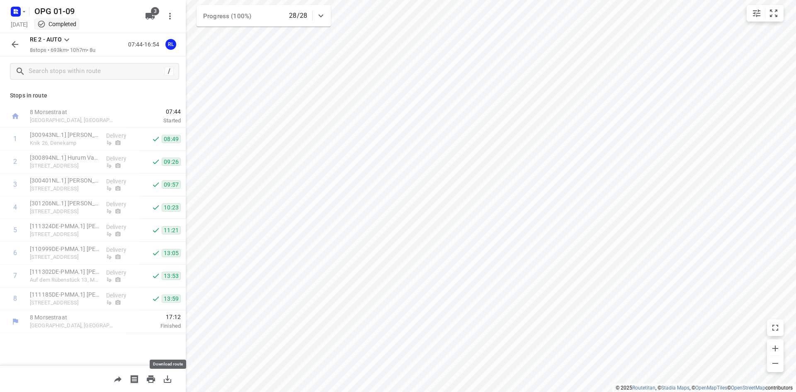
click at [165, 377] on icon "button" at bounding box center [168, 379] width 10 height 10
click at [18, 12] on rect "button" at bounding box center [16, 12] width 10 height 10
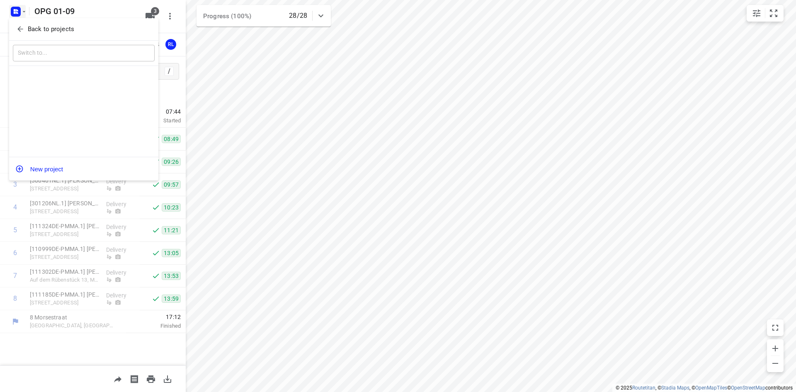
click at [23, 25] on icon "button" at bounding box center [20, 29] width 8 height 8
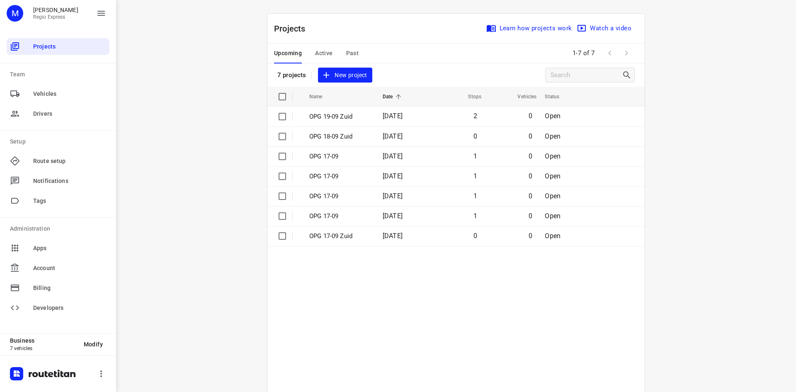
click at [331, 51] on div "Upcoming Active Past" at bounding box center [323, 54] width 98 height 20
click at [329, 51] on span "Active" at bounding box center [323, 53] width 17 height 10
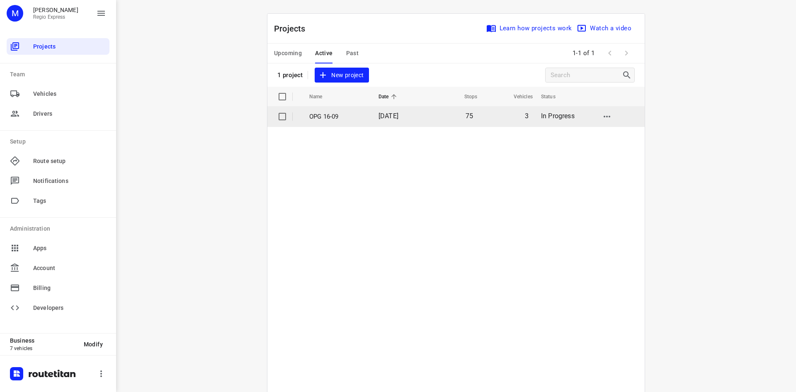
click at [437, 119] on td "75" at bounding box center [453, 117] width 54 height 20
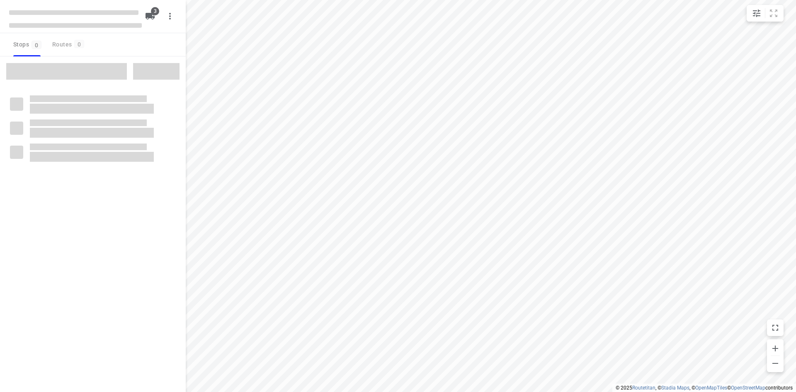
type input "distance"
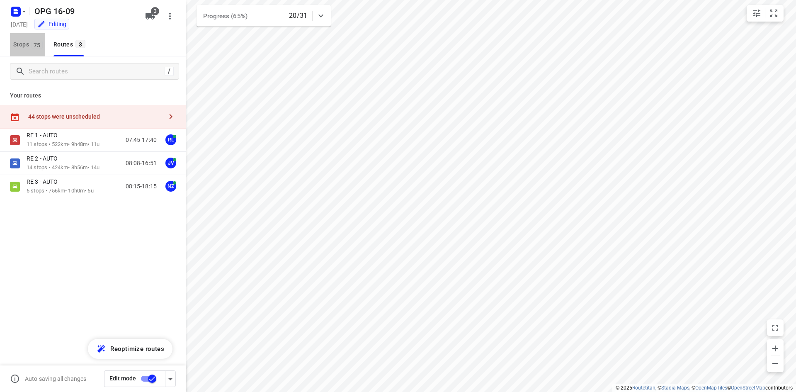
click at [31, 39] on span "Stops 75" at bounding box center [29, 44] width 32 height 10
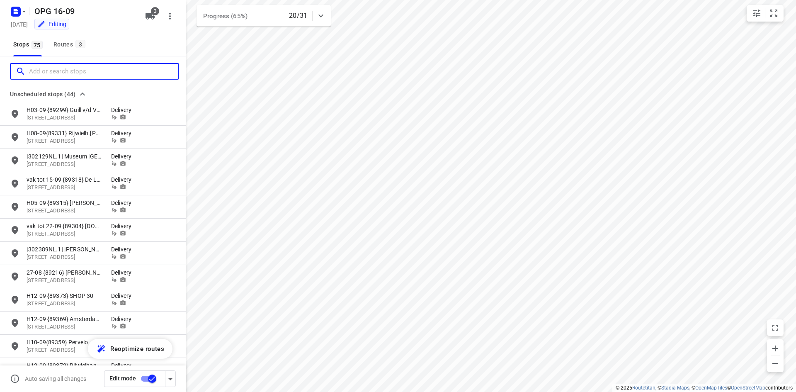
click at [79, 71] on input "Add or search stops" at bounding box center [103, 71] width 149 height 13
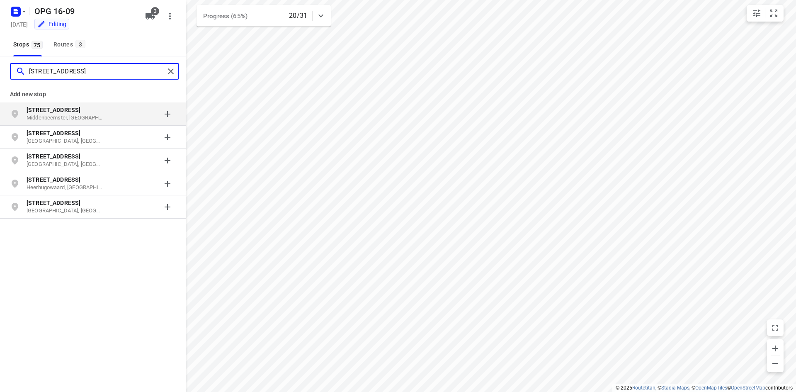
type input "[STREET_ADDRESS]"
click at [105, 115] on div "[STREET_ADDRESS]" at bounding box center [69, 114] width 85 height 17
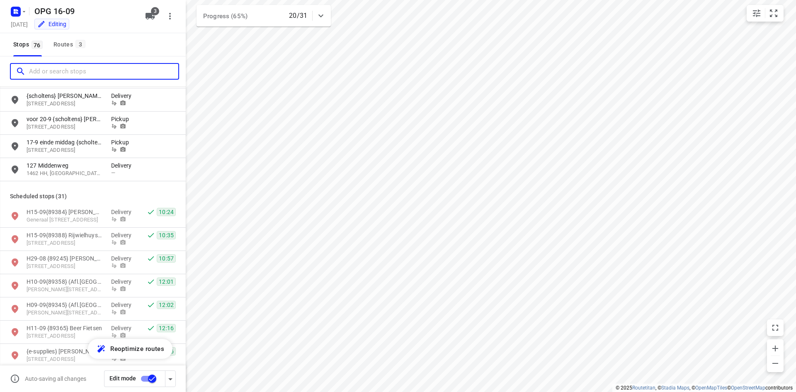
scroll to position [954, 0]
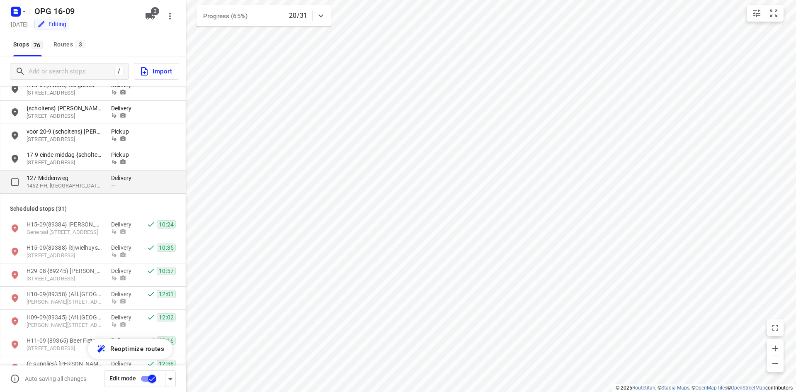
click at [111, 181] on p "Delivery" at bounding box center [123, 178] width 25 height 8
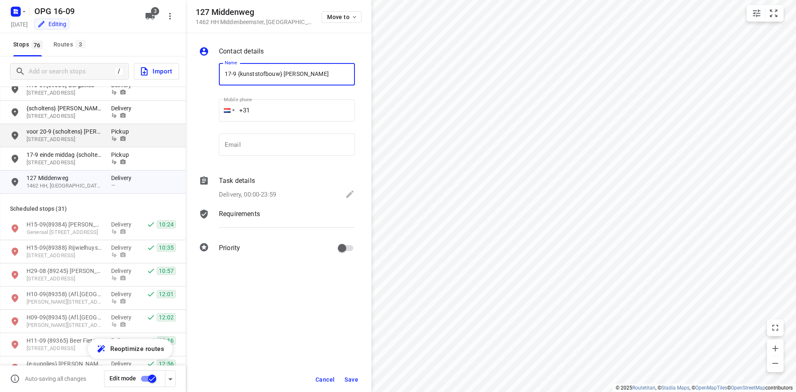
type input "17-9 {kunststofbouw} [PERSON_NAME]"
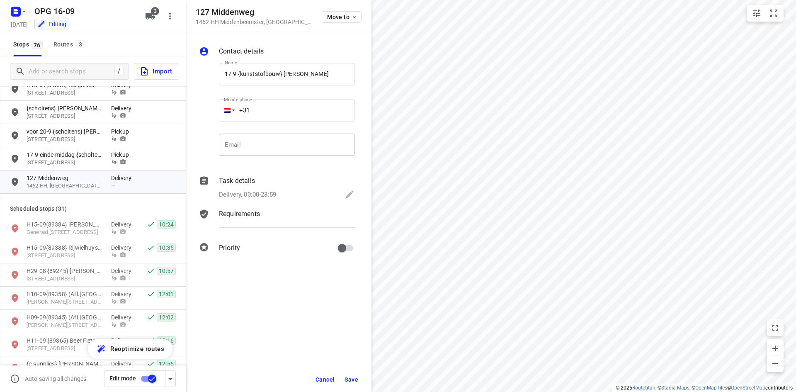
drag, startPoint x: 255, startPoint y: 138, endPoint x: 245, endPoint y: 137, distance: 10.0
click at [255, 138] on input "email" at bounding box center [287, 145] width 136 height 22
paste input "[EMAIL_ADDRESS][DOMAIN_NAME]"
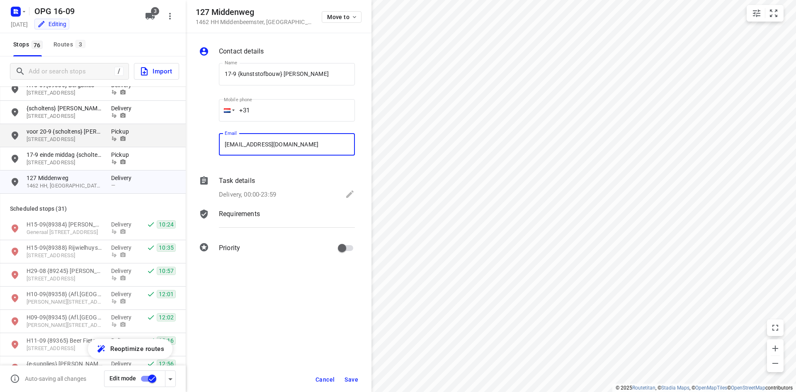
type input "[EMAIL_ADDRESS][DOMAIN_NAME]"
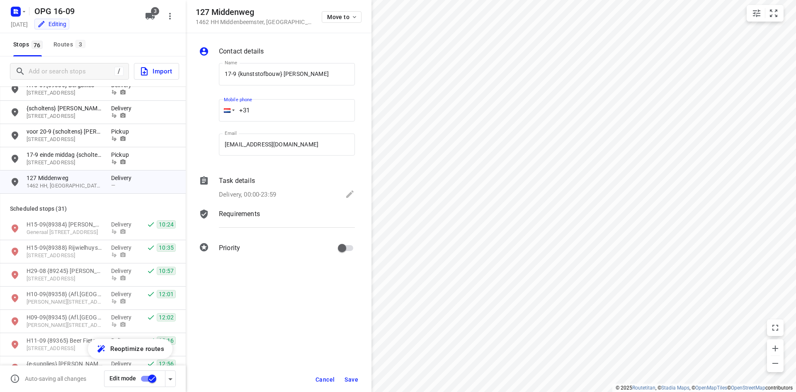
click at [261, 113] on input "+31" at bounding box center [287, 110] width 136 height 22
type input "[PHONE_NUMBER]"
click at [269, 195] on p "Delivery, 00:00-23:59" at bounding box center [247, 195] width 57 height 10
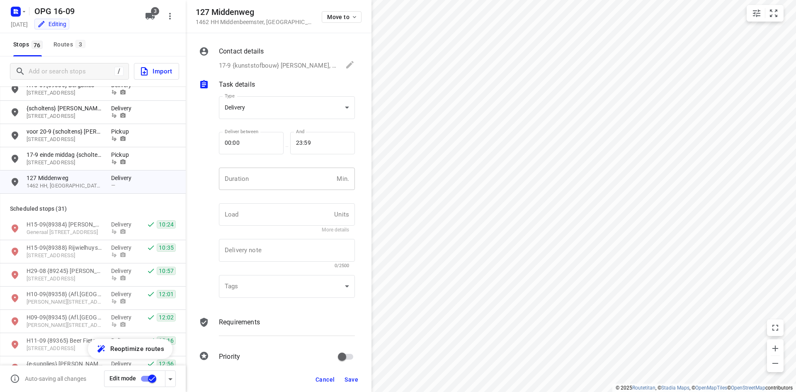
click at [269, 174] on input "number" at bounding box center [276, 179] width 114 height 22
type input "10"
type input "1"
drag, startPoint x: 228, startPoint y: 319, endPoint x: 228, endPoint y: 296, distance: 22.4
click at [228, 319] on p "Requirements" at bounding box center [239, 322] width 41 height 10
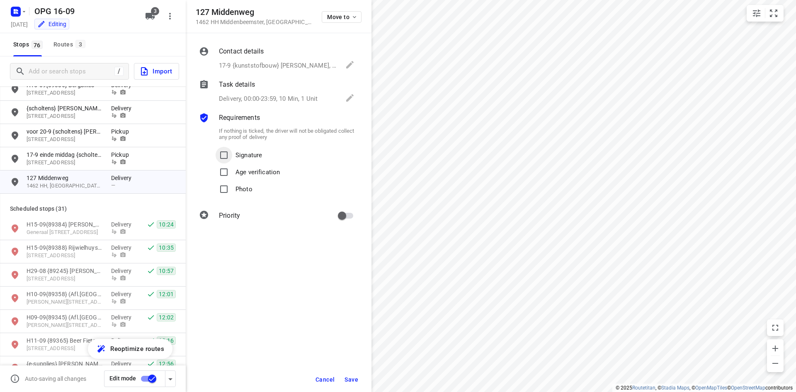
click at [229, 156] on input "Signature" at bounding box center [224, 155] width 17 height 17
checkbox input "true"
click at [229, 194] on input "Photo" at bounding box center [224, 189] width 17 height 17
checkbox input "true"
click at [359, 215] on div "Contact details 17-9 {kunststofbouw} [PERSON_NAME], [PHONE_NUMBER], [EMAIL_ADDR…" at bounding box center [279, 135] width 186 height 204
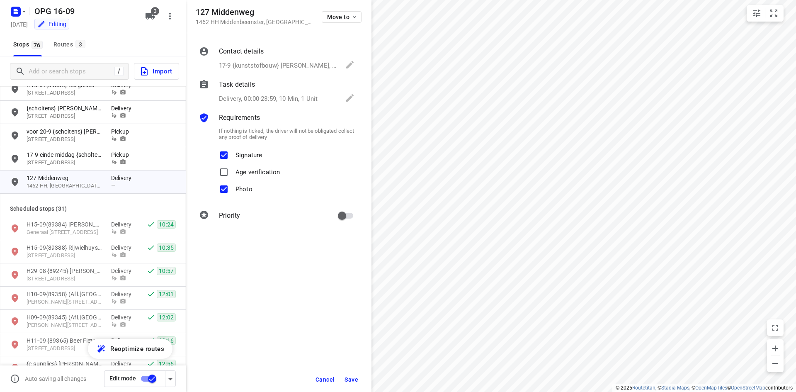
click at [351, 215] on input "primary checkbox" at bounding box center [342, 216] width 47 height 16
checkbox input "true"
click at [353, 382] on span "Save" at bounding box center [352, 379] width 14 height 7
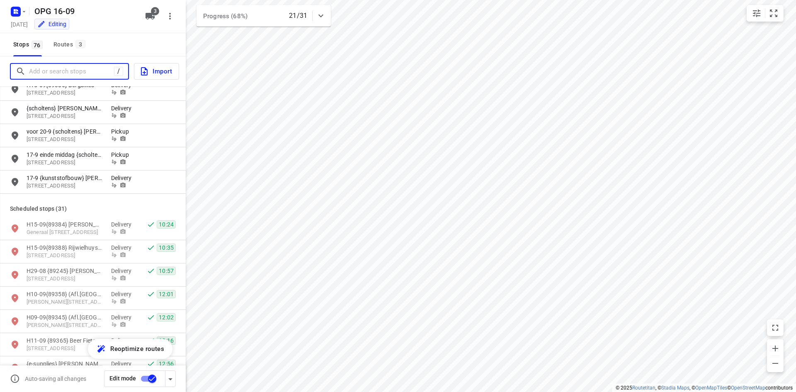
click at [60, 75] on input "Add or search stops" at bounding box center [71, 71] width 85 height 13
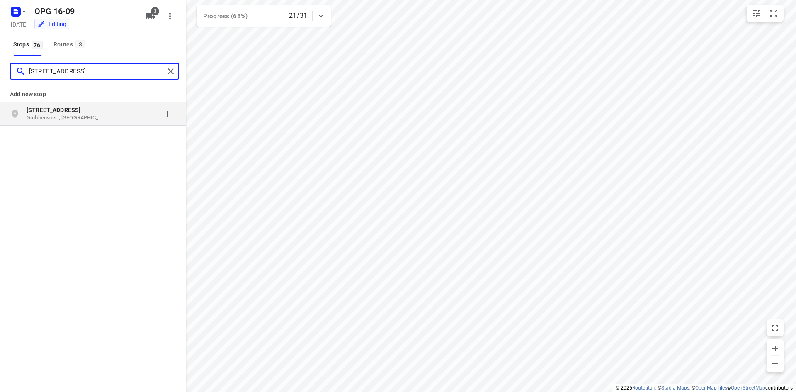
type input "[STREET_ADDRESS]"
click at [67, 114] on p "Grubbenvorst, [GEOGRAPHIC_DATA]" at bounding box center [65, 118] width 76 height 8
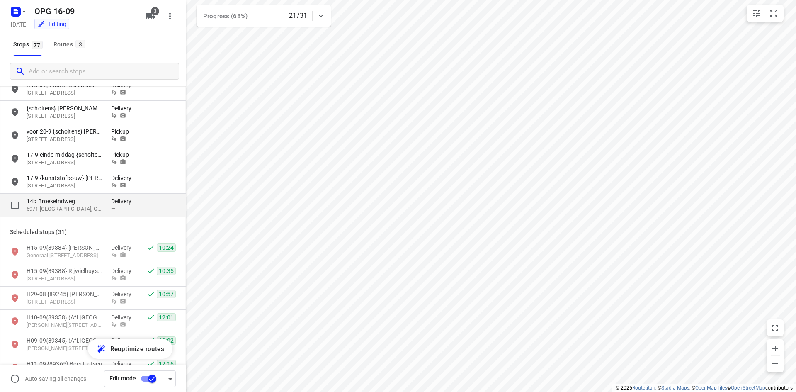
click at [116, 211] on div "—" at bounding box center [123, 208] width 25 height 6
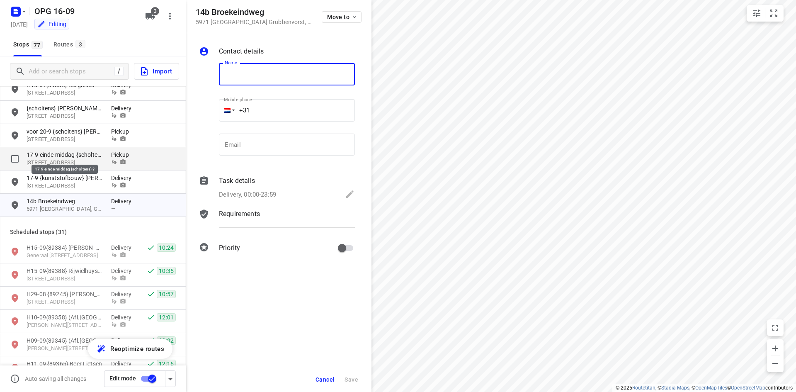
type input "{"
type input "17-9 {kunststofbouw} JuWeVa Trainingen"
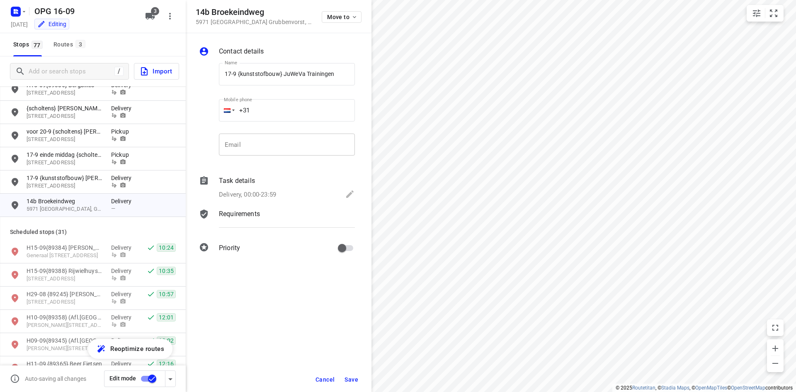
drag, startPoint x: 279, startPoint y: 148, endPoint x: 284, endPoint y: 145, distance: 5.6
click at [279, 147] on input "email" at bounding box center [287, 145] width 136 height 22
paste input "59"
drag, startPoint x: 262, startPoint y: 121, endPoint x: 256, endPoint y: 117, distance: 7.1
click at [260, 121] on input "+31 59" at bounding box center [287, 110] width 136 height 22
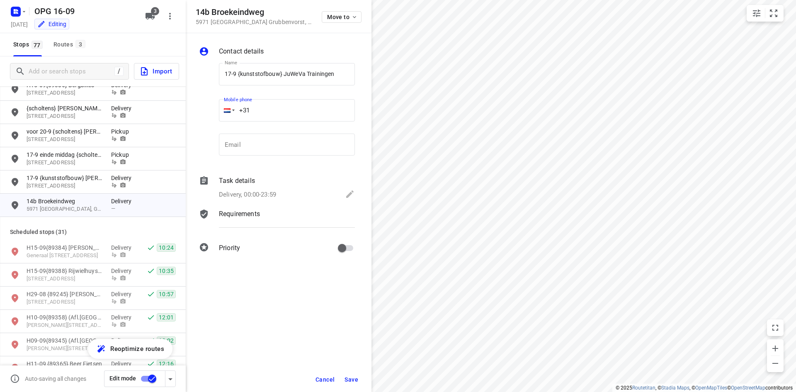
type input "+31"
click at [306, 145] on input "email" at bounding box center [287, 145] width 136 height 22
paste input "[PERSON_NAME][EMAIL_ADDRESS][DOMAIN_NAME]"
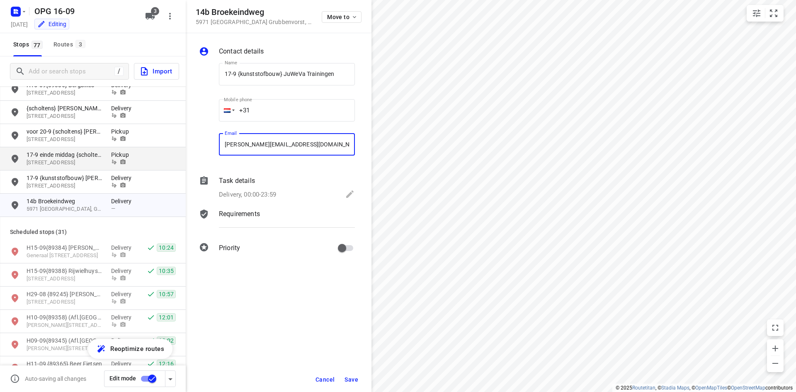
type input "[PERSON_NAME][EMAIL_ADDRESS][DOMAIN_NAME]"
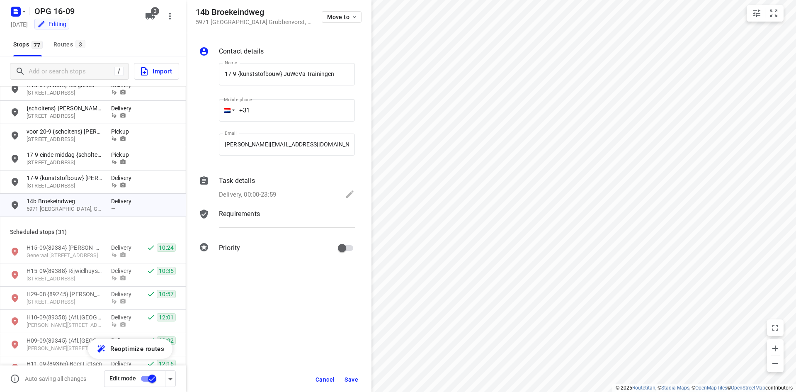
click at [260, 107] on input "+31" at bounding box center [287, 110] width 136 height 22
type input "[PHONE_NUMBER]"
click at [258, 191] on p "Delivery, 00:00-23:59" at bounding box center [247, 195] width 57 height 10
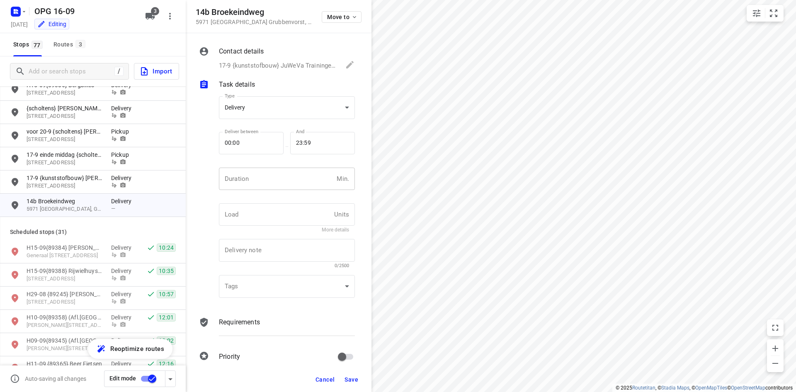
click at [255, 182] on input "number" at bounding box center [276, 179] width 114 height 22
type input "10"
type input "1"
click at [226, 316] on div "Requirements" at bounding box center [286, 330] width 139 height 28
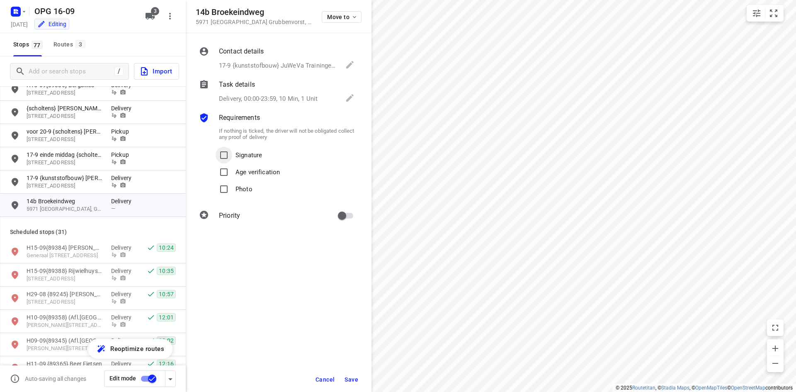
click at [228, 159] on input "Signature" at bounding box center [224, 155] width 17 height 17
checkbox input "true"
click at [231, 192] on input "Photo" at bounding box center [224, 189] width 17 height 17
checkbox input "true"
click at [357, 216] on input "primary checkbox" at bounding box center [342, 216] width 47 height 16
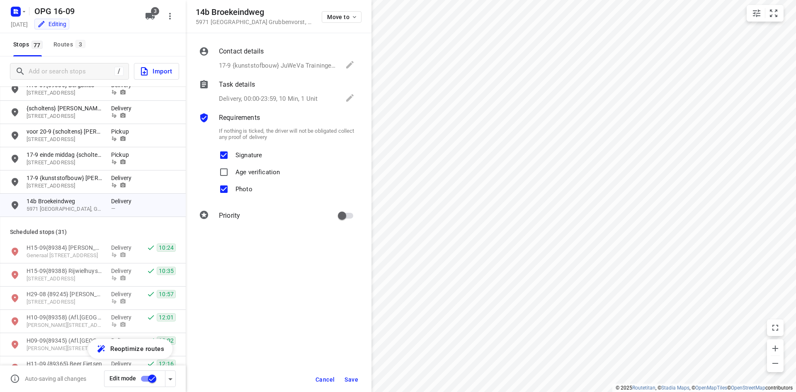
checkbox input "true"
click at [353, 379] on span "Save" at bounding box center [352, 379] width 14 height 7
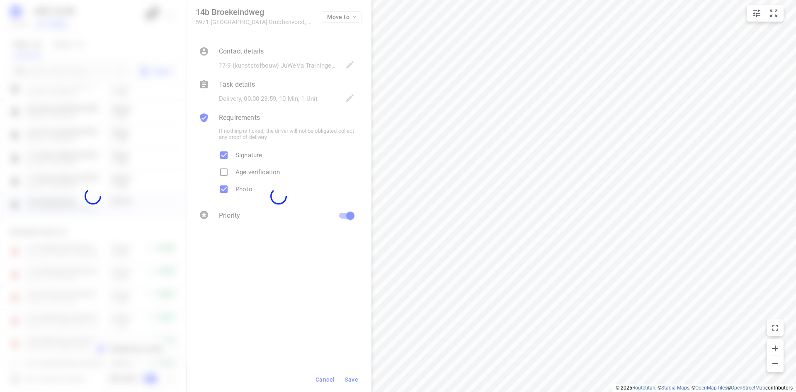
click at [292, 52] on div "14b [STREET_ADDRESS] Move to Contact details 17-9 {kunststofbouw} JuWeVa Traini…" at bounding box center [279, 196] width 186 height 392
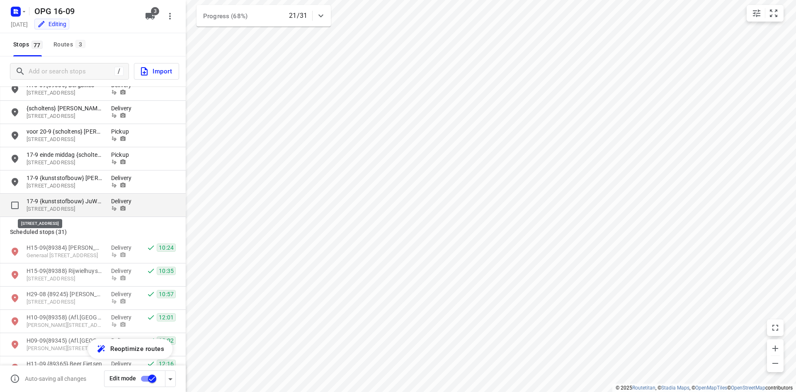
click at [60, 209] on p "[STREET_ADDRESS]" at bounding box center [65, 209] width 76 height 8
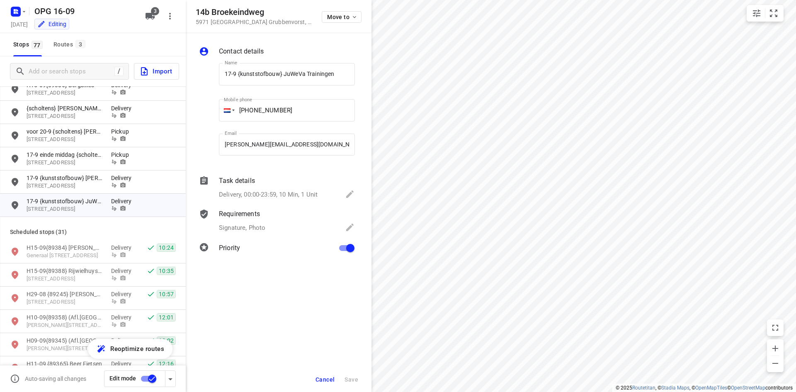
drag, startPoint x: 321, startPoint y: 379, endPoint x: 329, endPoint y: 343, distance: 37.1
click at [321, 379] on span "Cancel" at bounding box center [325, 379] width 19 height 7
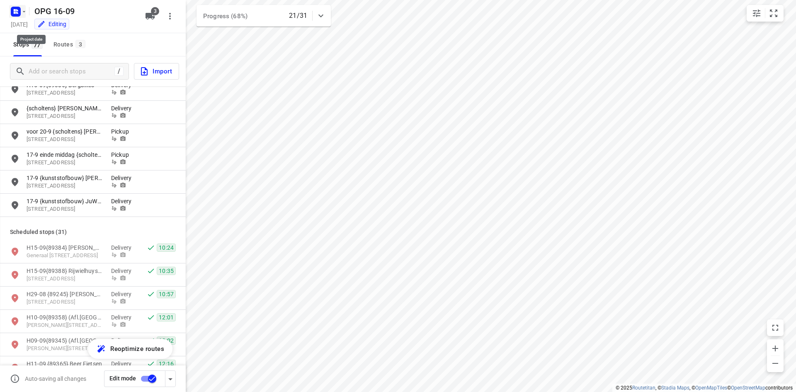
click at [13, 13] on rect "button" at bounding box center [16, 12] width 10 height 10
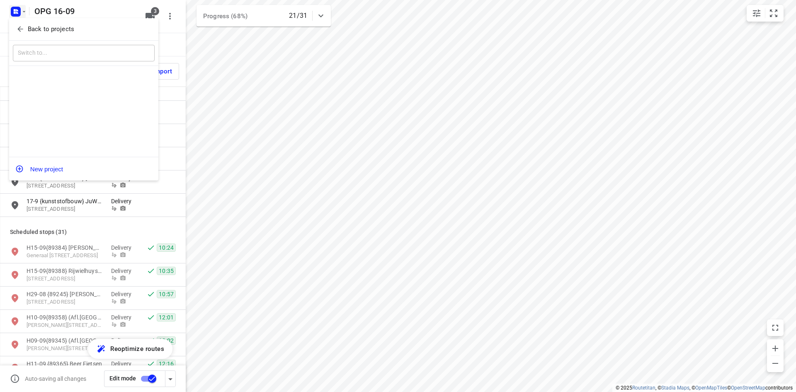
click at [22, 29] on icon "button" at bounding box center [20, 29] width 8 height 8
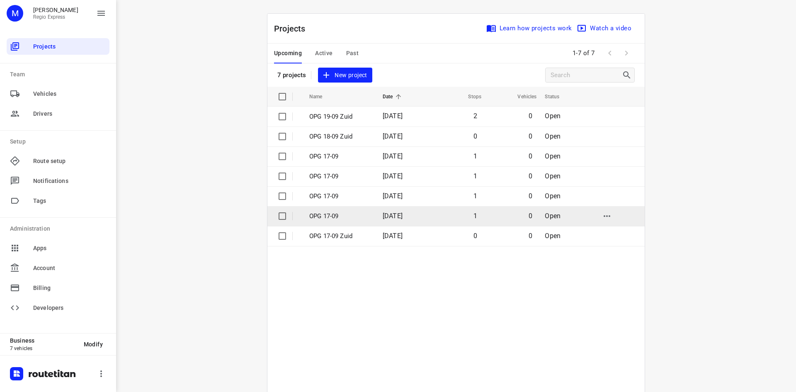
click at [376, 210] on td "[DATE]" at bounding box center [403, 216] width 54 height 20
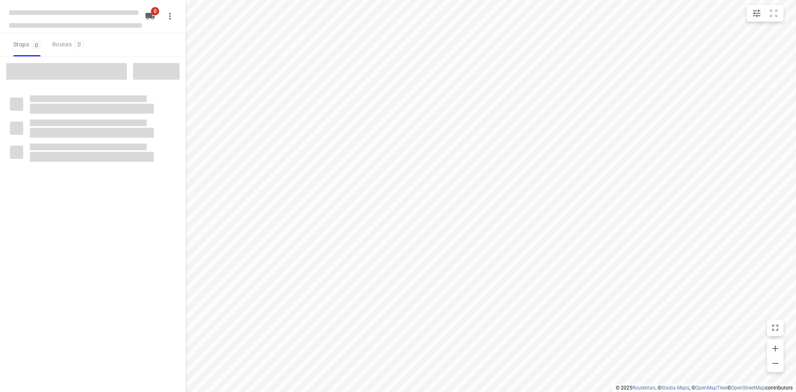
type input "distance"
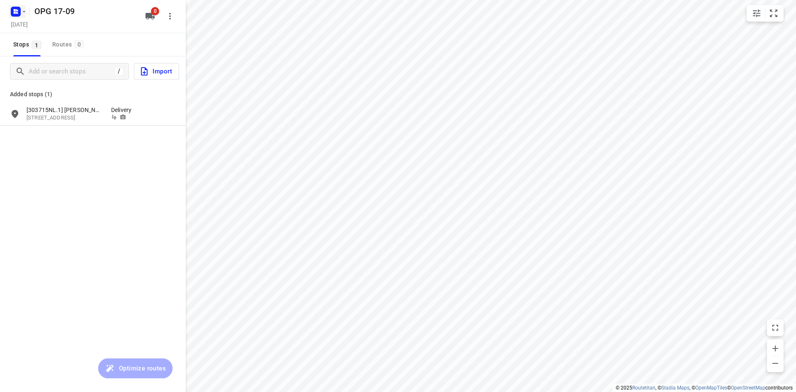
click at [17, 10] on icon "button" at bounding box center [17, 10] width 2 height 2
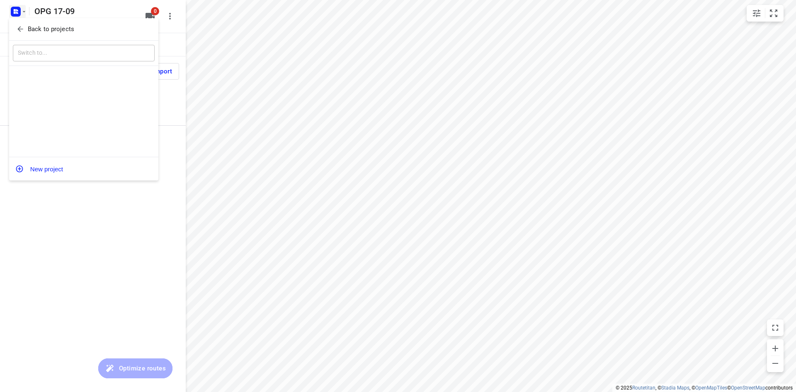
click at [32, 28] on p "Back to projects" at bounding box center [51, 29] width 46 height 10
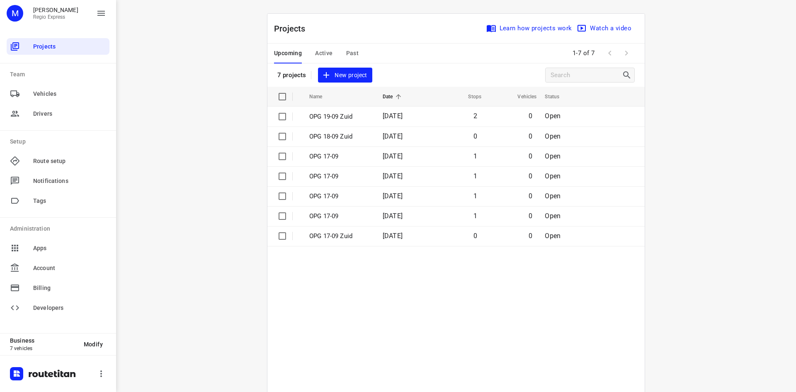
click at [328, 50] on span "Active" at bounding box center [323, 53] width 17 height 10
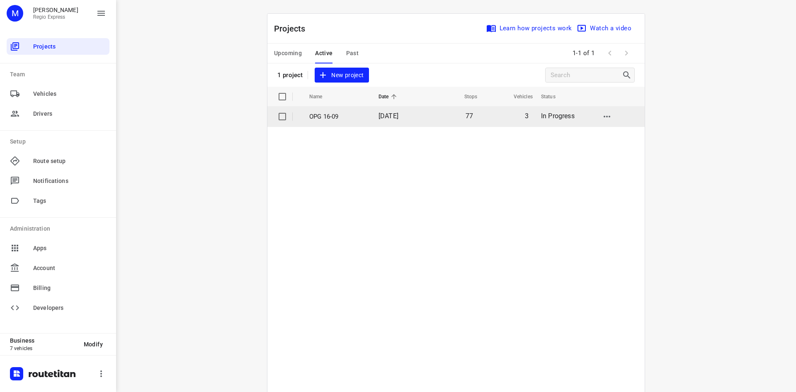
click at [384, 109] on td "[DATE]" at bounding box center [399, 117] width 54 height 20
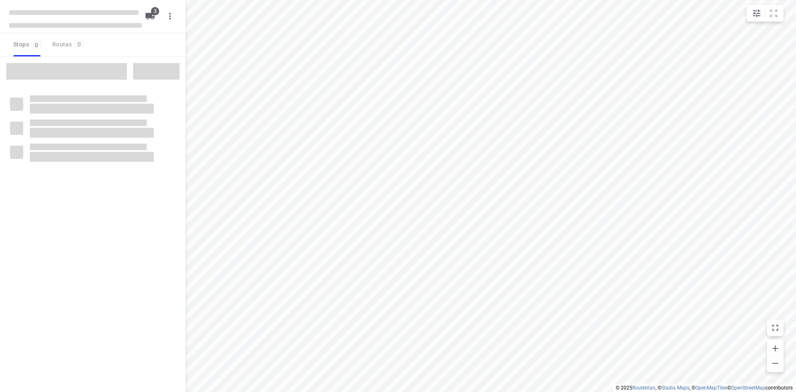
type input "distance"
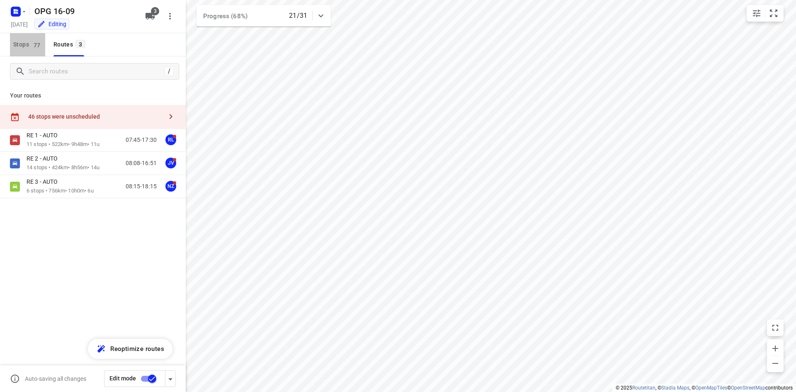
click at [17, 43] on span "Stops 77" at bounding box center [29, 44] width 32 height 10
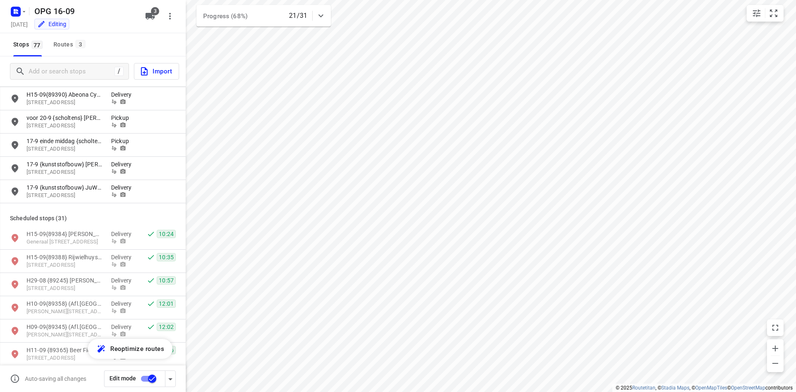
scroll to position [995, 0]
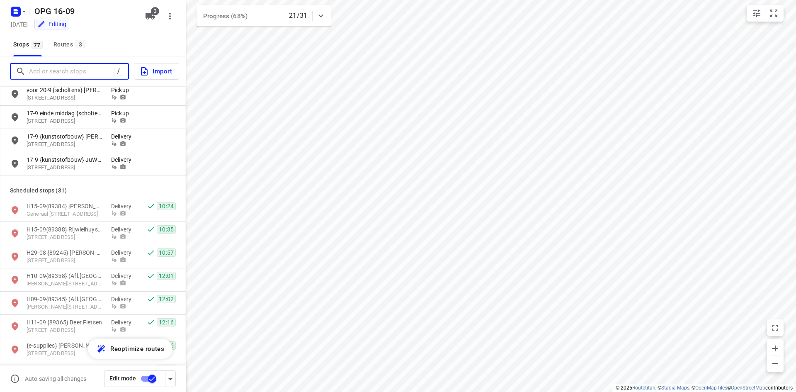
click at [60, 71] on input "Add or search stops" at bounding box center [71, 71] width 85 height 13
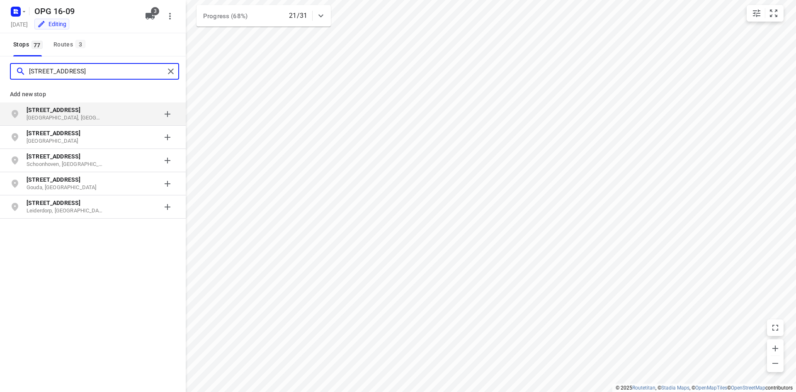
type input "[STREET_ADDRESS]"
click at [74, 116] on p "[GEOGRAPHIC_DATA], [GEOGRAPHIC_DATA]" at bounding box center [65, 118] width 76 height 8
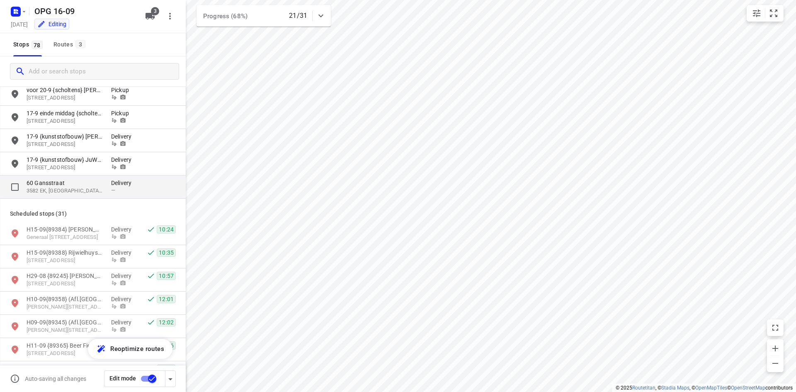
click at [92, 192] on p "3582 EK, [GEOGRAPHIC_DATA], [GEOGRAPHIC_DATA]" at bounding box center [65, 191] width 76 height 8
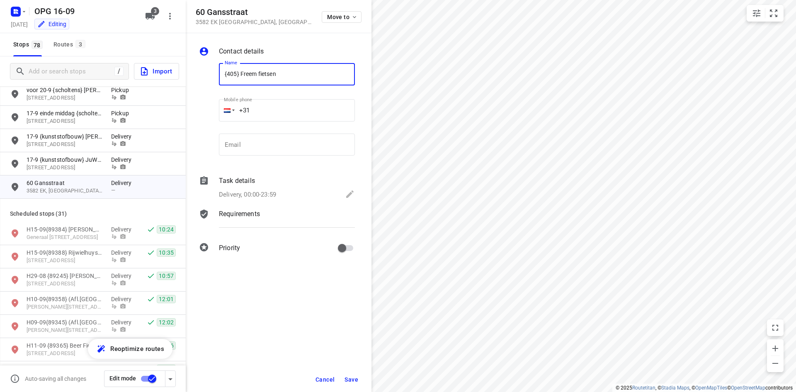
type input "{405} Freem fietsen"
click at [281, 117] on input "+31" at bounding box center [287, 110] width 136 height 22
type input "[PHONE_NUMBER]"
click at [240, 210] on p "Requirements" at bounding box center [239, 214] width 41 height 10
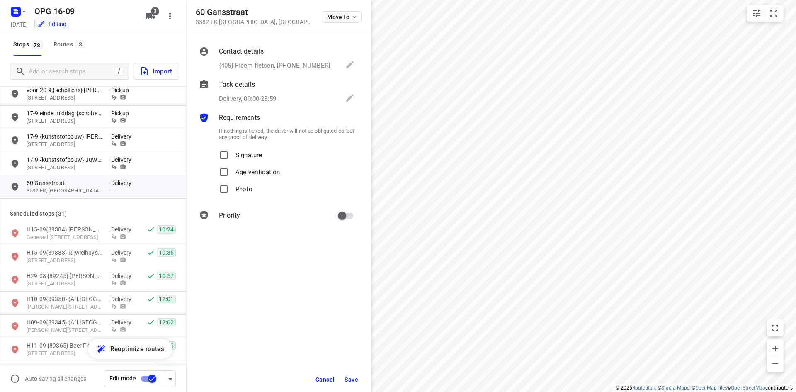
click at [252, 153] on p "Signature" at bounding box center [249, 153] width 27 height 12
click at [232, 153] on input "Signature" at bounding box center [224, 155] width 17 height 17
checkbox input "true"
click at [245, 192] on p "Photo" at bounding box center [244, 187] width 17 height 12
click at [232, 192] on input "Photo" at bounding box center [224, 189] width 17 height 17
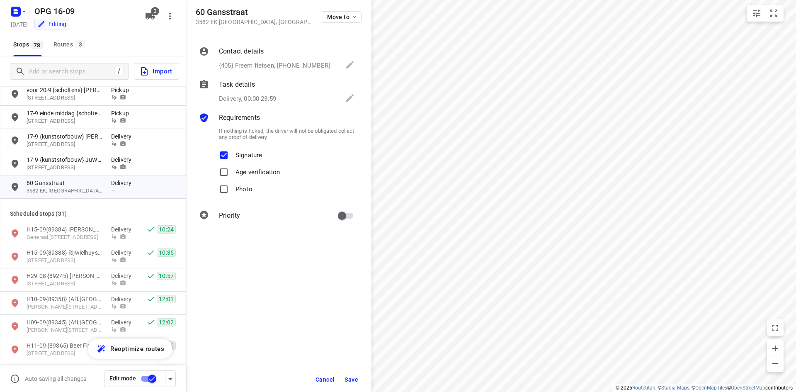
checkbox input "true"
click at [263, 95] on p "Delivery, 00:00-23:59" at bounding box center [247, 99] width 57 height 10
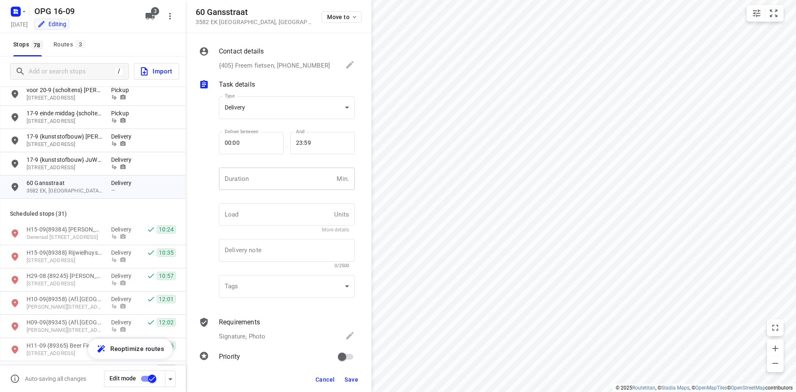
click at [254, 175] on input "number" at bounding box center [276, 179] width 114 height 22
type input "10"
type input "1"
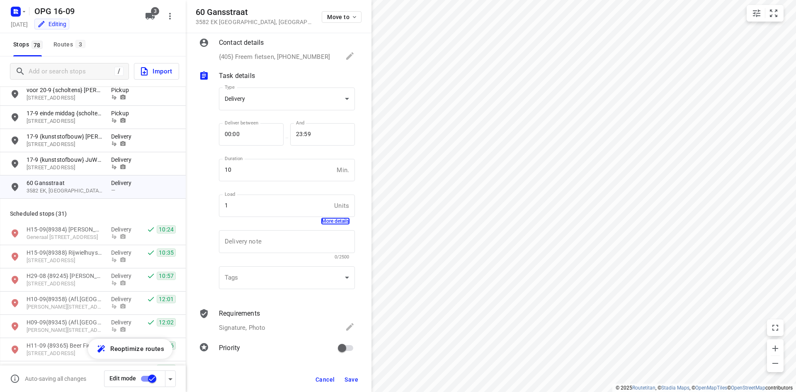
scroll to position [11, 0]
click at [345, 345] on input "primary checkbox" at bounding box center [342, 346] width 47 height 16
checkbox input "true"
click at [348, 379] on span "Save" at bounding box center [352, 379] width 14 height 7
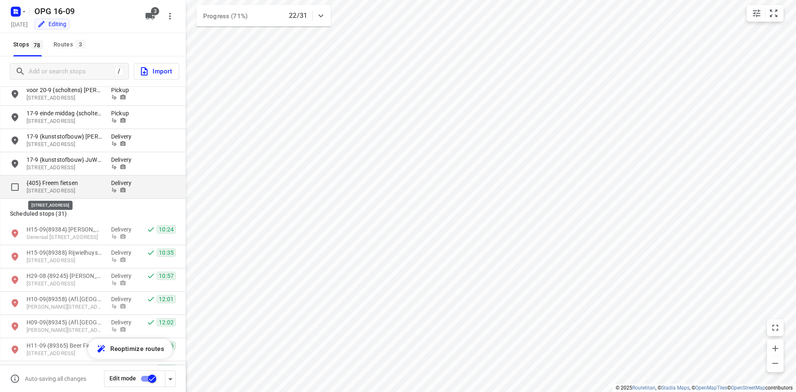
click at [60, 193] on p "[STREET_ADDRESS]" at bounding box center [65, 191] width 76 height 8
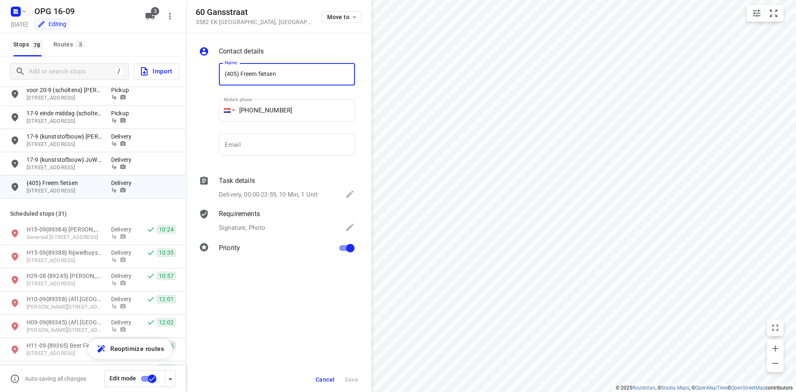
click at [243, 226] on p "Signature, Photo" at bounding box center [242, 228] width 46 height 10
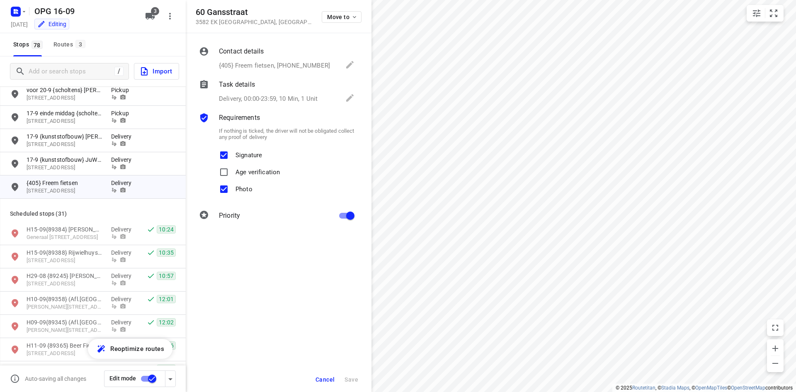
click at [249, 68] on p "{405} Freem fietsen, [PHONE_NUMBER]" at bounding box center [274, 66] width 111 height 10
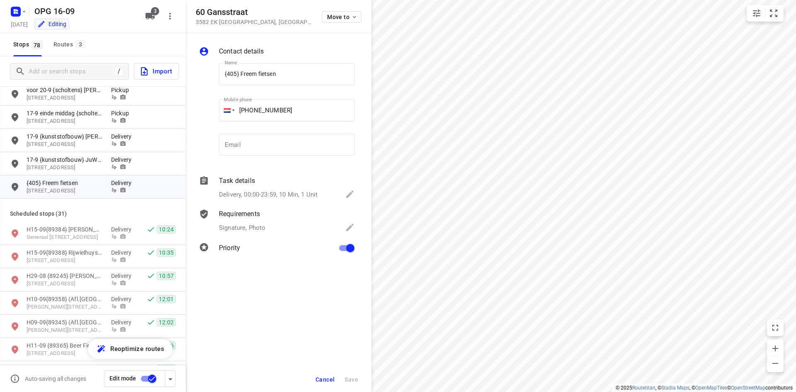
click at [245, 187] on div "Task details Delivery, 00:00-23:59, 10 Min, 1 Unit" at bounding box center [286, 188] width 139 height 28
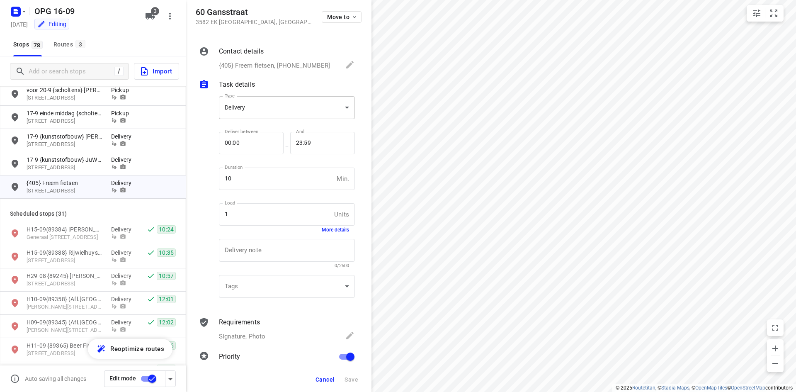
click at [260, 105] on body "i © 2025 Routetitan , © Stadia Maps , © OpenMapTiles © OpenStreetMap contributo…" at bounding box center [398, 196] width 796 height 392
click at [258, 124] on div "Pickup" at bounding box center [284, 122] width 117 height 10
type input "pickup"
click at [230, 64] on p "{405} Freem fietsen, [PHONE_NUMBER]" at bounding box center [274, 66] width 111 height 10
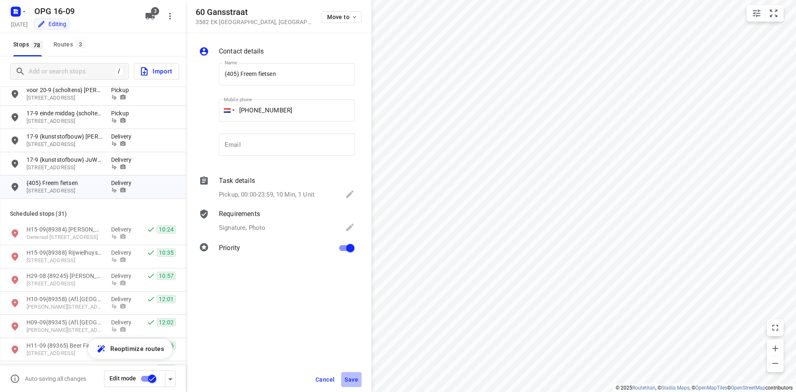
click at [353, 382] on button "Save" at bounding box center [351, 379] width 20 height 15
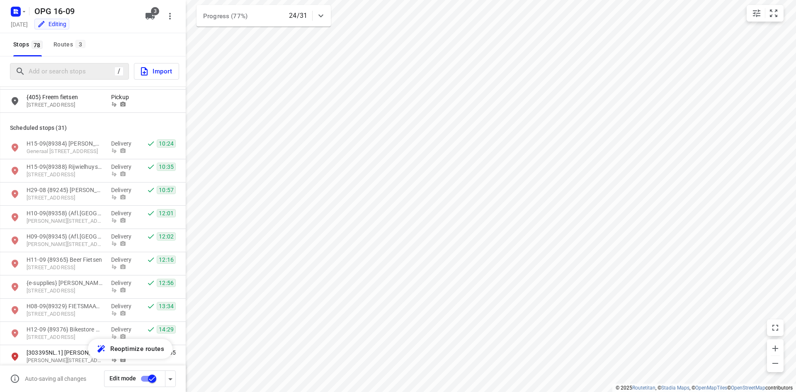
scroll to position [1078, 0]
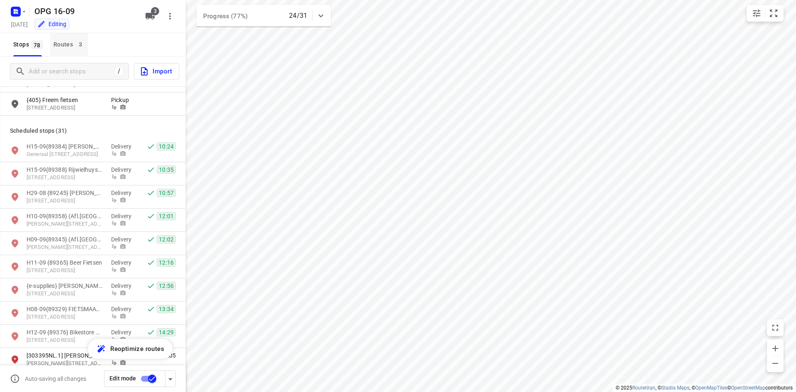
click at [82, 56] on button "Routes 3" at bounding box center [69, 44] width 38 height 23
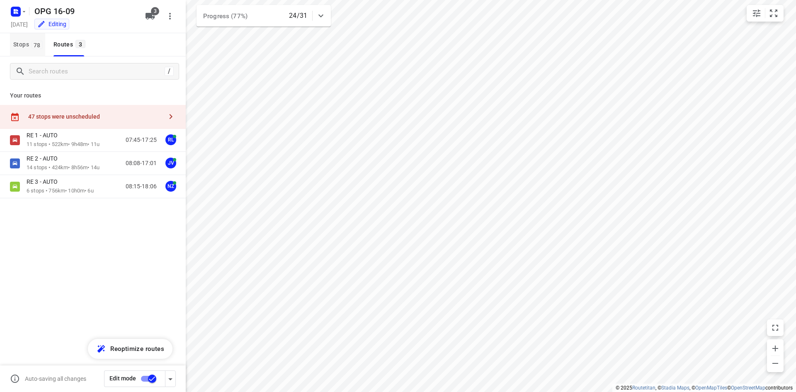
click at [29, 46] on span "Stops 78" at bounding box center [29, 44] width 32 height 10
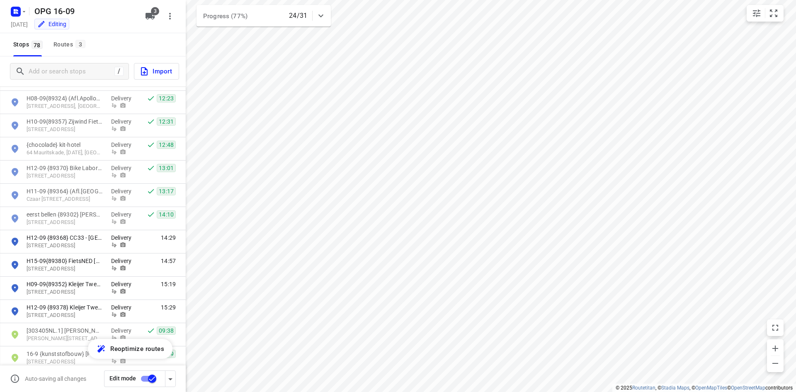
scroll to position [1493, 0]
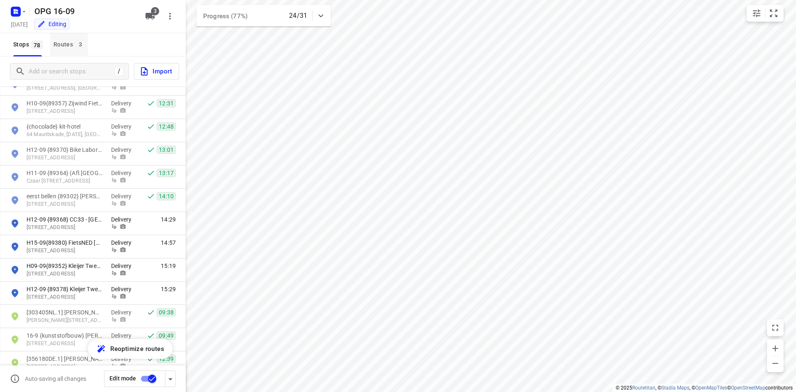
click at [59, 43] on div "Routes 3" at bounding box center [71, 44] width 34 height 10
